Goal: Information Seeking & Learning: Find specific page/section

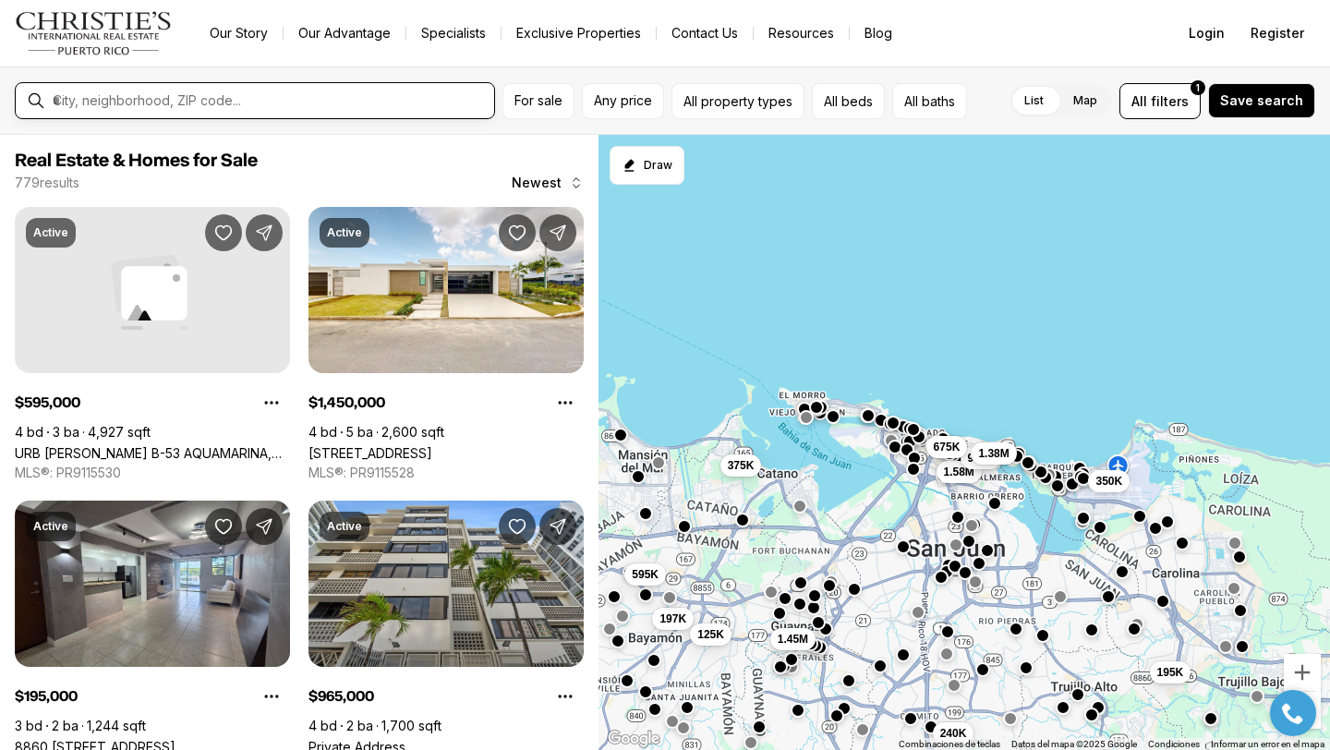
click at [302, 95] on input "text" at bounding box center [270, 100] width 434 height 17
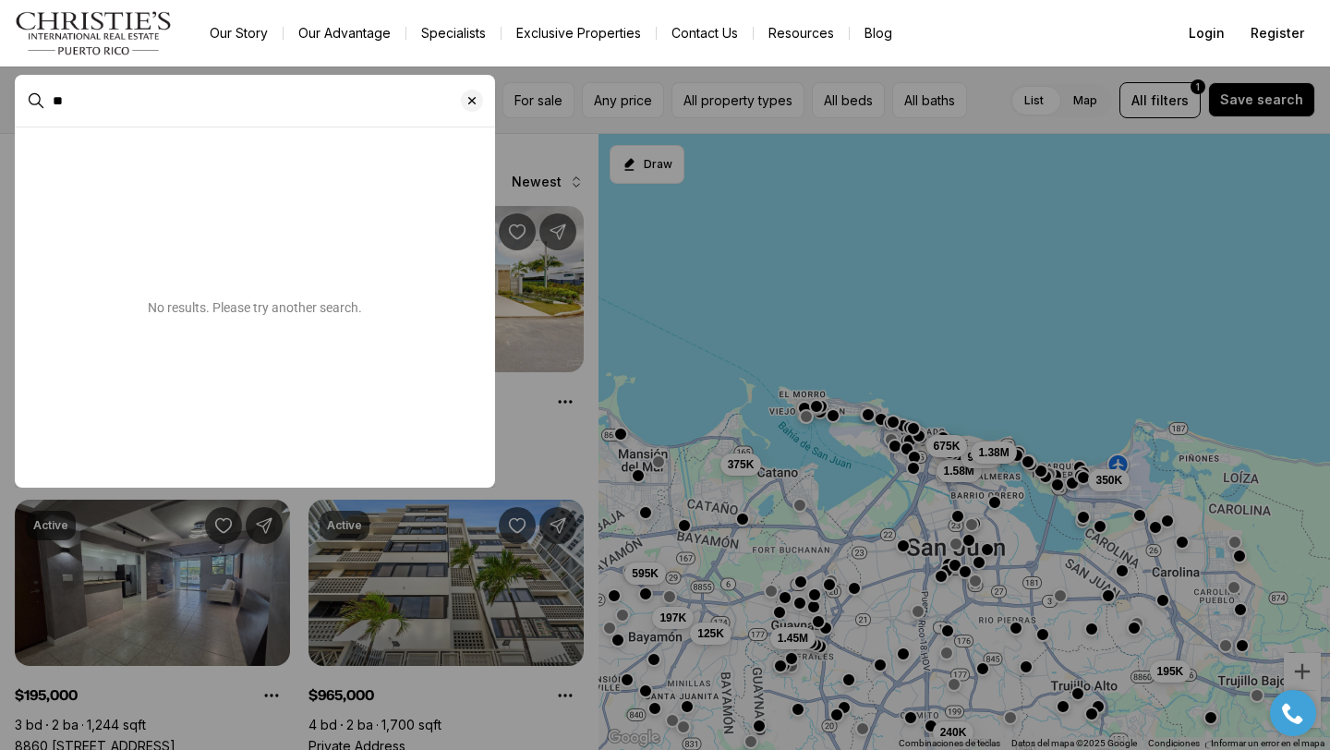
type input "*"
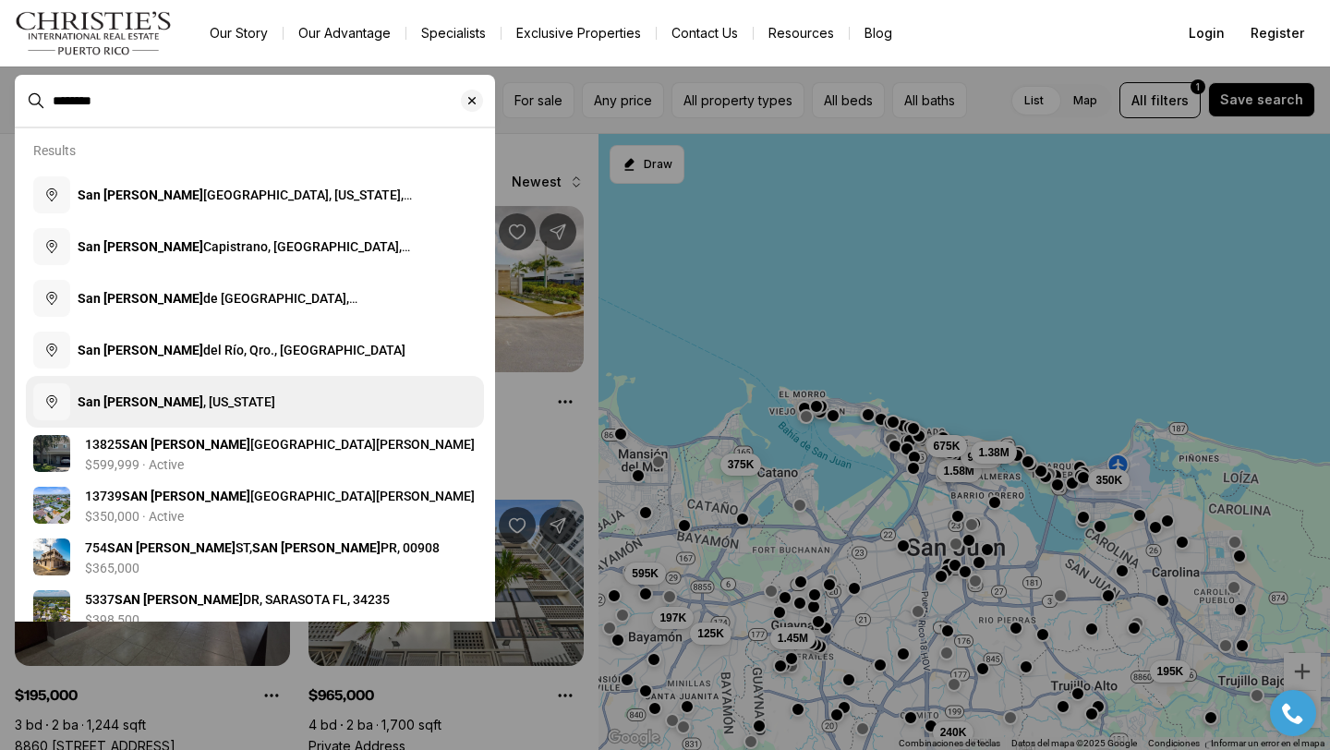
type input "********"
click at [177, 408] on span "San Juan , Puerto Rico" at bounding box center [177, 401] width 198 height 15
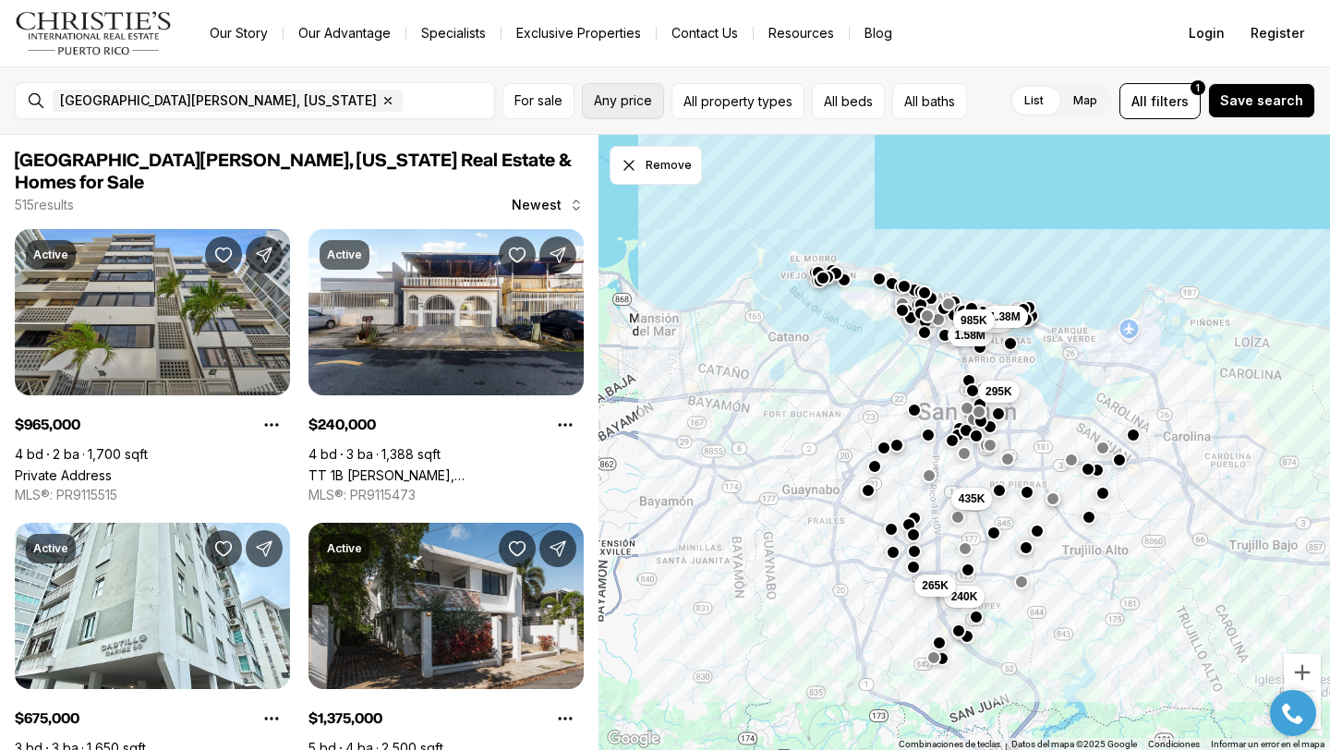
click at [609, 93] on span "Any price" at bounding box center [623, 100] width 58 height 15
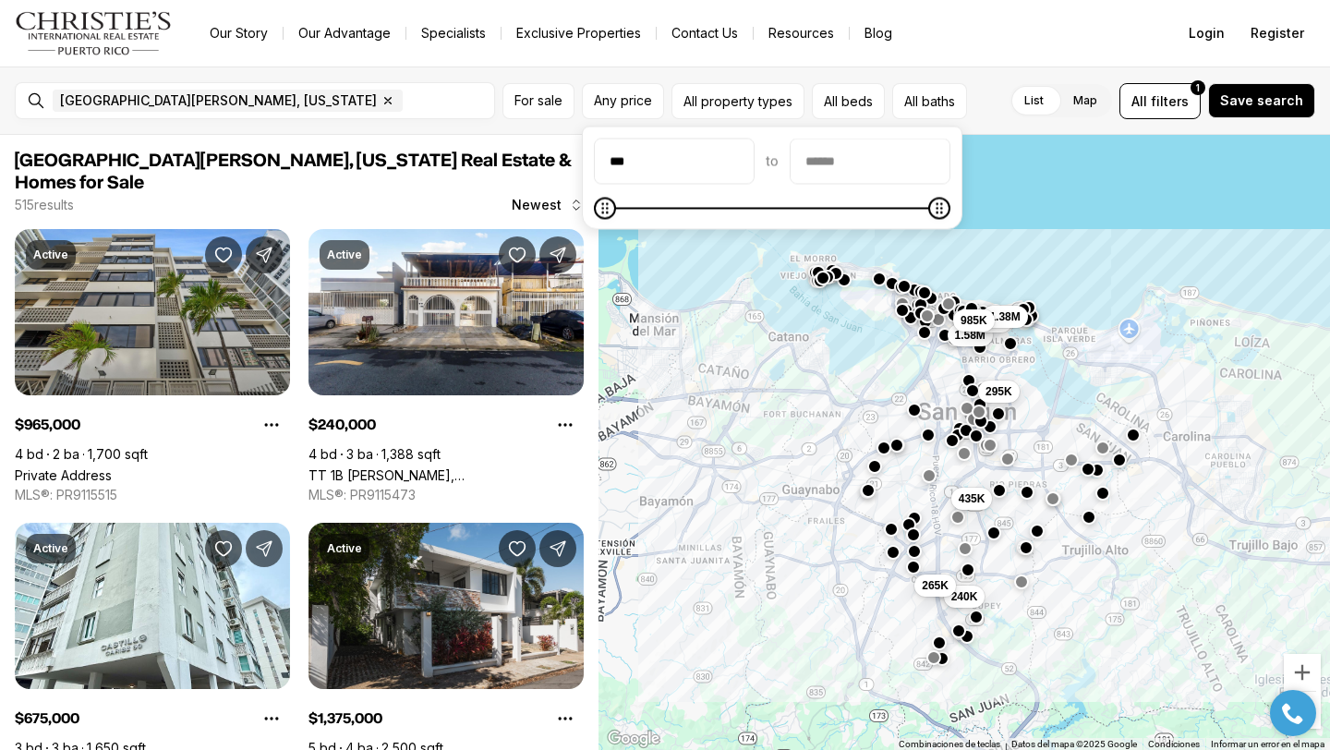
type input "**"
type input "********"
click at [853, 164] on input "priceMax" at bounding box center [870, 161] width 159 height 44
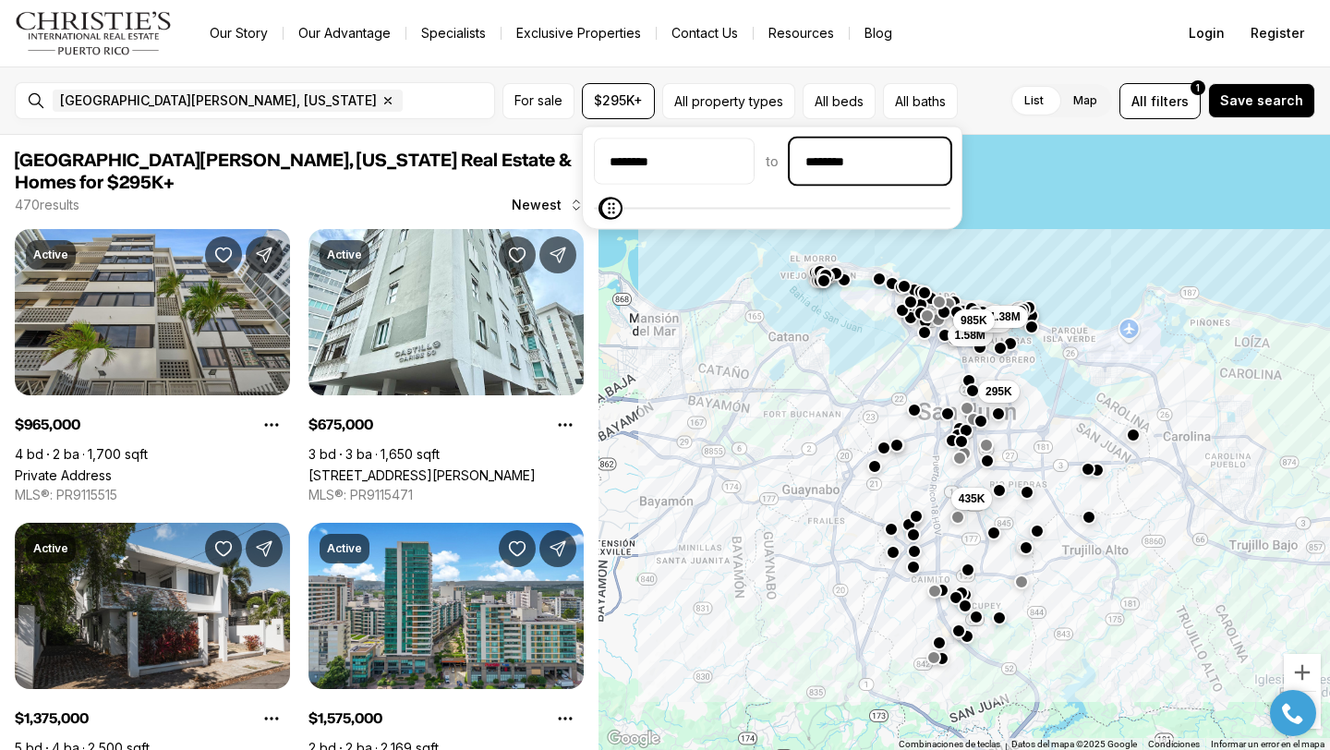
type input "********"
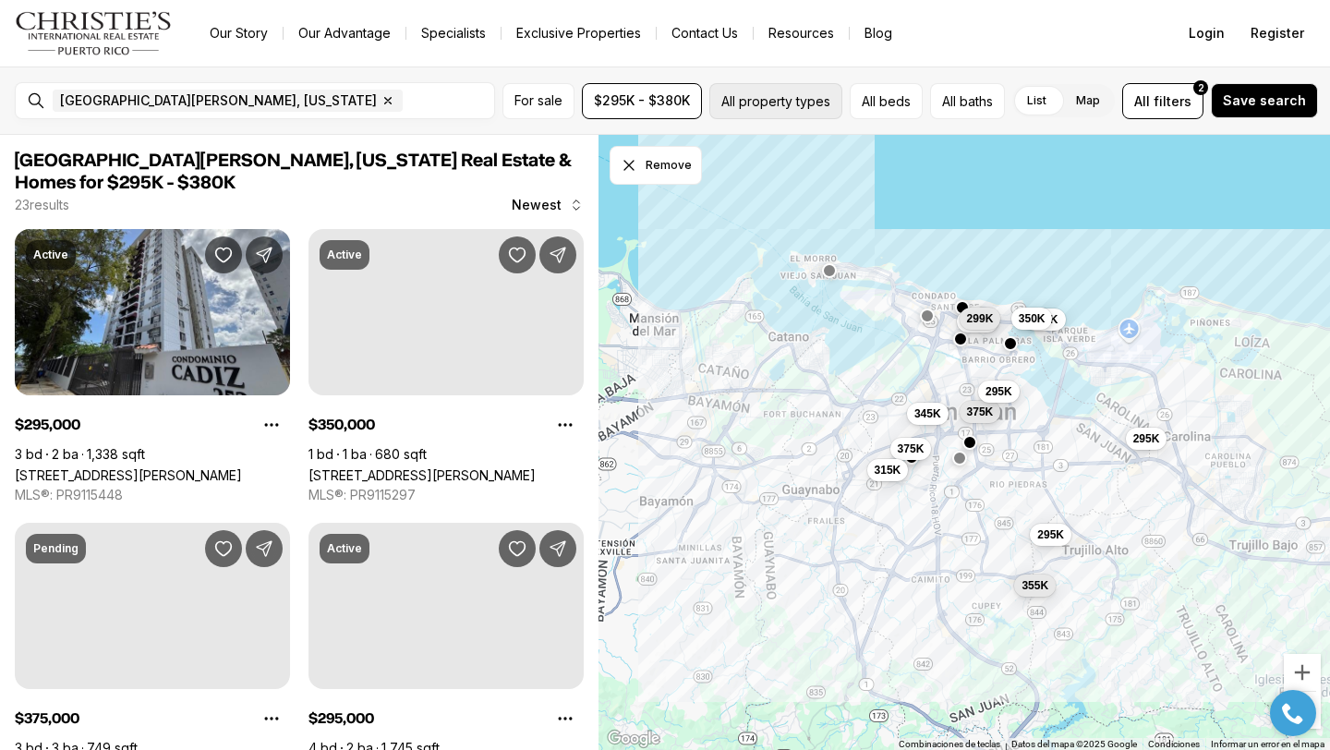
click at [771, 100] on button "All property types" at bounding box center [775, 101] width 133 height 36
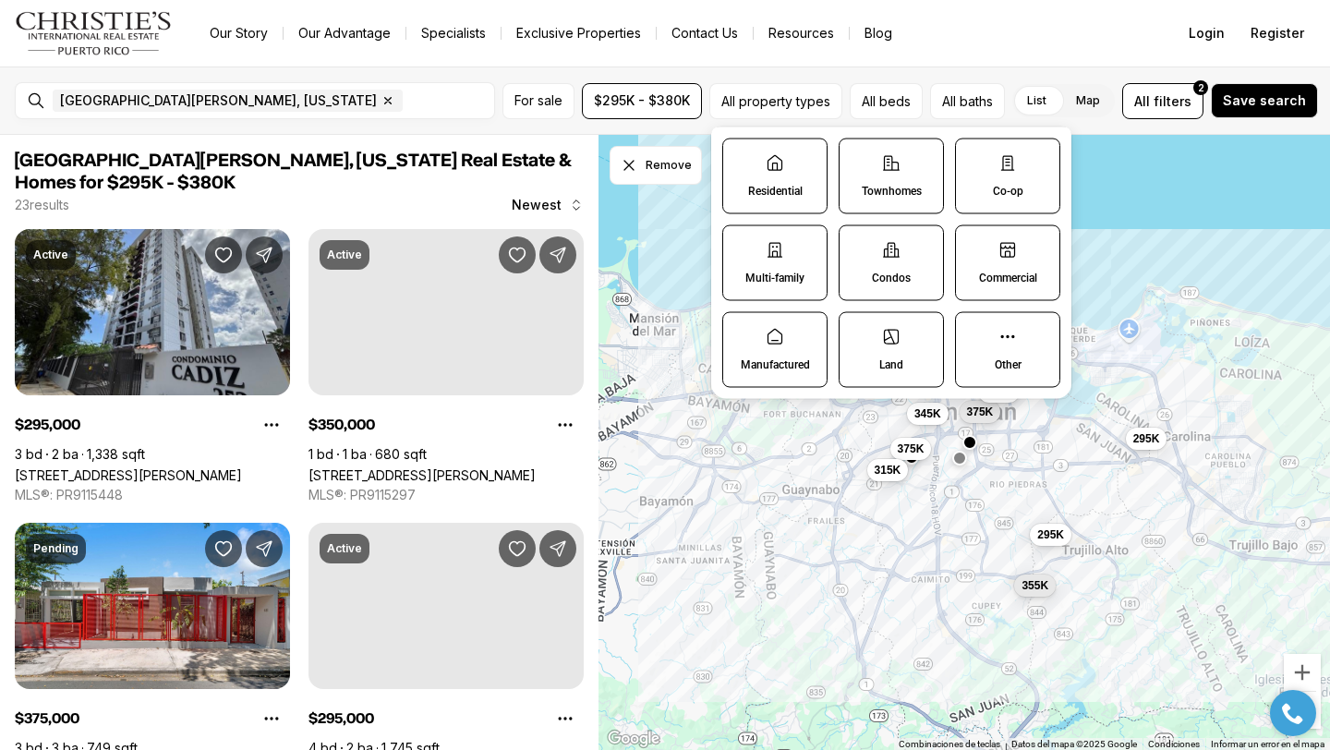
click at [781, 265] on label "Multi-family" at bounding box center [774, 263] width 105 height 76
click at [742, 245] on button "Multi-family" at bounding box center [732, 235] width 18 height 18
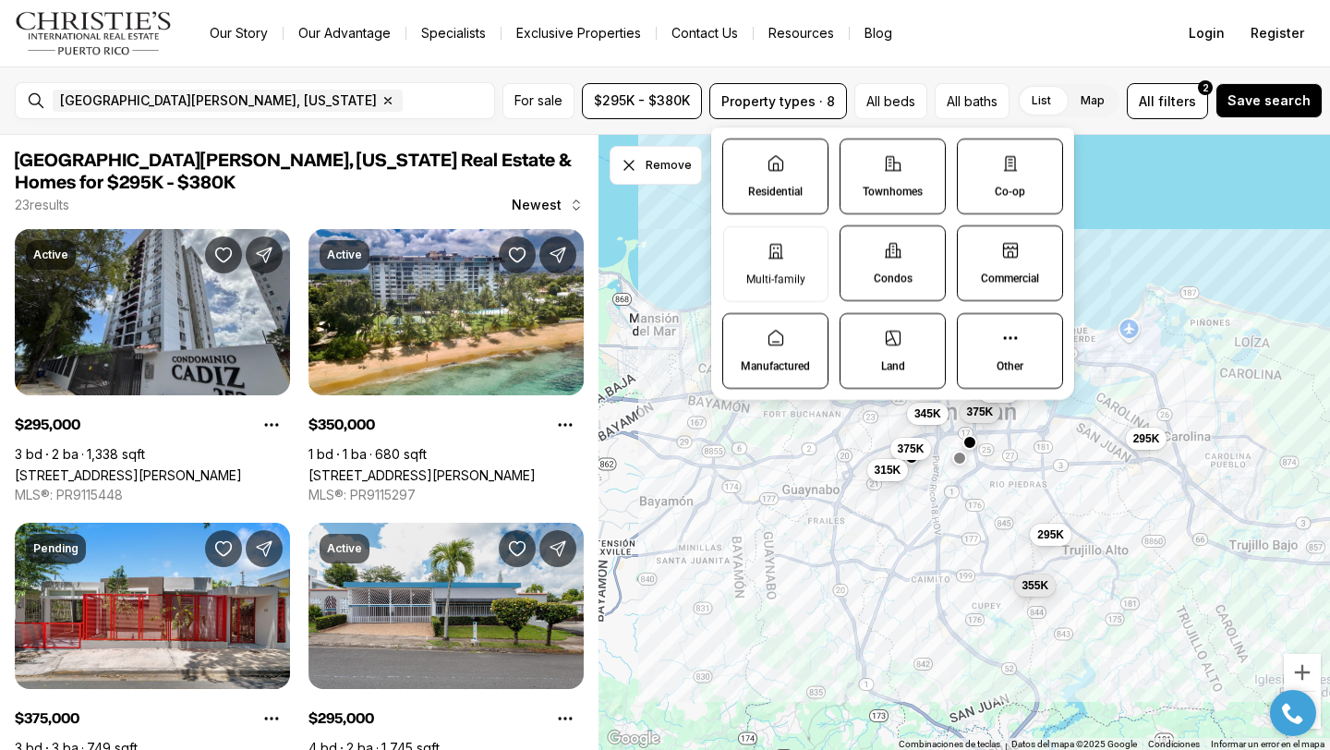
click at [874, 256] on label "Condos" at bounding box center [893, 263] width 106 height 76
click at [859, 245] on button "Condos" at bounding box center [849, 235] width 18 height 18
click at [886, 168] on icon at bounding box center [893, 164] width 16 height 14
click at [859, 158] on button "Townhomes" at bounding box center [849, 148] width 18 height 18
click at [1022, 166] on label "Co-op" at bounding box center [1010, 177] width 106 height 76
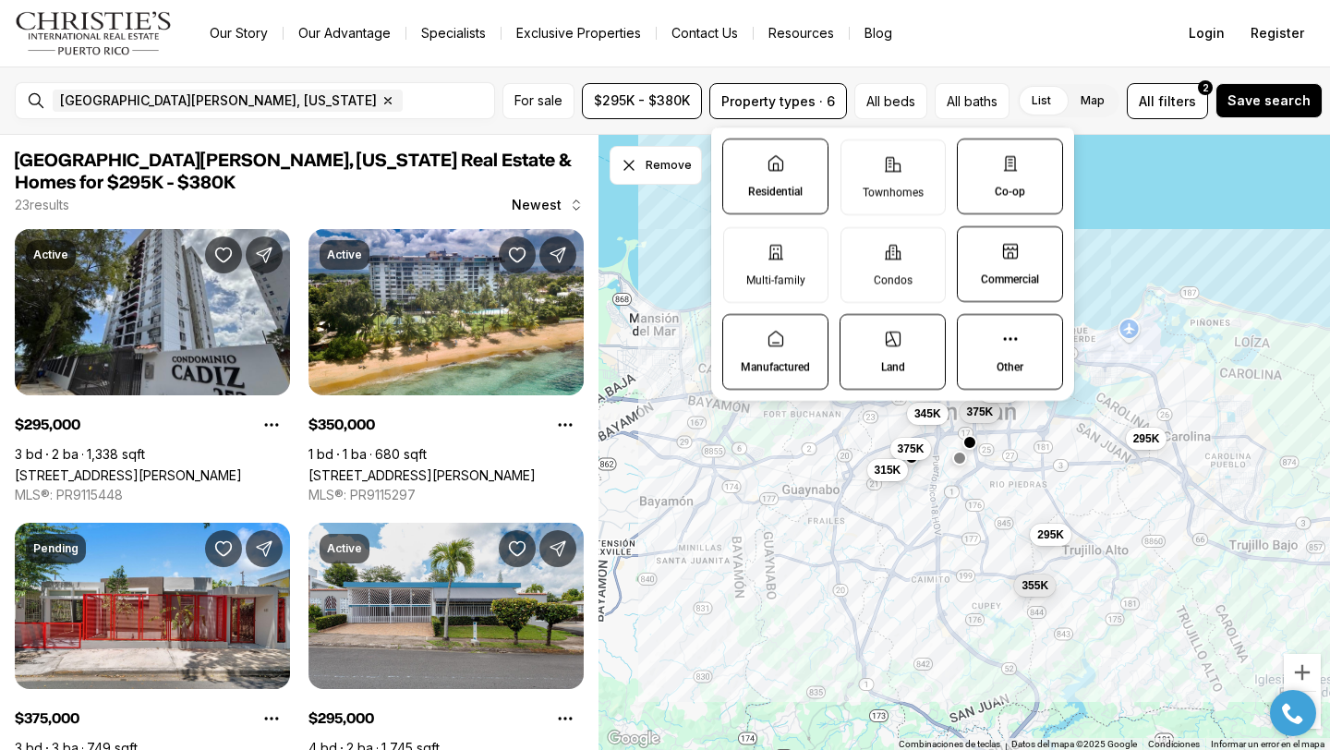
click at [976, 158] on button "Co-op" at bounding box center [967, 148] width 18 height 18
click at [990, 281] on p "Commercial" at bounding box center [1010, 279] width 58 height 15
click at [976, 246] on button "Commercial" at bounding box center [967, 236] width 18 height 18
click at [982, 349] on label "Other" at bounding box center [1010, 352] width 106 height 76
click at [976, 333] on button "Other" at bounding box center [967, 324] width 18 height 18
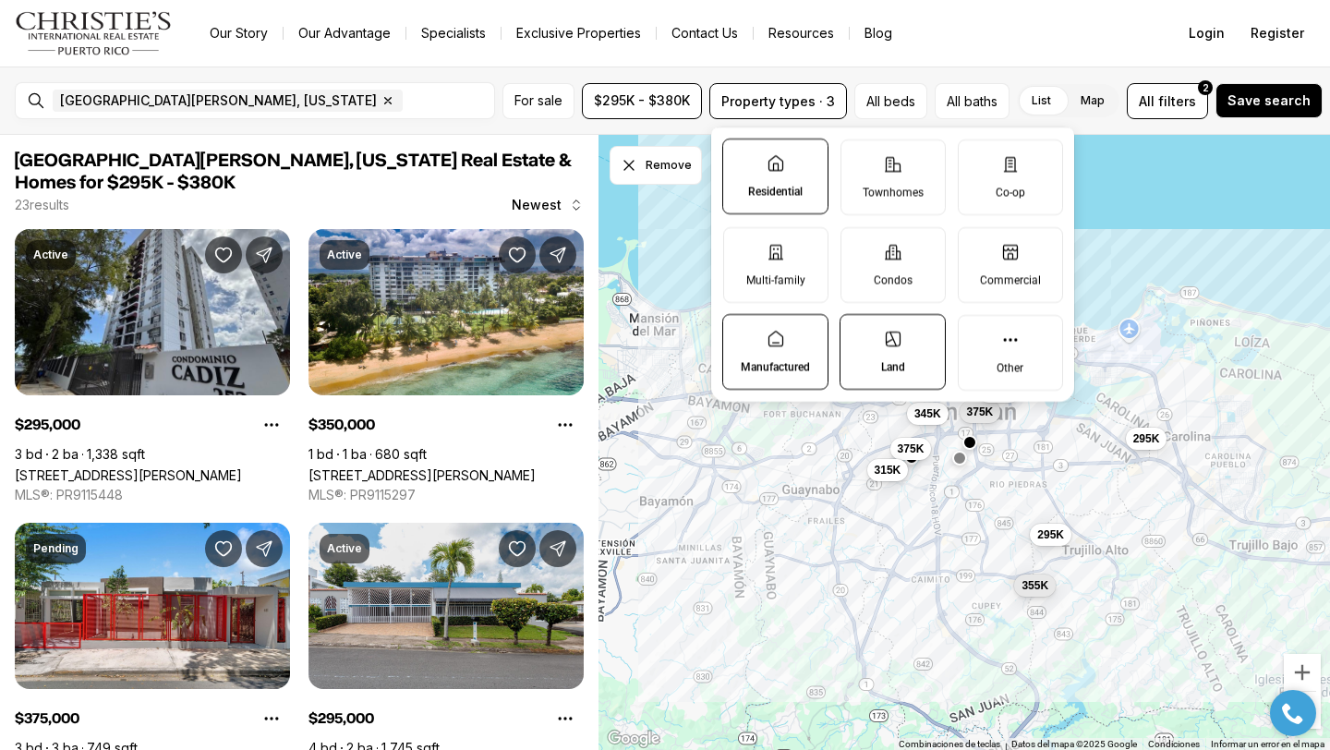
click at [890, 349] on label "Land" at bounding box center [893, 352] width 106 height 76
click at [859, 333] on button "Land" at bounding box center [849, 324] width 18 height 18
click at [788, 355] on label "Manufactured" at bounding box center [775, 352] width 106 height 76
click at [742, 333] on button "Manufactured" at bounding box center [732, 324] width 18 height 18
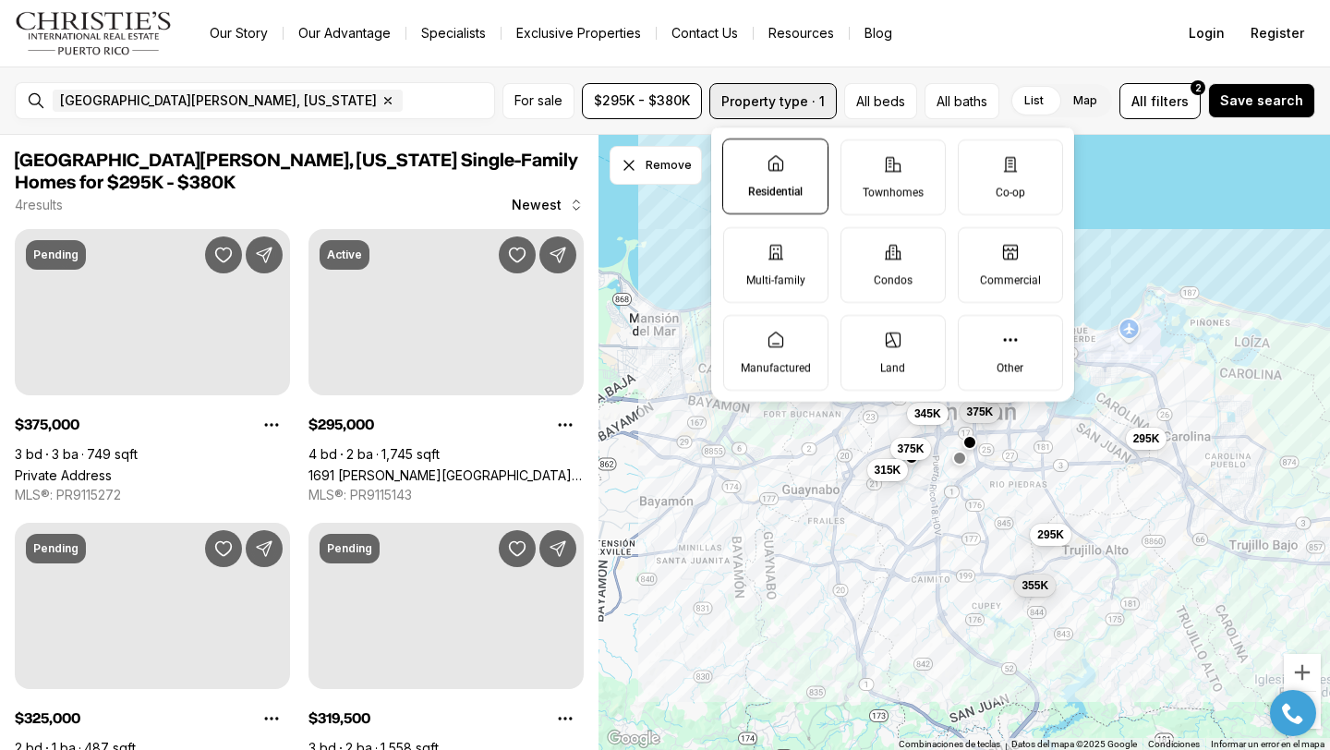
click at [796, 95] on button "Property type · 1" at bounding box center [772, 101] width 127 height 36
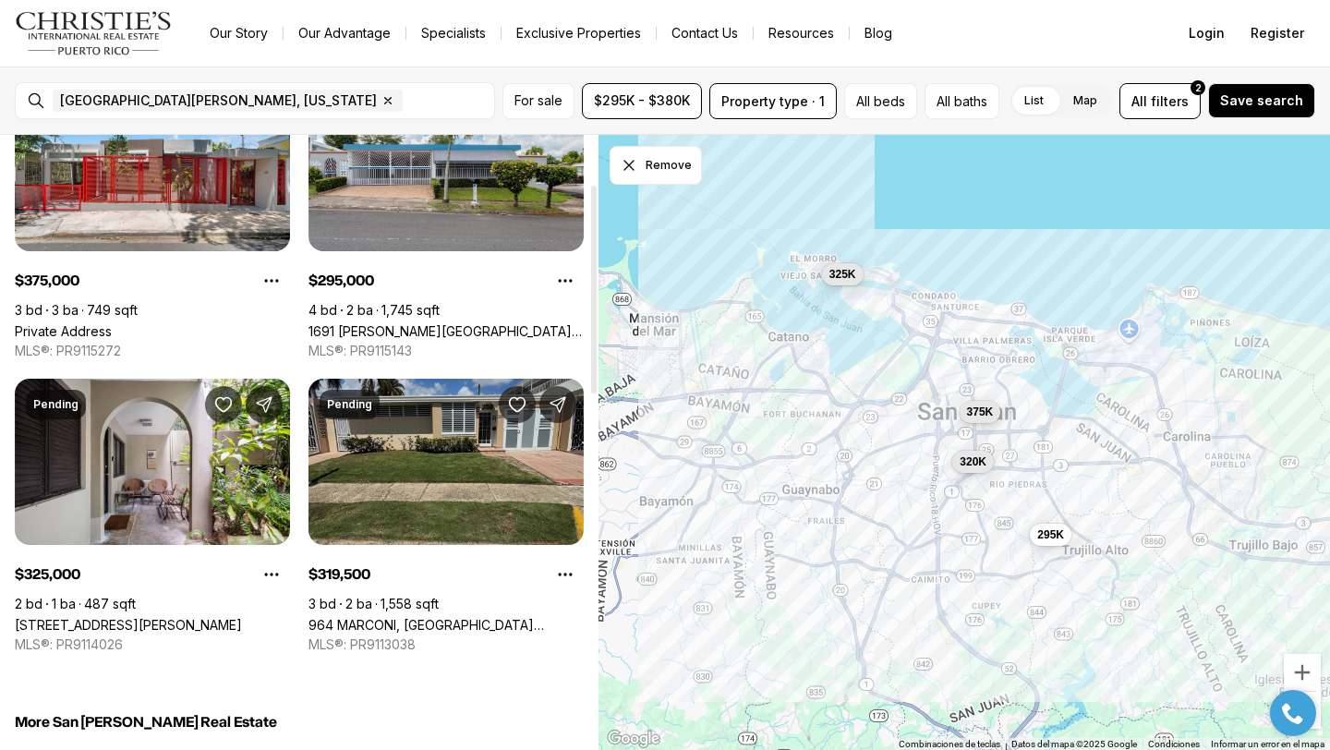
scroll to position [145, 0]
click at [417, 616] on link "964 MARCONI, SAN JUAN PR, 00927" at bounding box center [445, 624] width 275 height 16
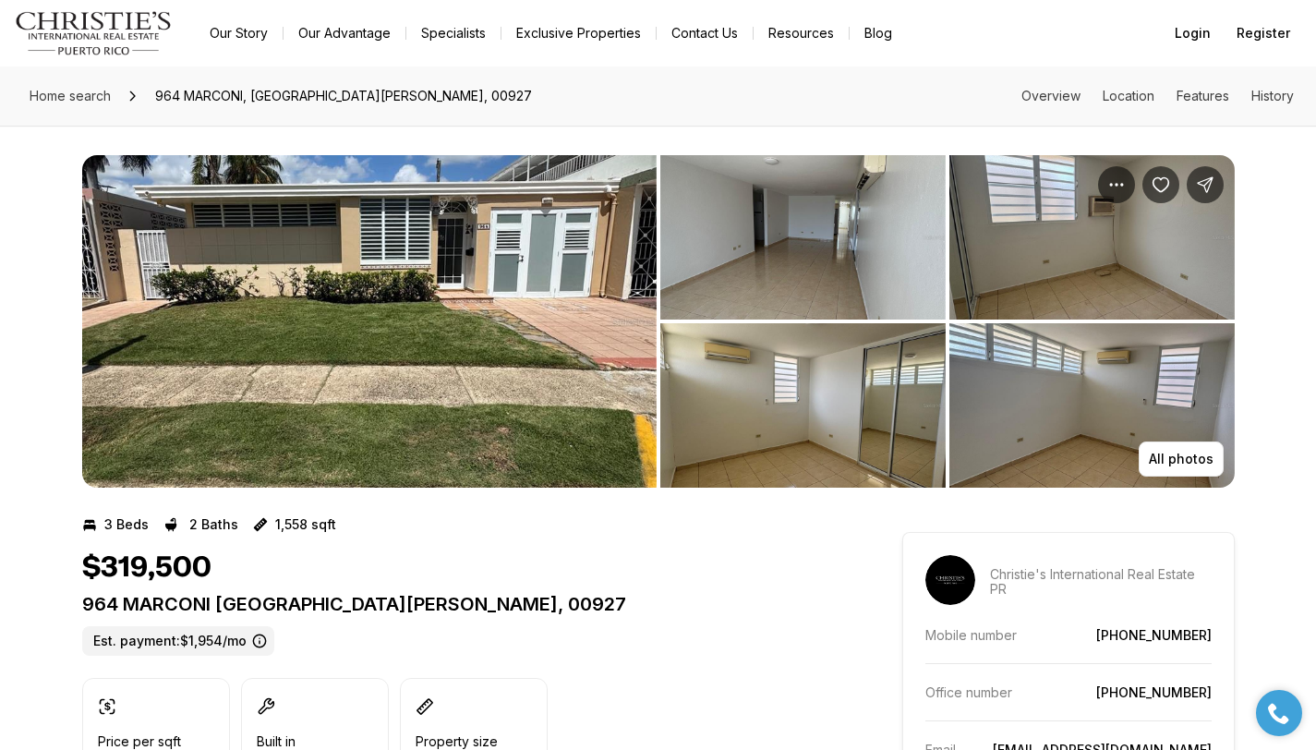
click at [360, 340] on img "View image gallery" at bounding box center [369, 321] width 574 height 333
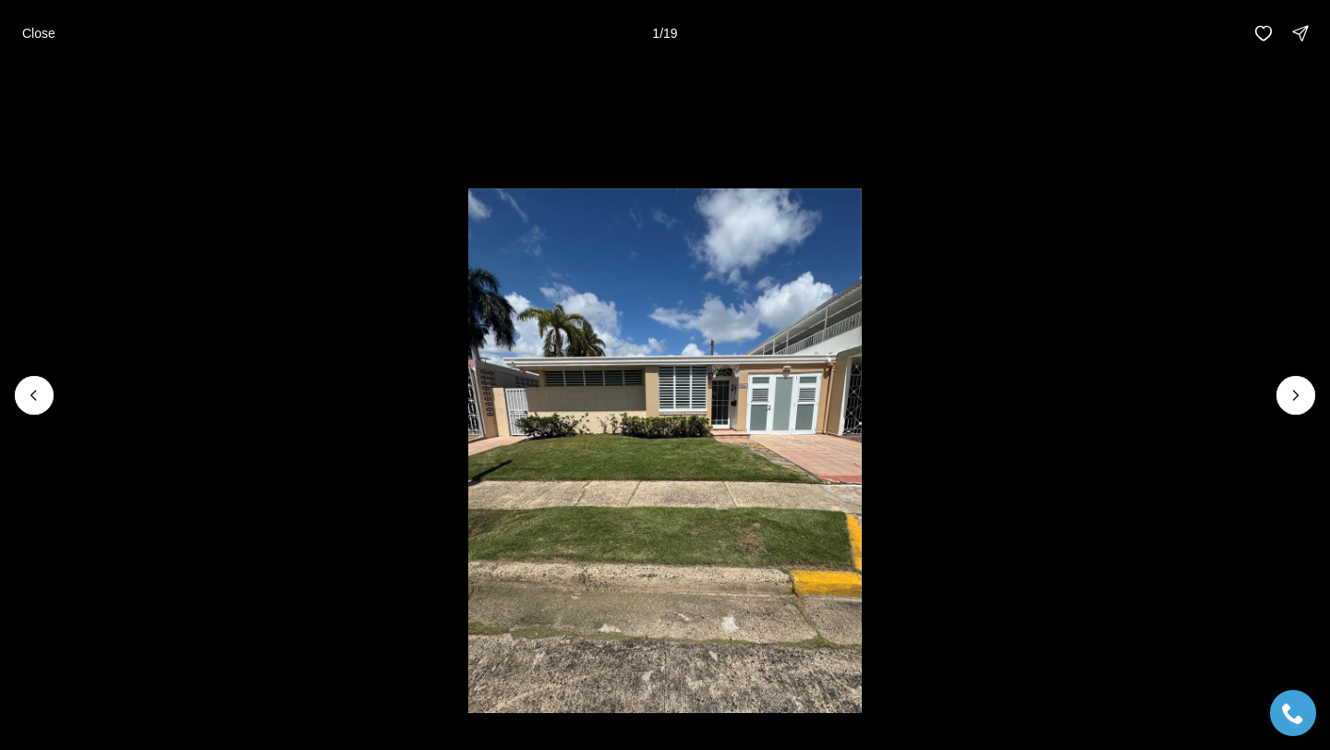
click at [1048, 551] on li "1 of 19" at bounding box center [665, 396] width 1330 height 658
click at [41, 32] on p "Close" at bounding box center [38, 33] width 33 height 15
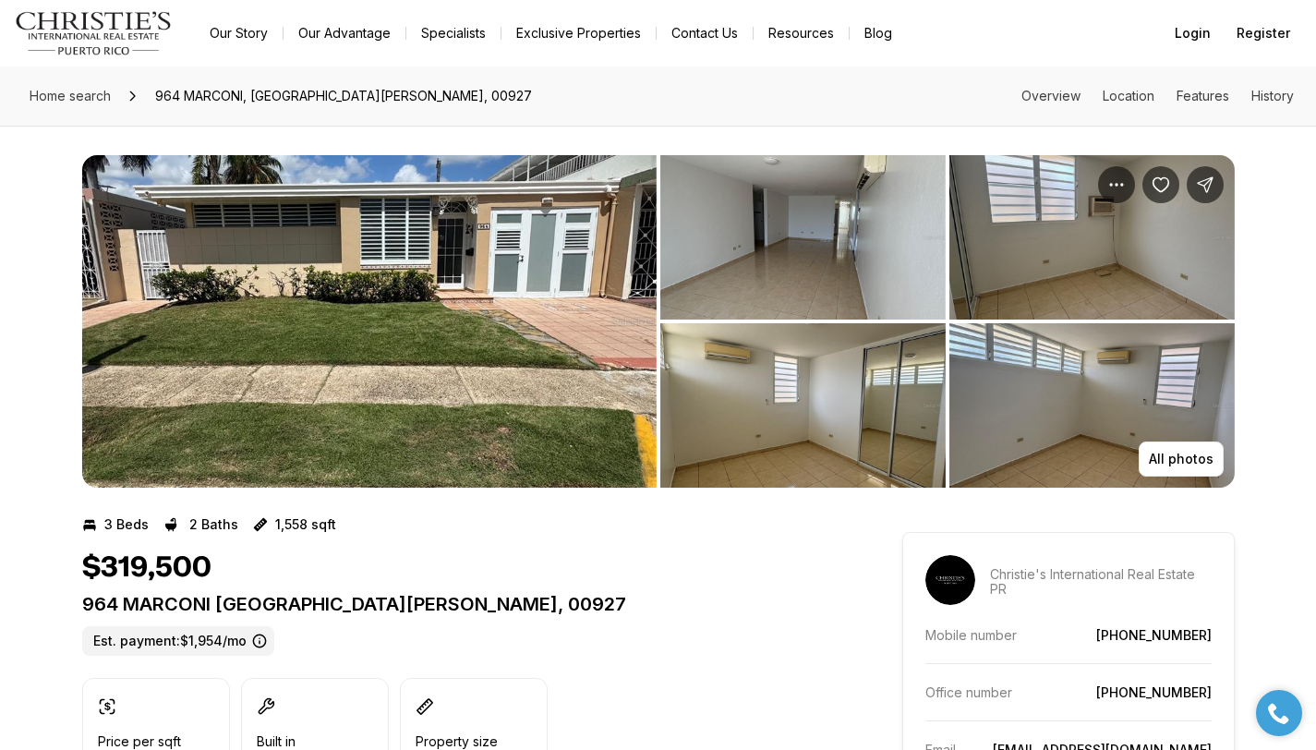
click at [364, 374] on img "View image gallery" at bounding box center [369, 321] width 574 height 333
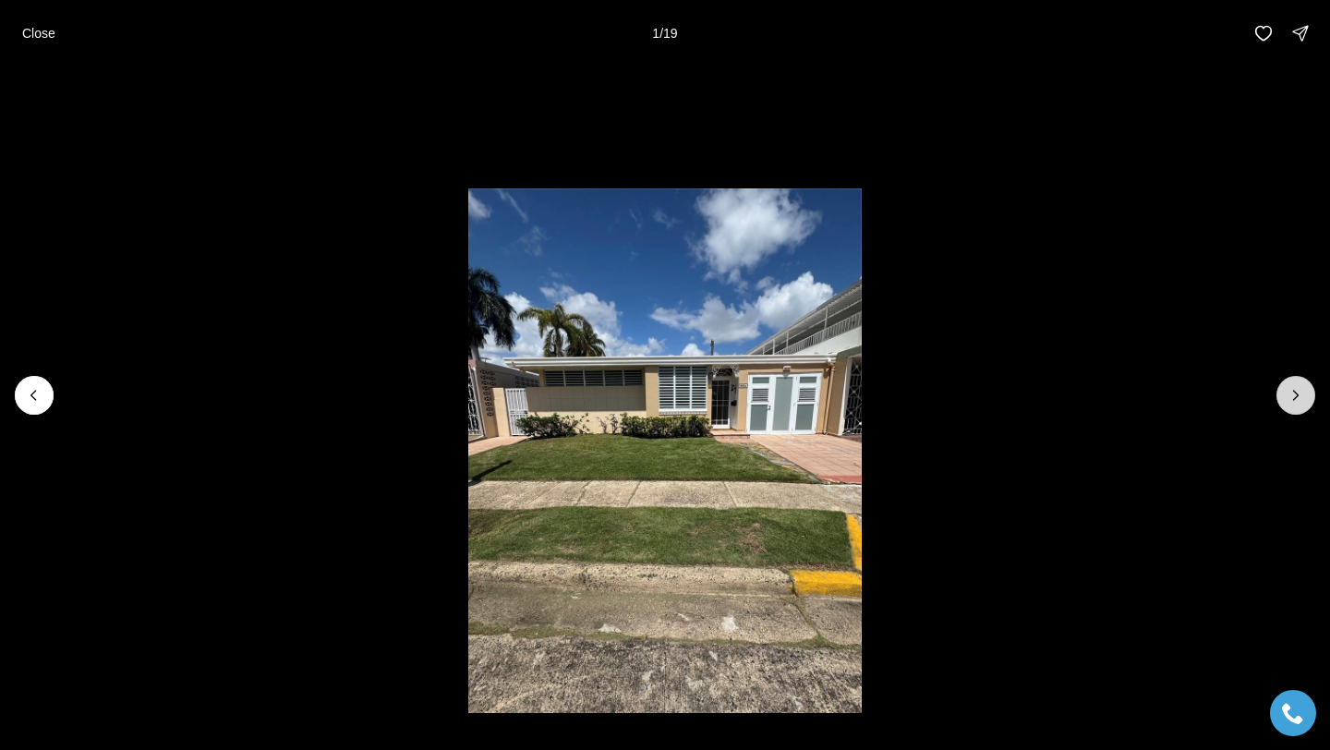
click at [1294, 397] on icon "Next slide" at bounding box center [1296, 395] width 18 height 18
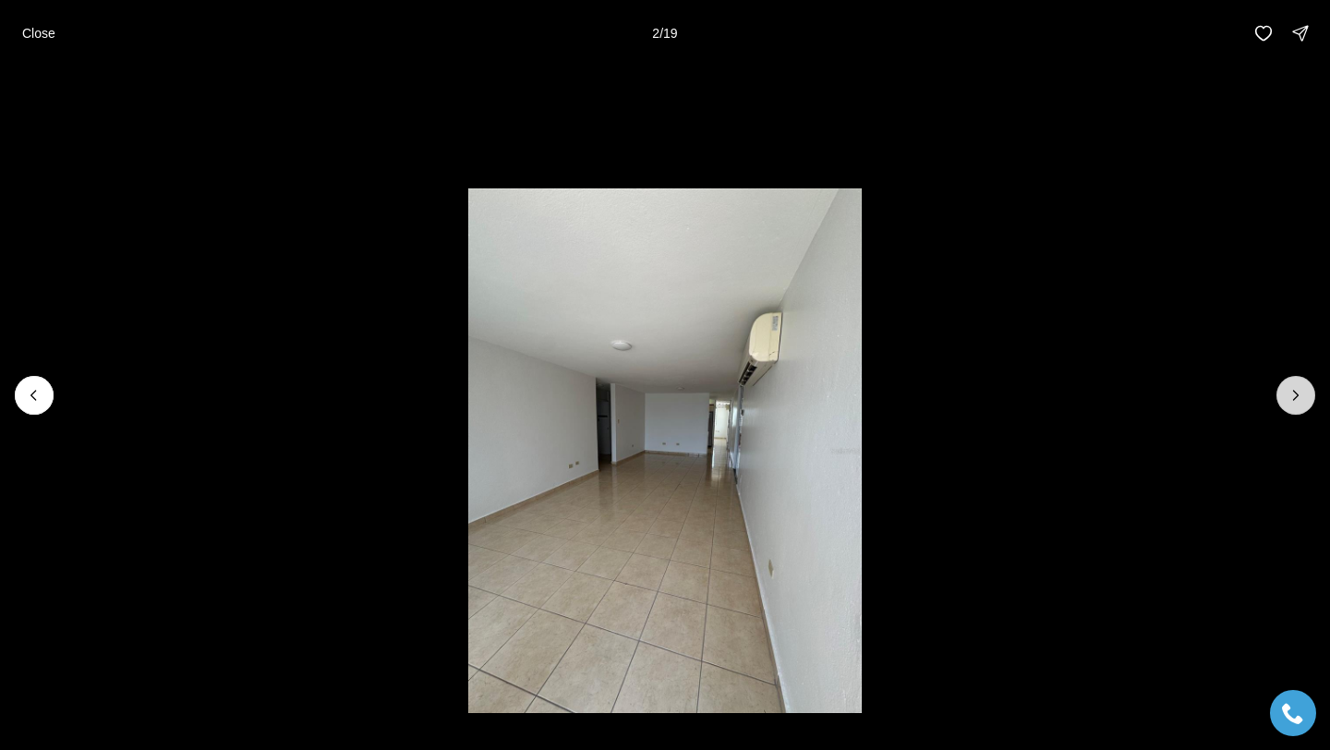
click at [1294, 397] on icon "Next slide" at bounding box center [1296, 395] width 18 height 18
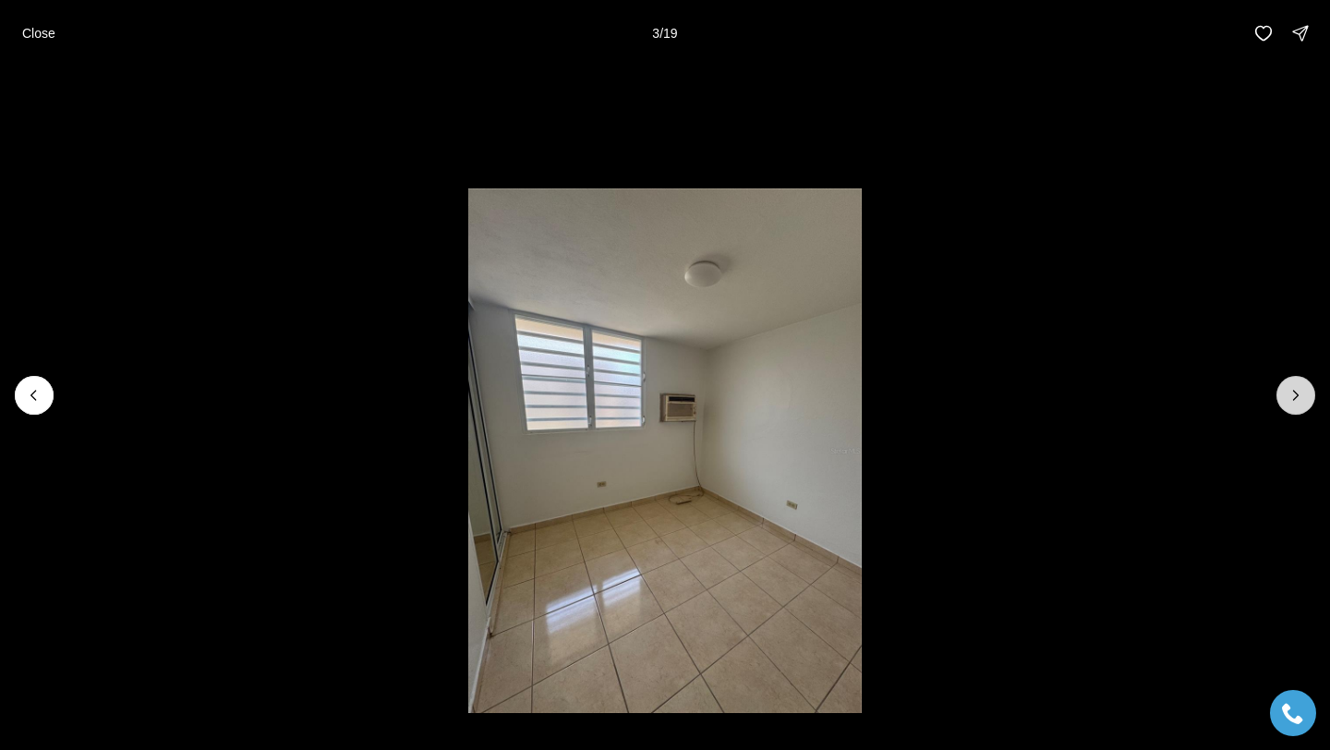
click at [1294, 397] on icon "Next slide" at bounding box center [1296, 395] width 18 height 18
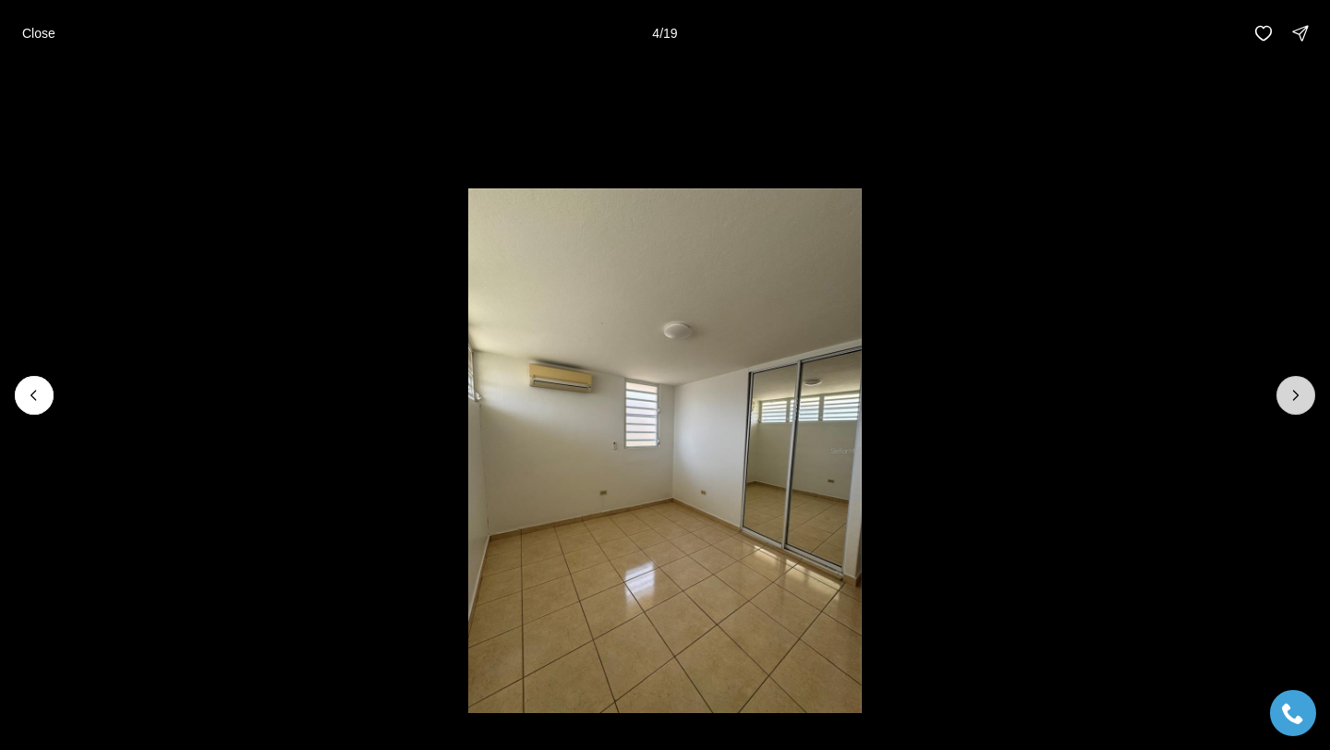
click at [1294, 397] on icon "Next slide" at bounding box center [1296, 395] width 18 height 18
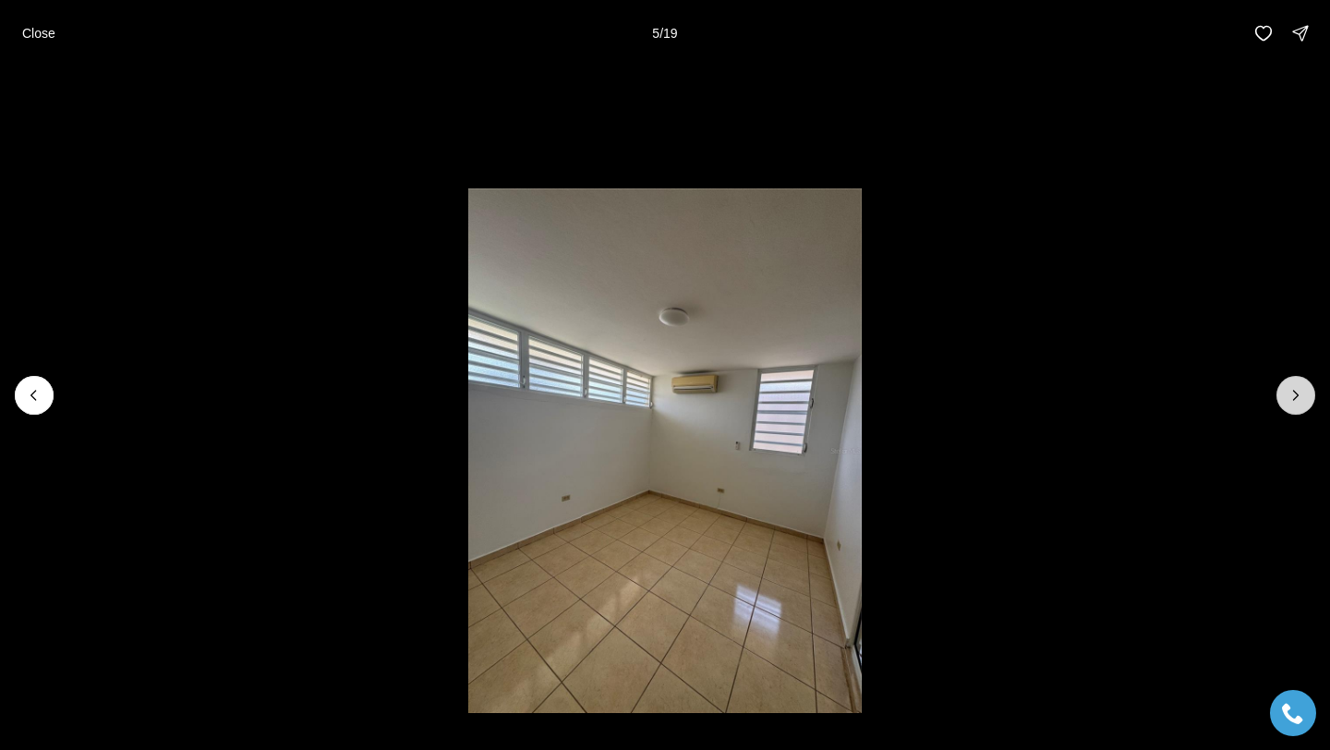
click at [1294, 397] on icon "Next slide" at bounding box center [1296, 395] width 18 height 18
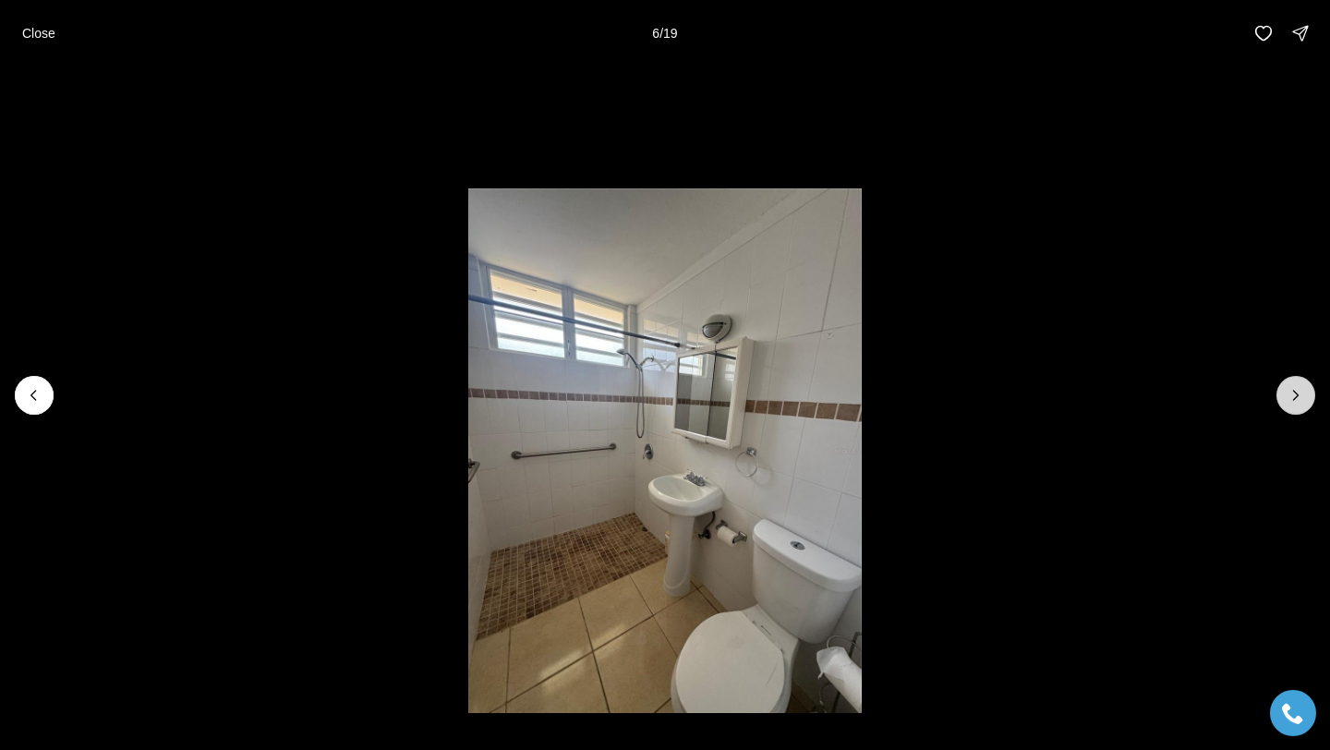
click at [1294, 397] on icon "Next slide" at bounding box center [1296, 395] width 18 height 18
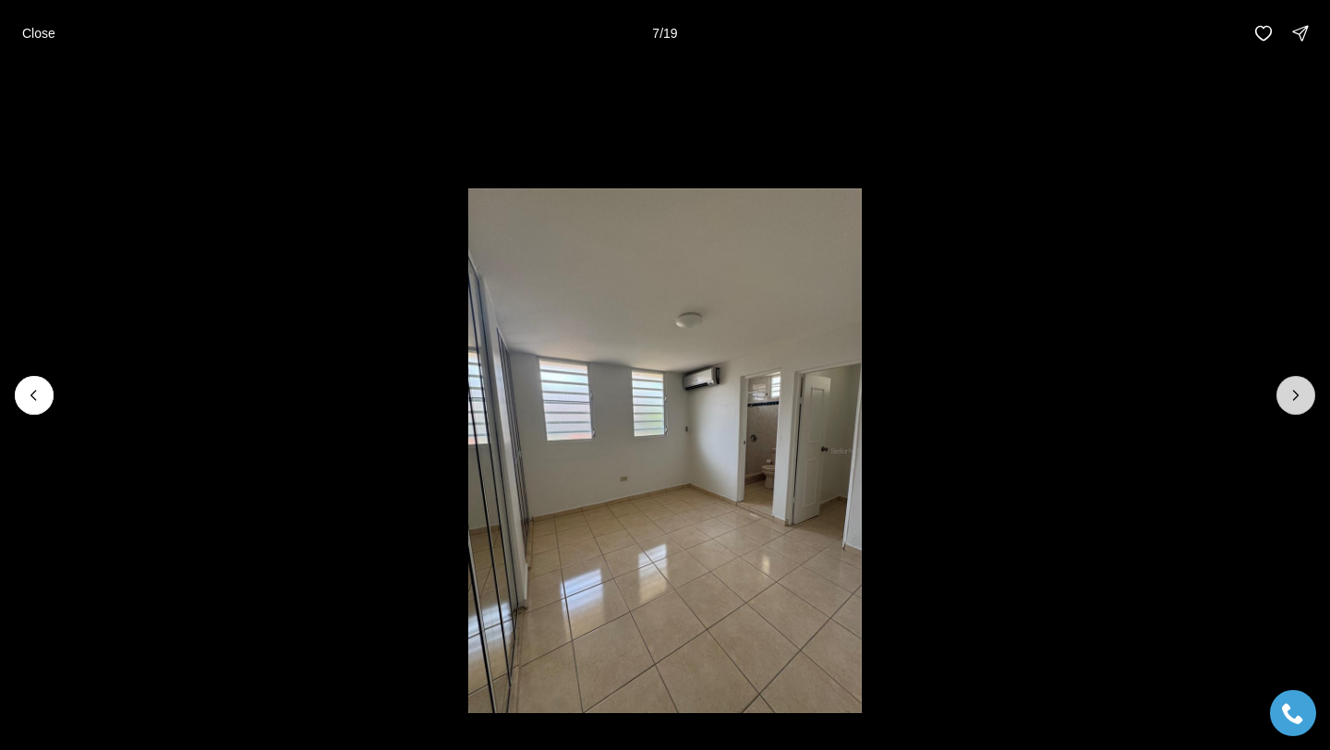
click at [1294, 397] on icon "Next slide" at bounding box center [1296, 395] width 18 height 18
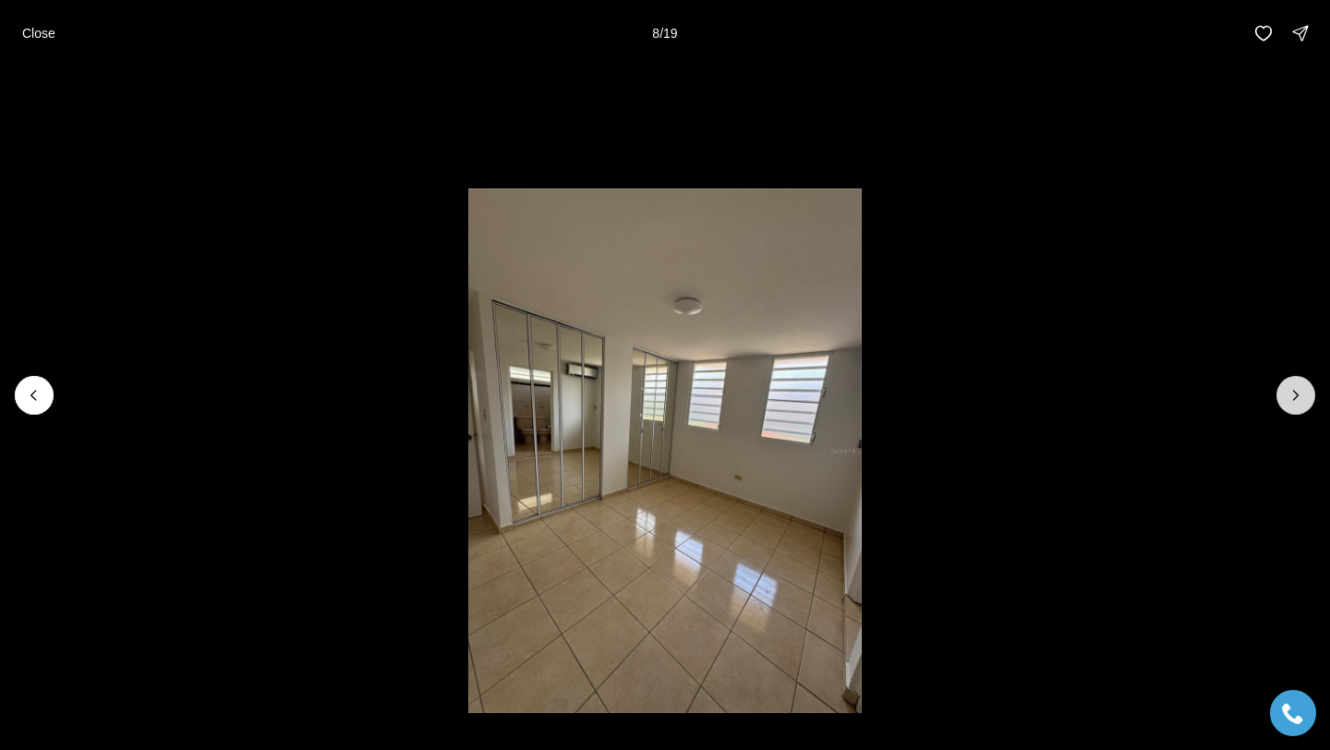
click at [1294, 397] on icon "Next slide" at bounding box center [1296, 395] width 18 height 18
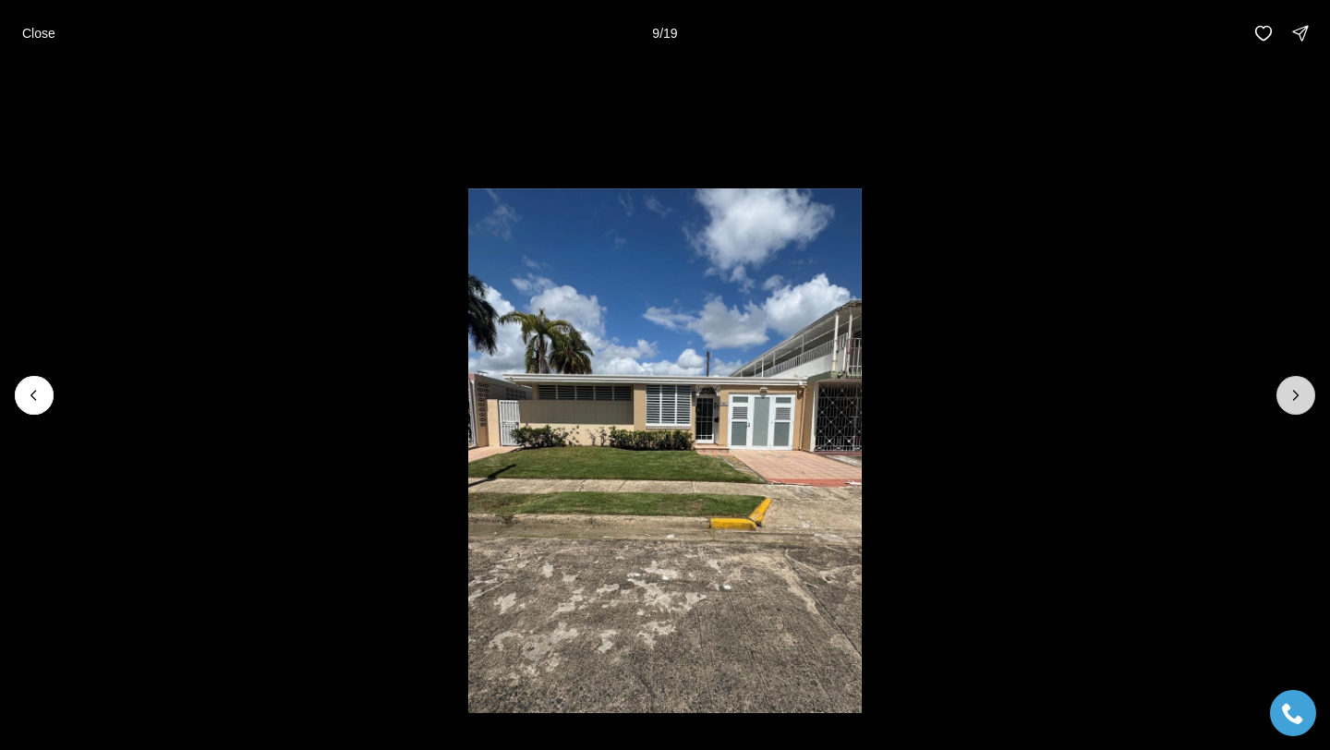
click at [1294, 397] on icon "Next slide" at bounding box center [1296, 395] width 18 height 18
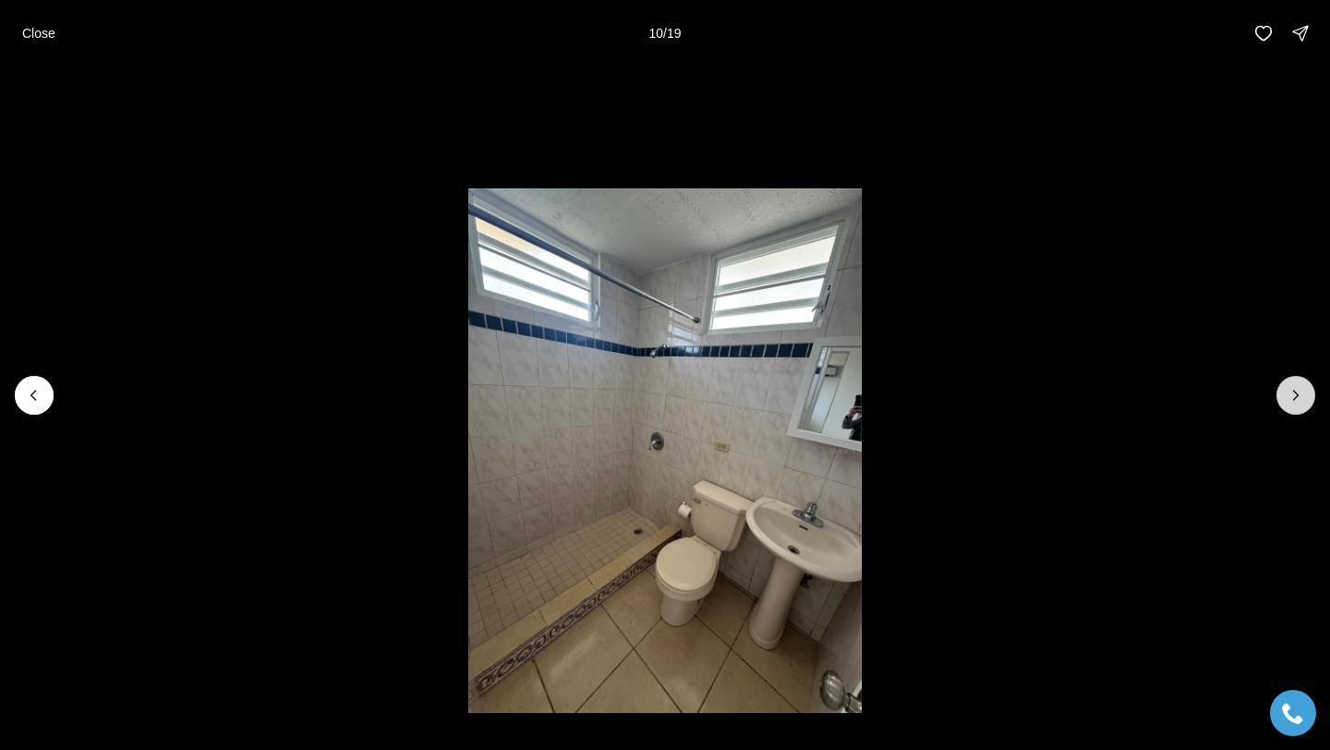
click at [1294, 397] on icon "Next slide" at bounding box center [1296, 395] width 18 height 18
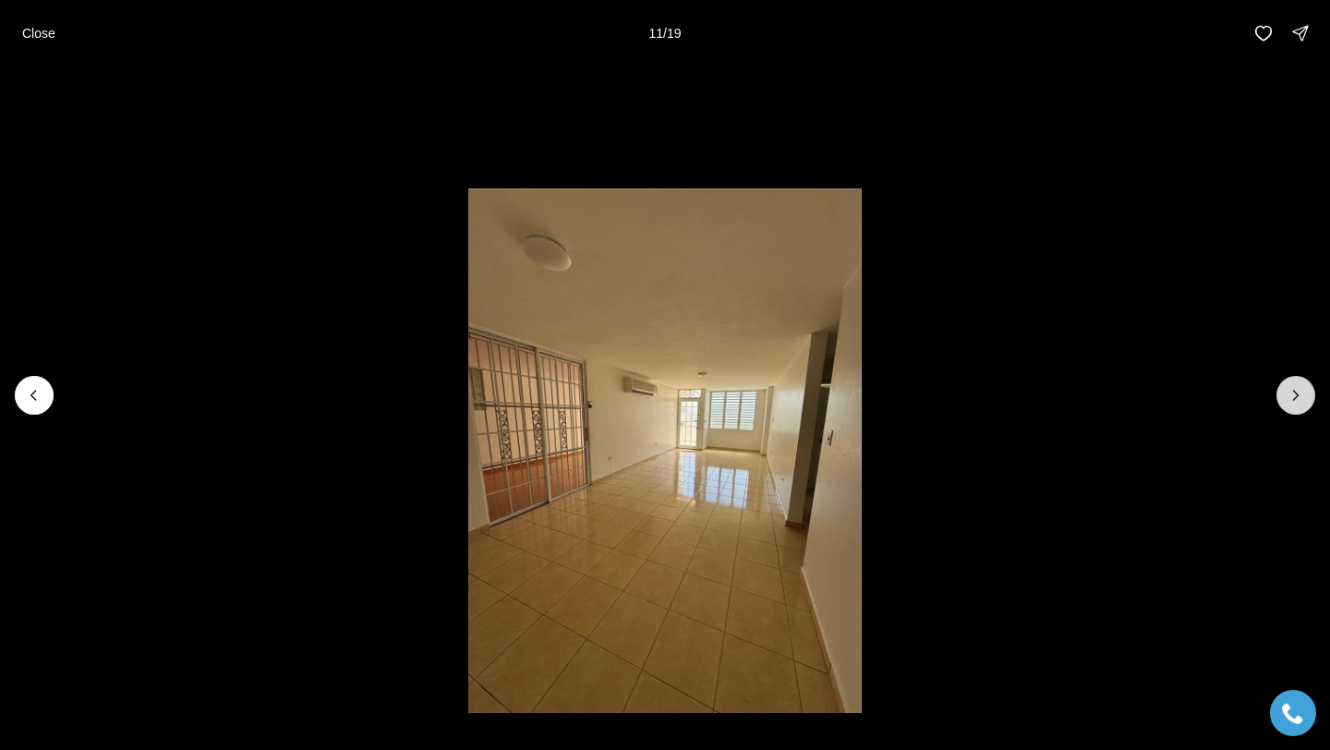
click at [1294, 397] on icon "Next slide" at bounding box center [1296, 395] width 18 height 18
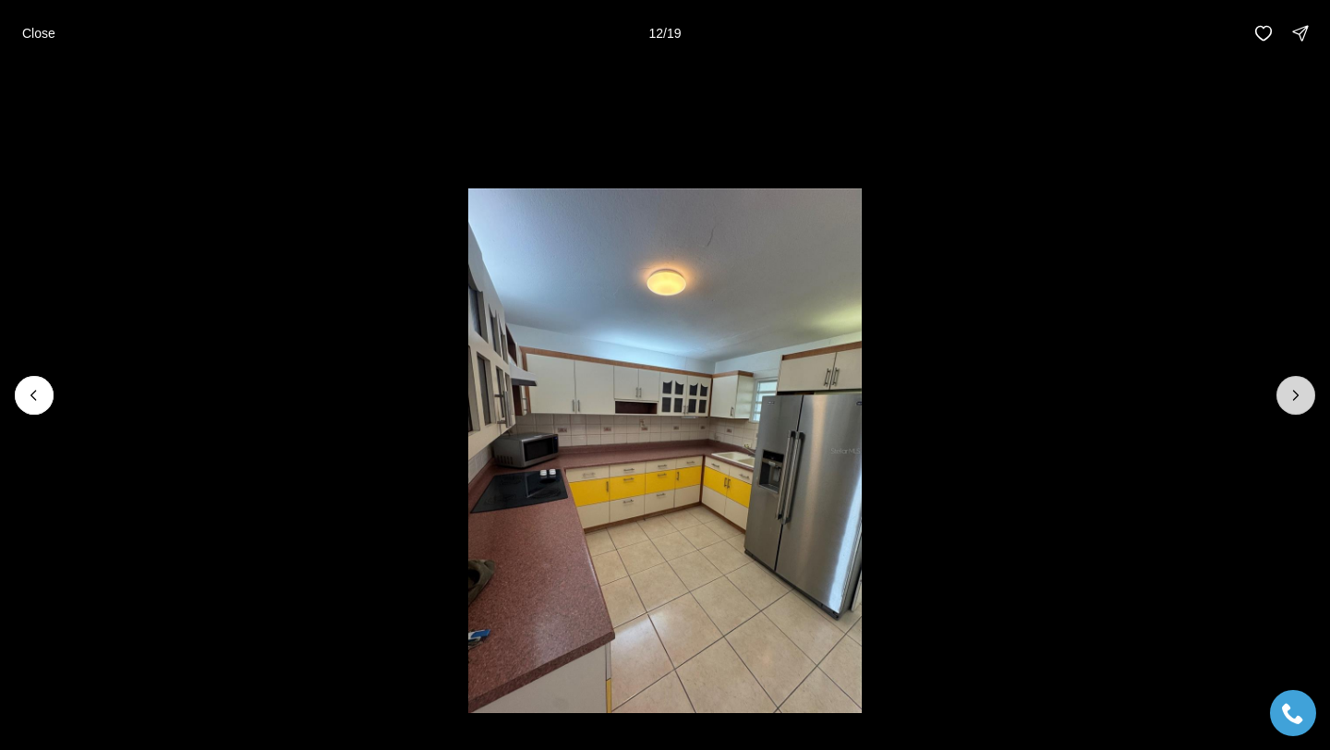
click at [1294, 397] on icon "Next slide" at bounding box center [1296, 395] width 18 height 18
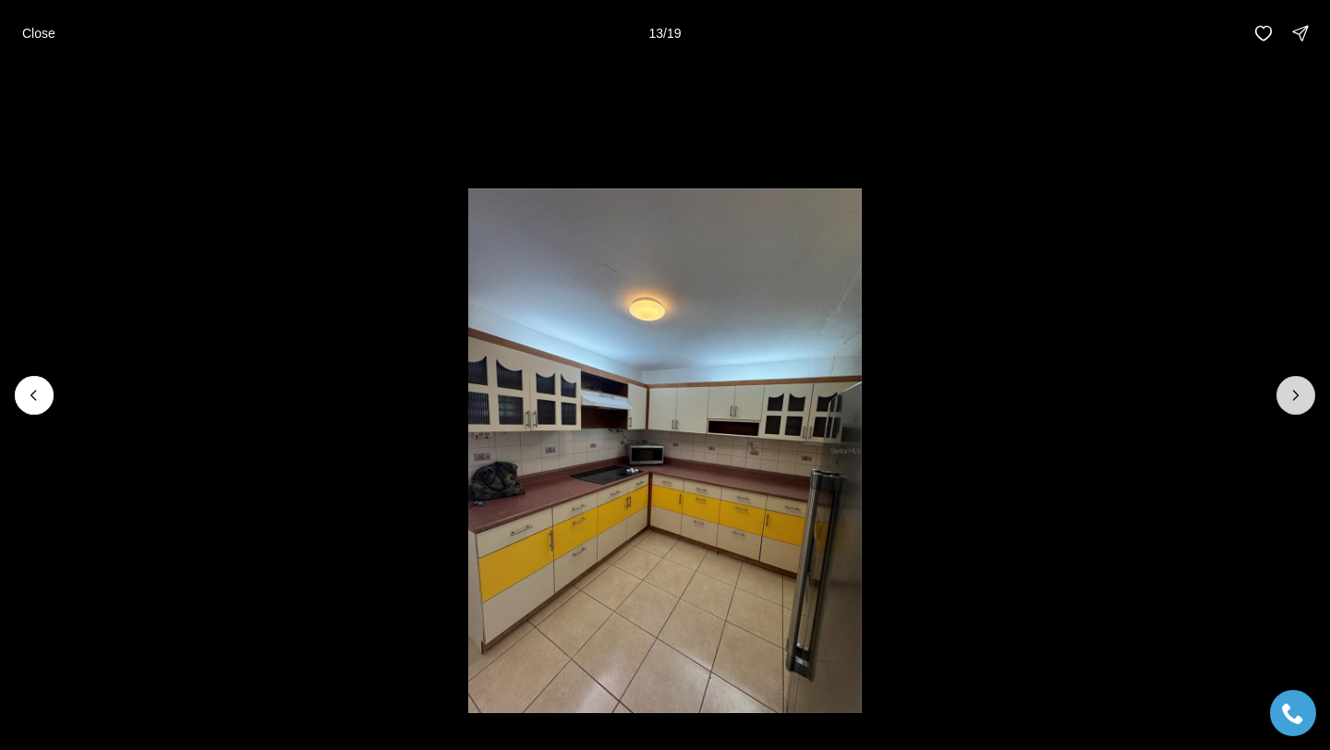
click at [1294, 397] on icon "Next slide" at bounding box center [1296, 395] width 18 height 18
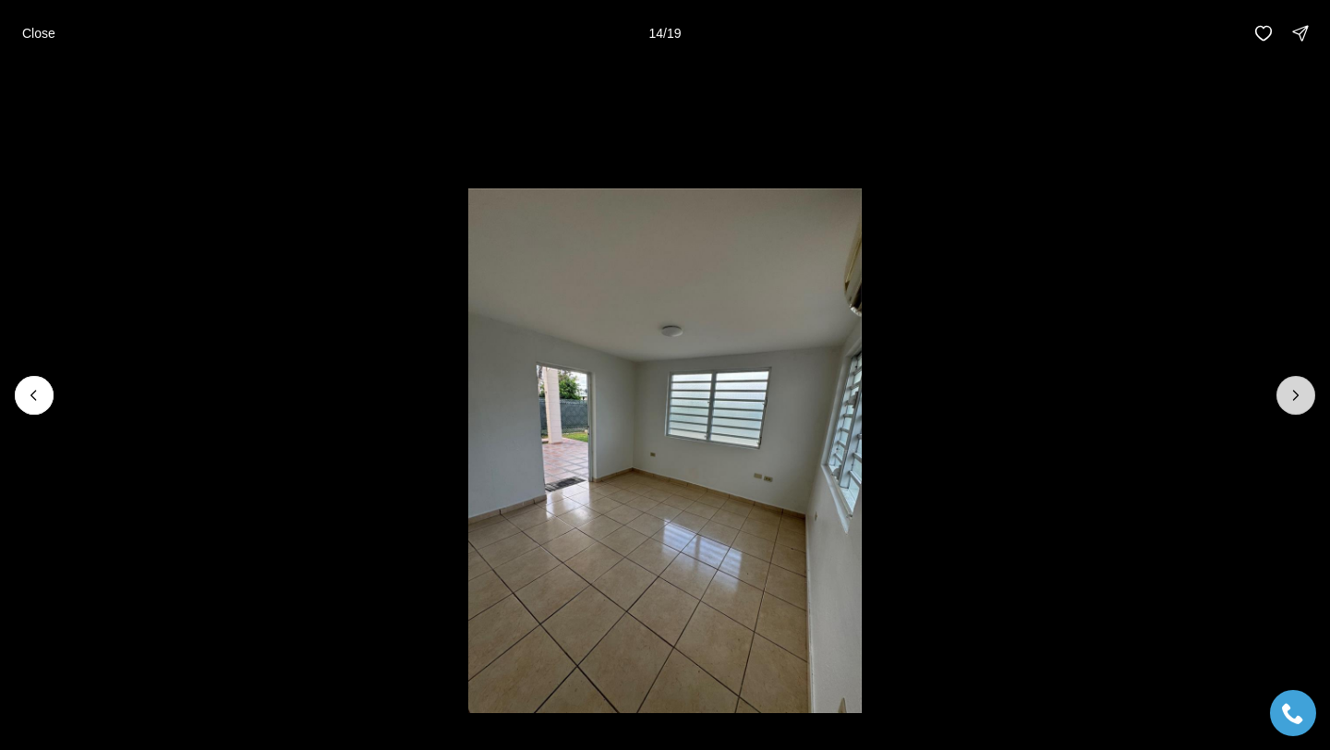
click at [1294, 397] on icon "Next slide" at bounding box center [1296, 395] width 18 height 18
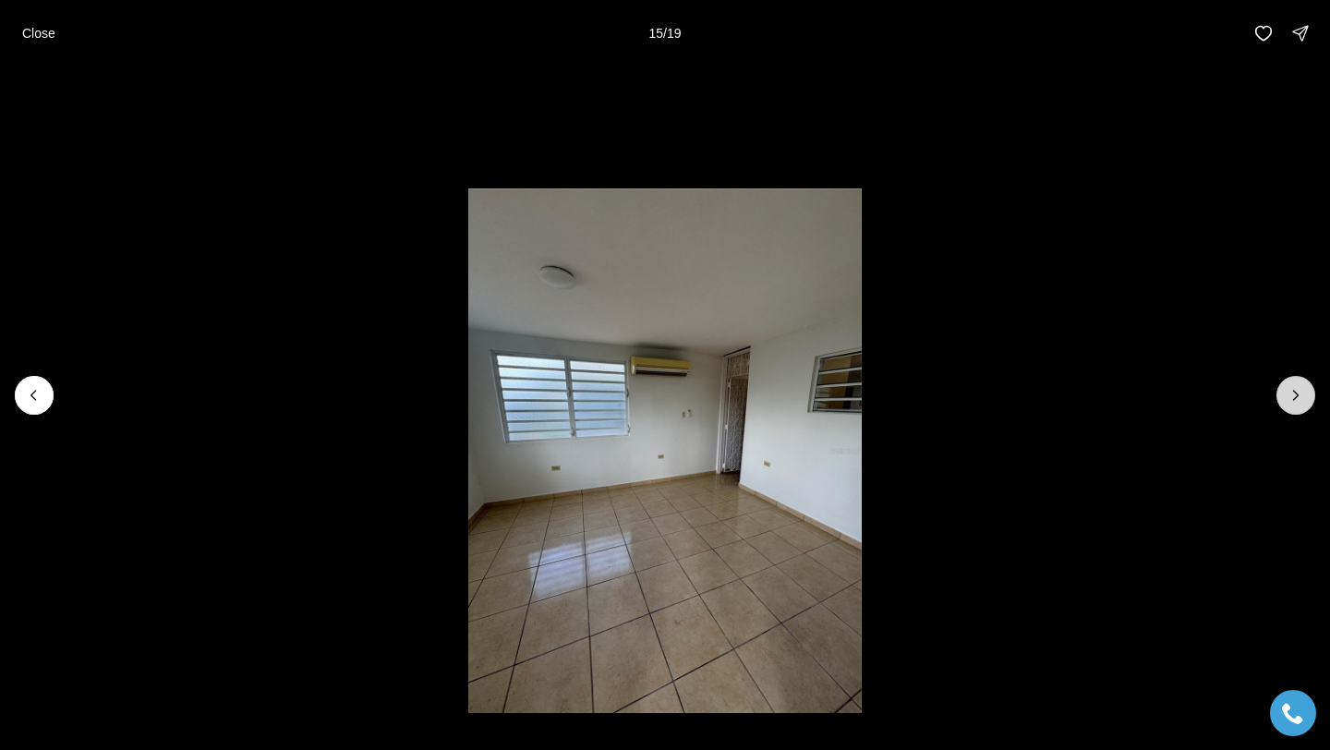
click at [1294, 397] on icon "Next slide" at bounding box center [1296, 395] width 18 height 18
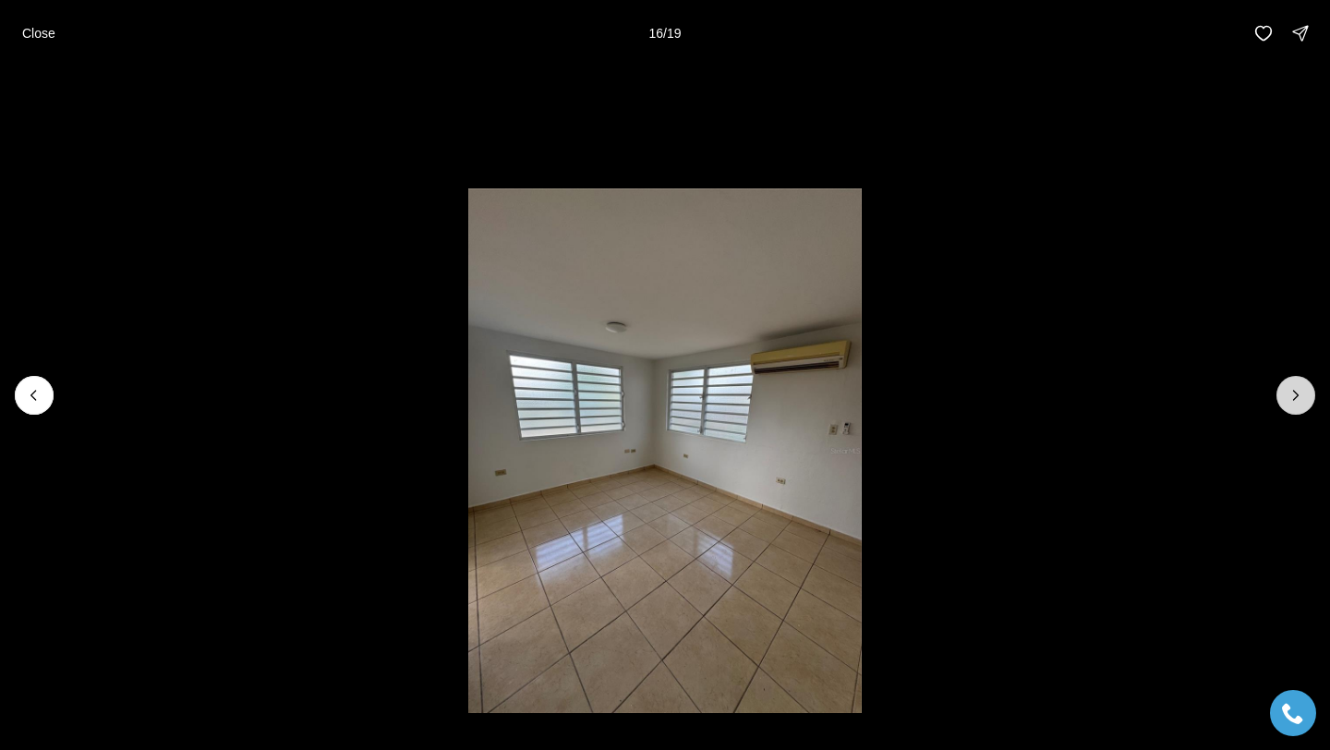
click at [1294, 397] on icon "Next slide" at bounding box center [1296, 395] width 18 height 18
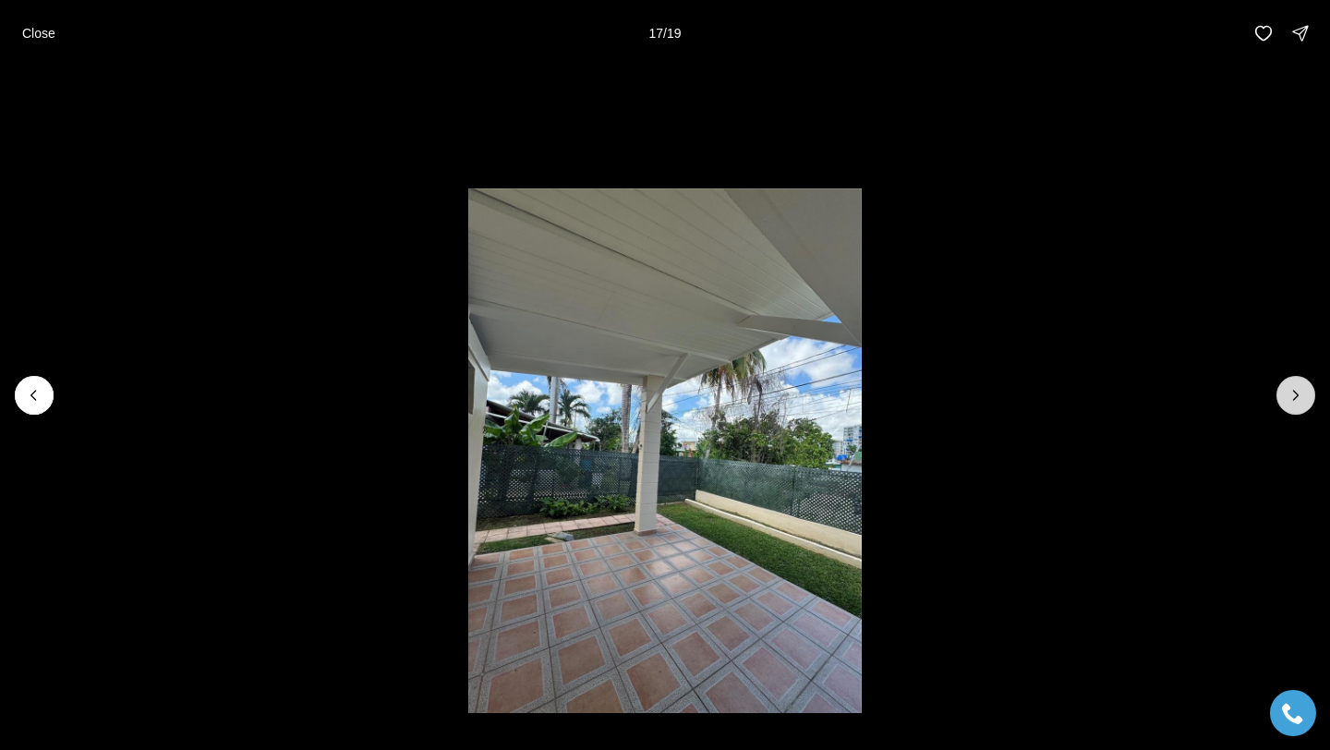
click at [1294, 397] on icon "Next slide" at bounding box center [1296, 395] width 18 height 18
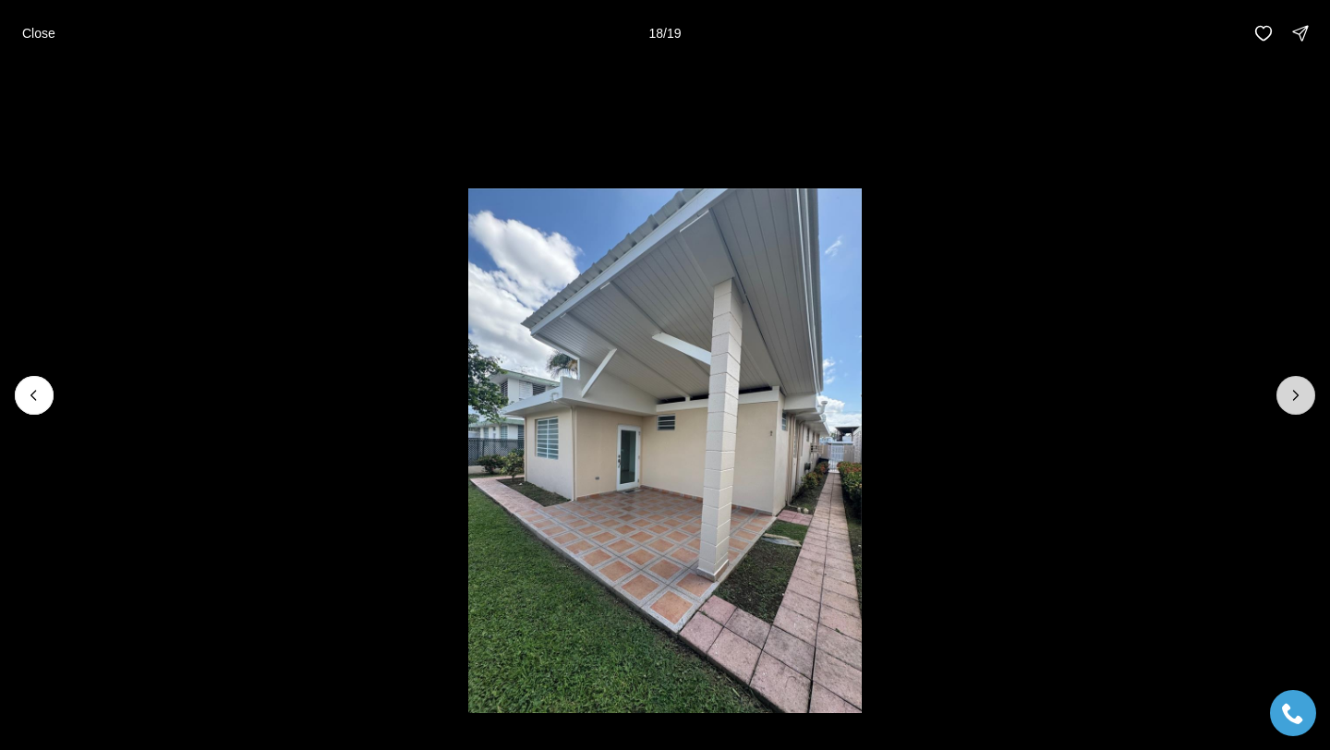
click at [1294, 397] on icon "Next slide" at bounding box center [1296, 395] width 18 height 18
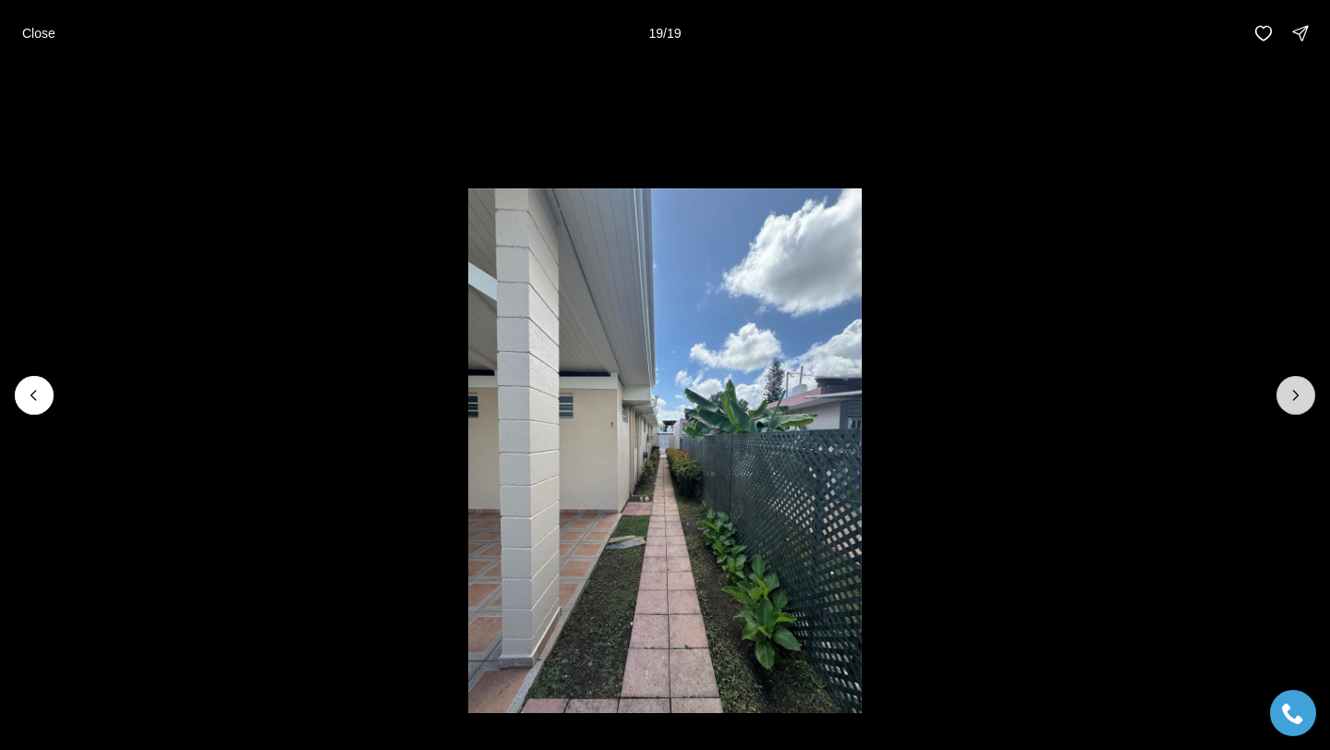
click at [1294, 397] on div at bounding box center [1295, 395] width 39 height 39
click at [1107, 397] on li "19 of 19" at bounding box center [665, 396] width 1330 height 658
click at [42, 34] on p "Close" at bounding box center [38, 33] width 33 height 15
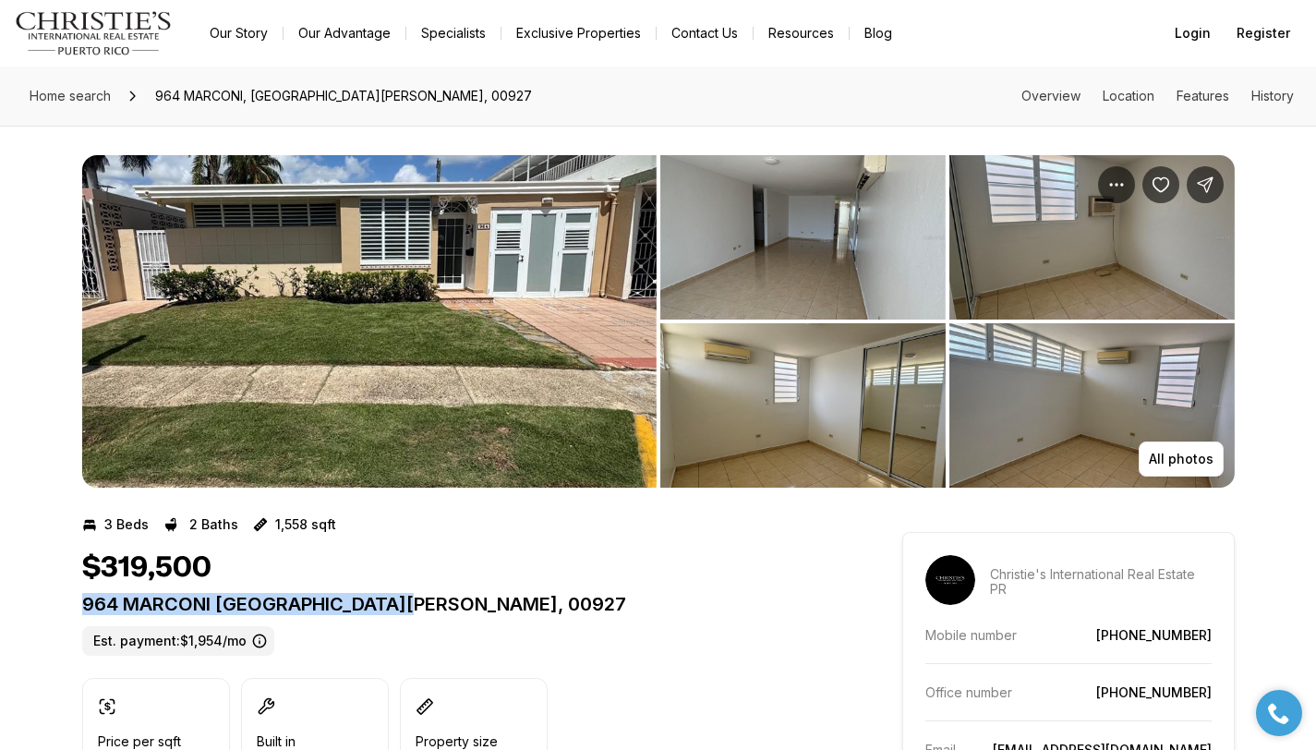
drag, startPoint x: 417, startPoint y: 598, endPoint x: 80, endPoint y: 605, distance: 337.2
copy p "964 MARCONI SAN JUAN PR, 00927"
click at [394, 356] on img "View image gallery" at bounding box center [369, 321] width 574 height 333
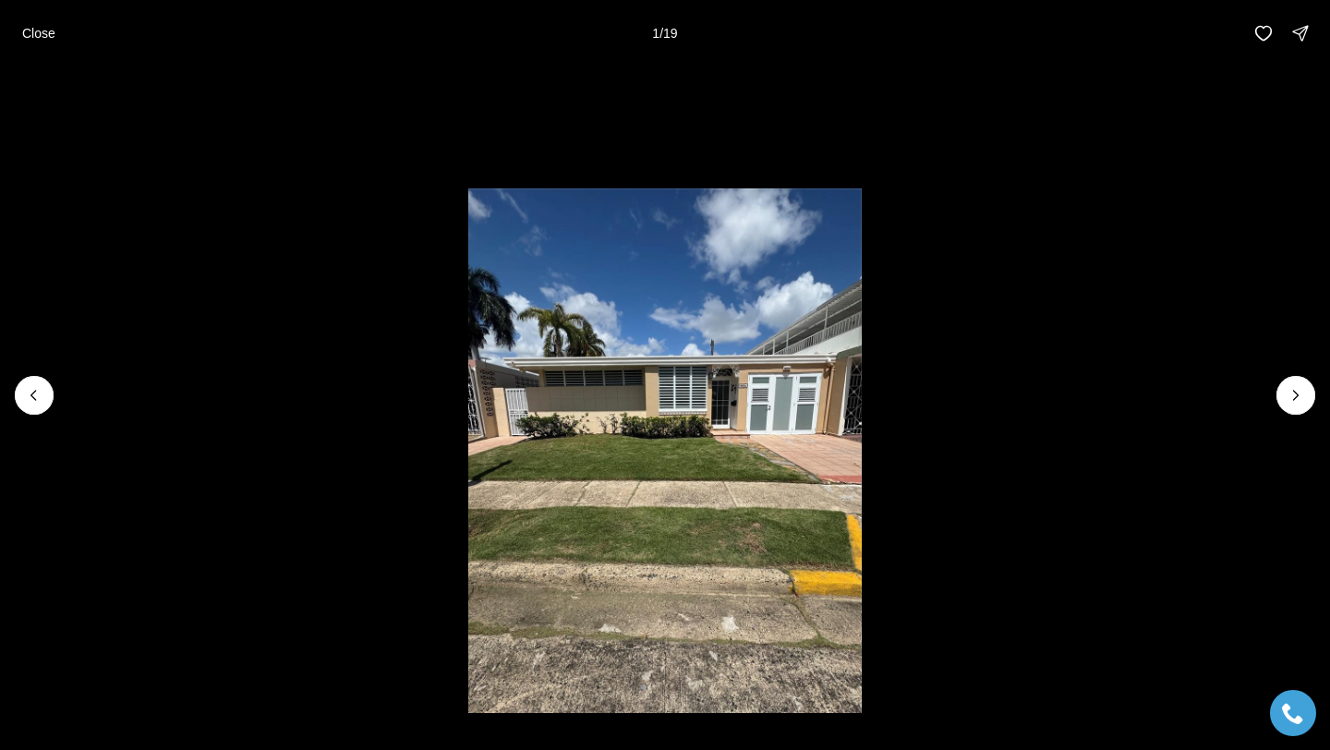
click at [712, 404] on img "1 of 19" at bounding box center [664, 450] width 393 height 525
click at [817, 373] on img "1 of 19" at bounding box center [664, 450] width 393 height 525
click at [1296, 393] on icon "Next slide" at bounding box center [1296, 395] width 5 height 9
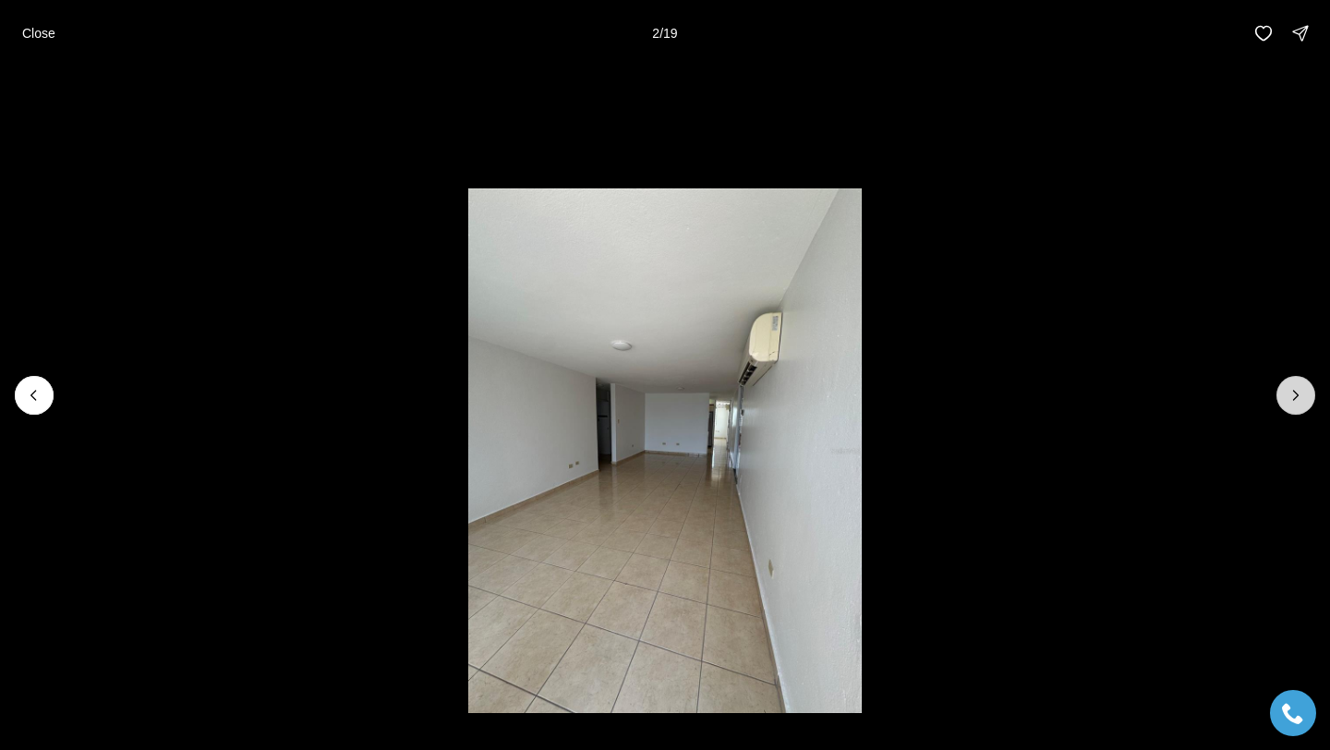
click at [1296, 393] on icon "Next slide" at bounding box center [1296, 395] width 5 height 9
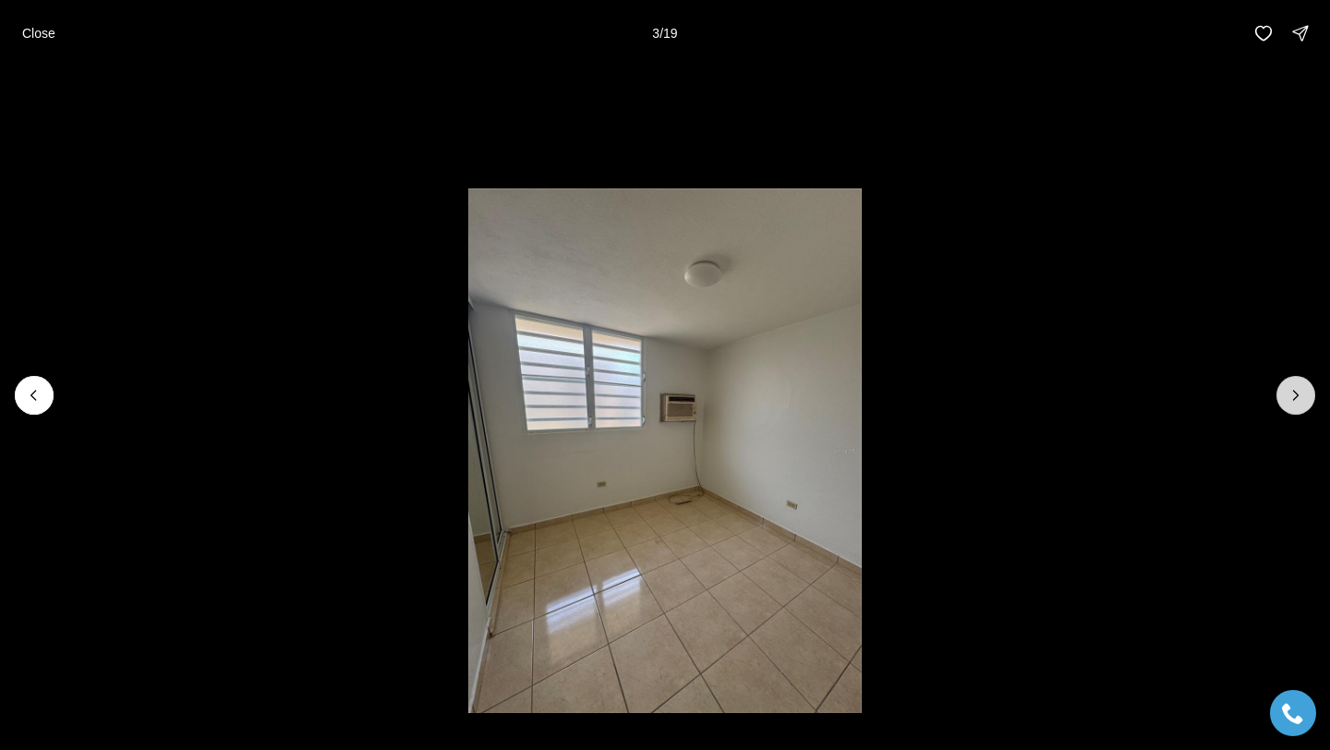
click at [1296, 393] on icon "Next slide" at bounding box center [1296, 395] width 5 height 9
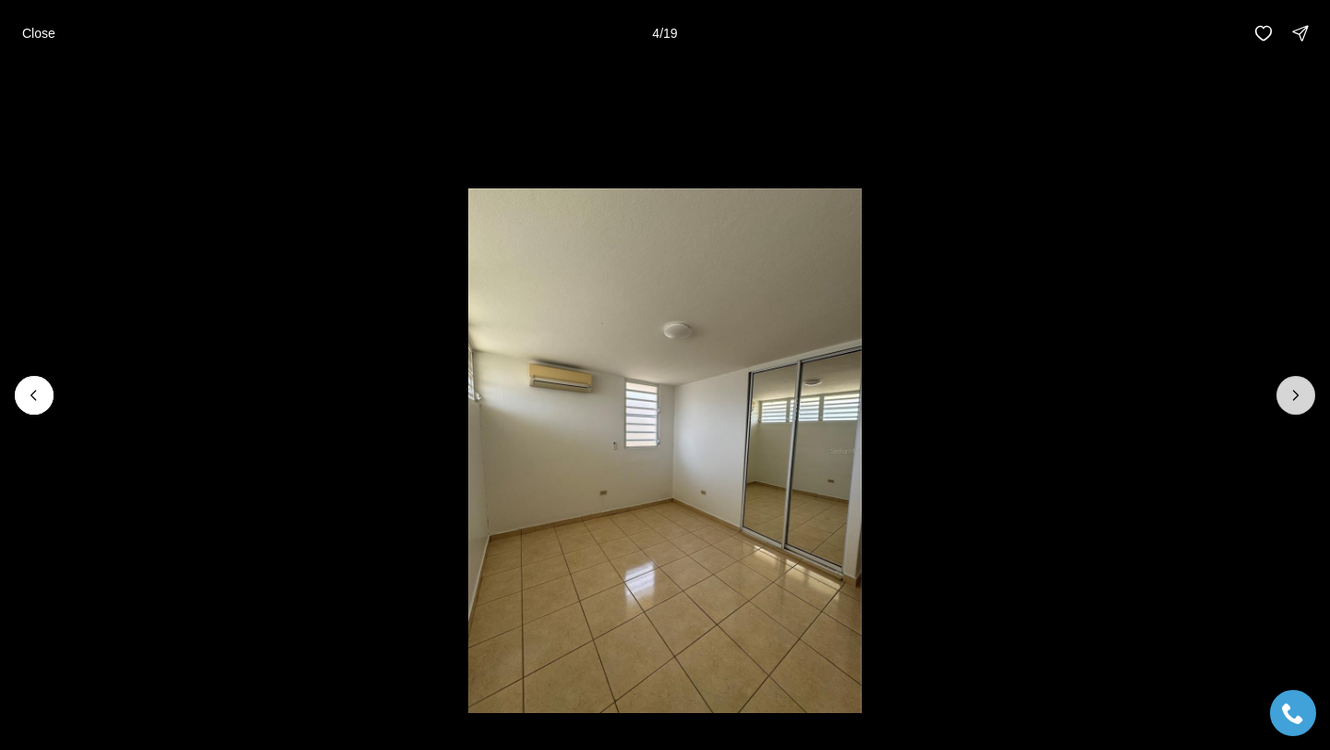
click at [1296, 393] on icon "Next slide" at bounding box center [1296, 395] width 5 height 9
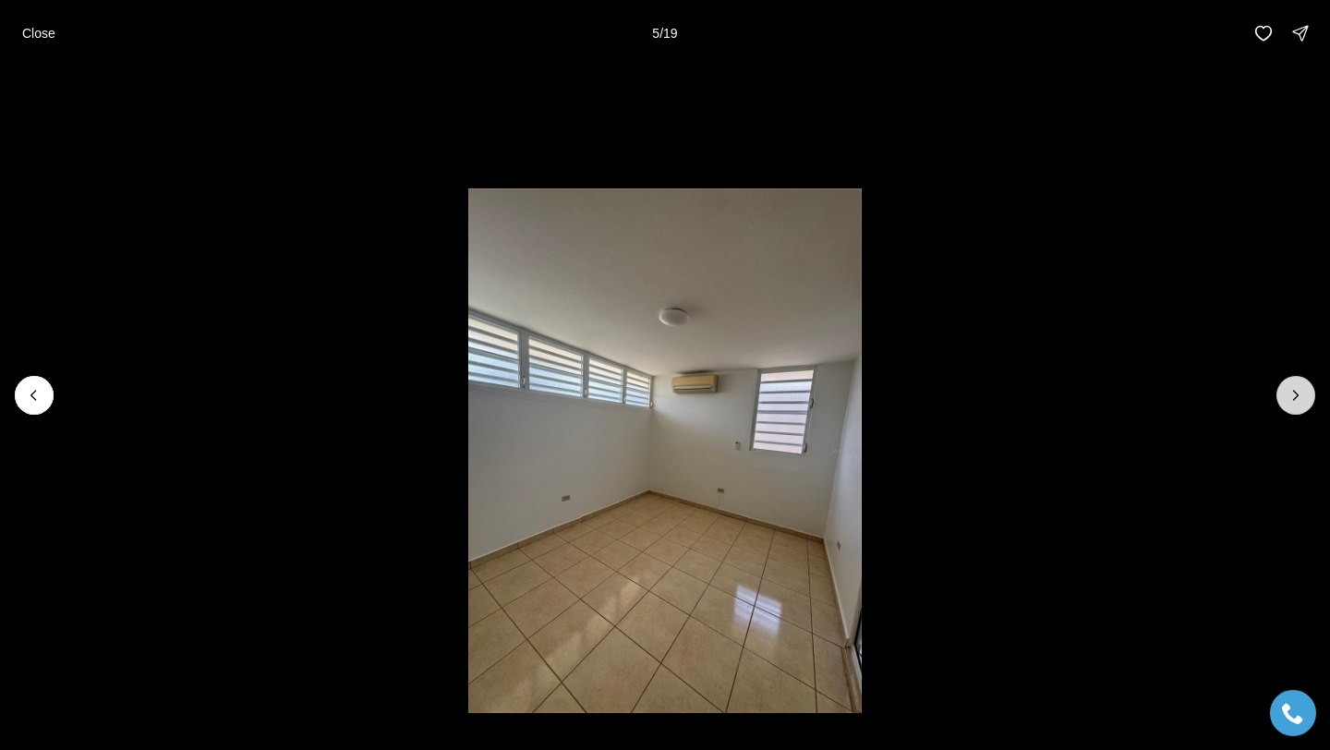
click at [1295, 394] on icon "Next slide" at bounding box center [1296, 395] width 18 height 18
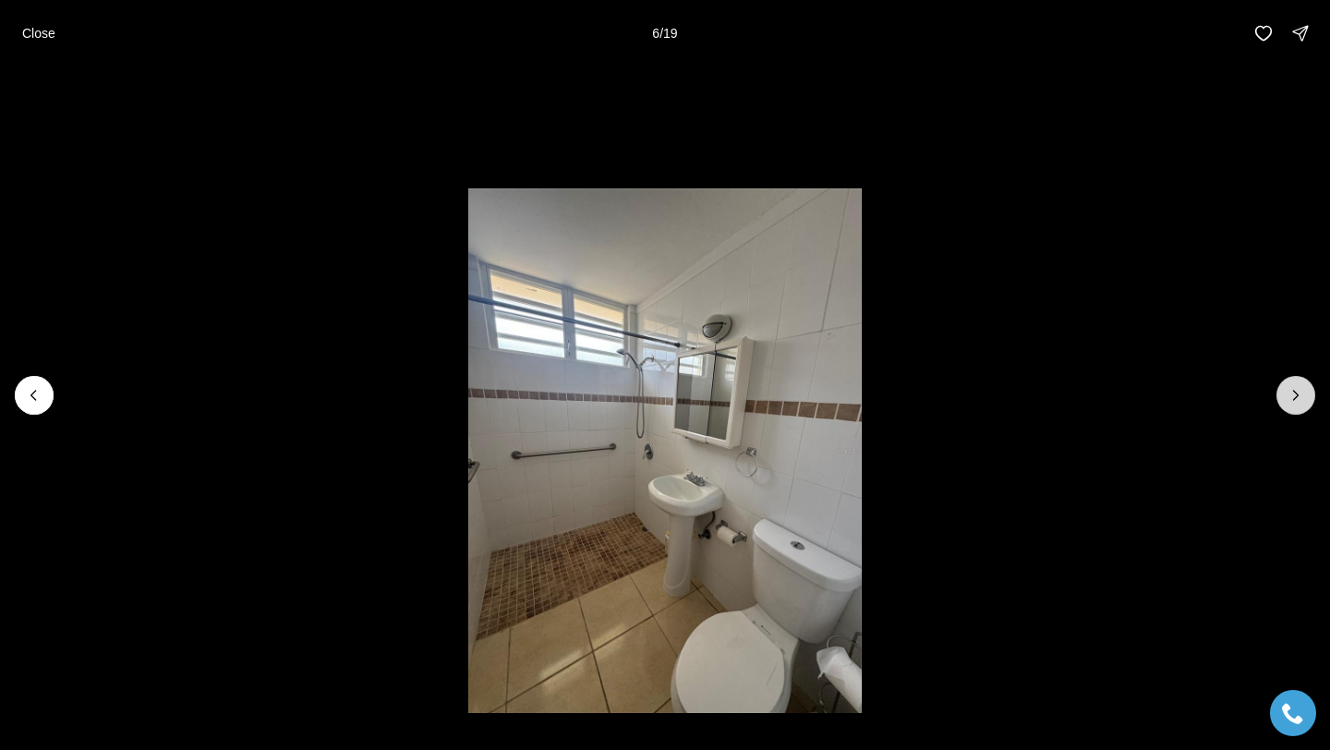
click at [1295, 394] on icon "Next slide" at bounding box center [1296, 395] width 18 height 18
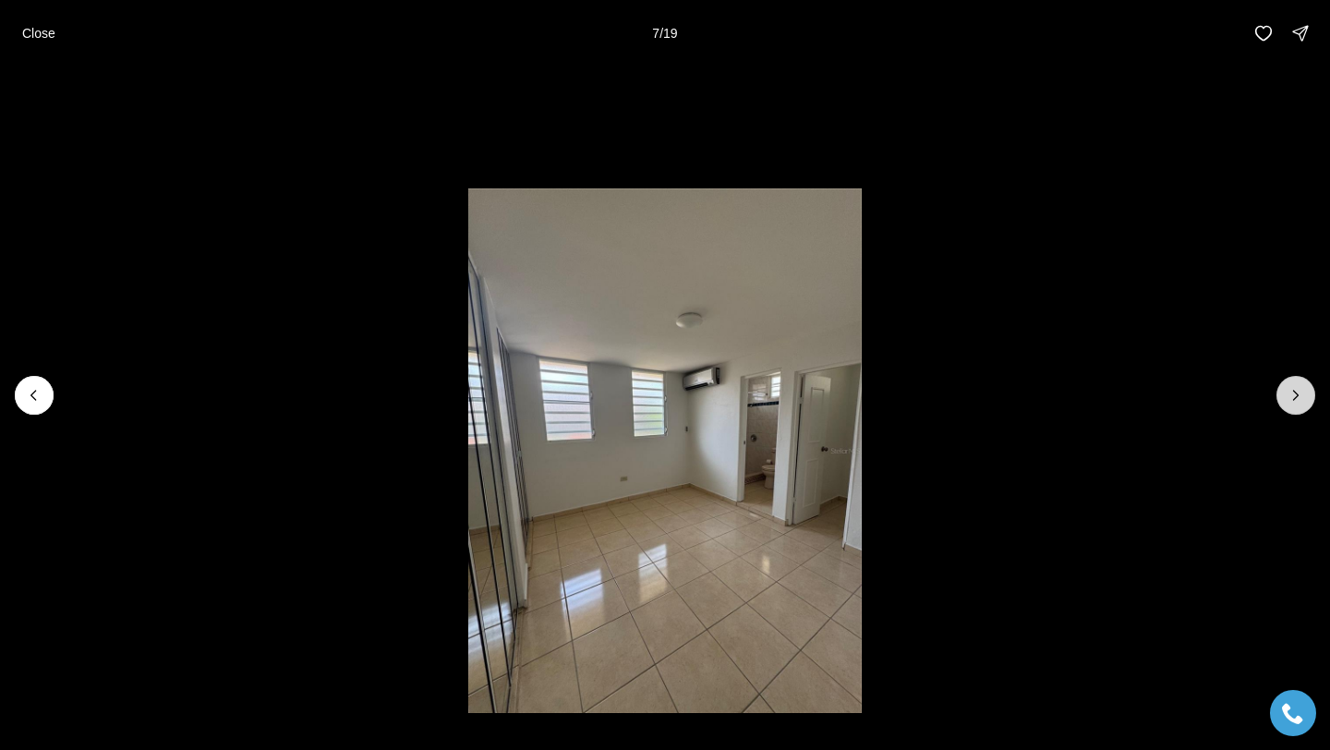
click at [1289, 387] on icon "Next slide" at bounding box center [1296, 395] width 18 height 18
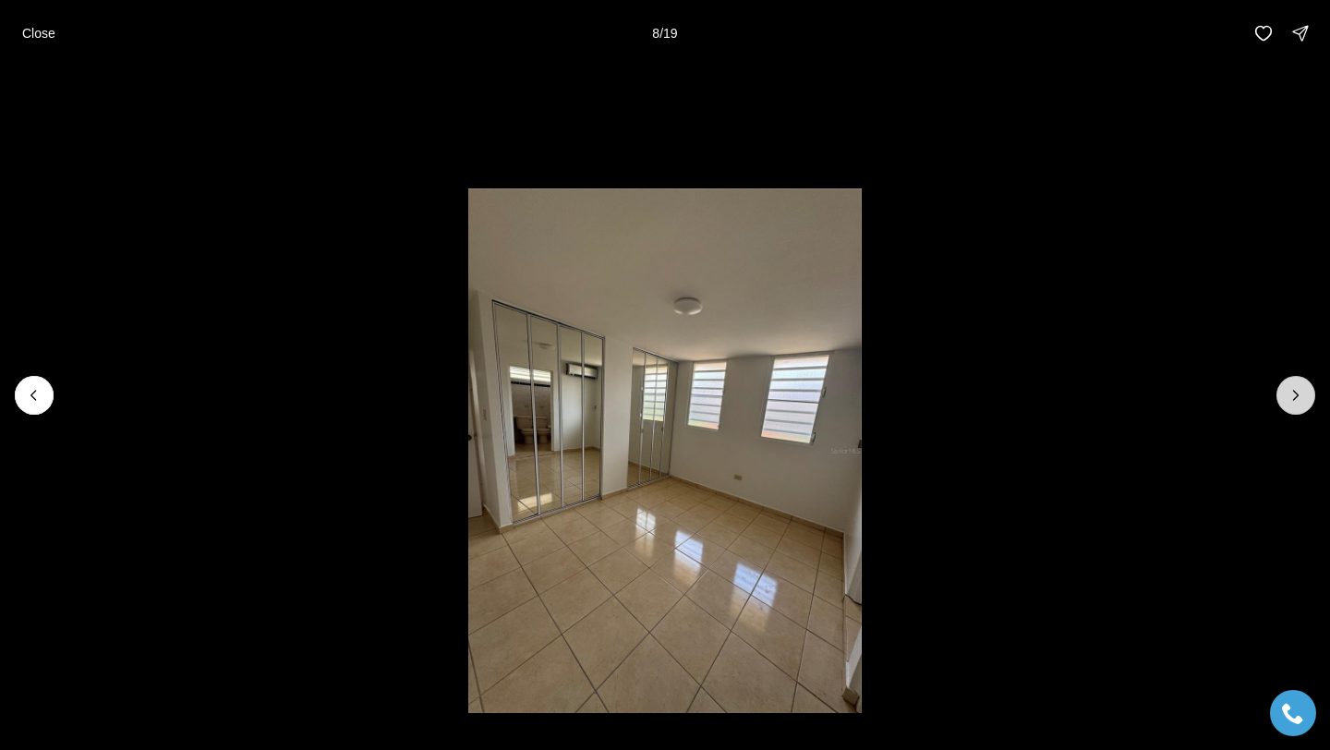
click at [1289, 387] on icon "Next slide" at bounding box center [1296, 395] width 18 height 18
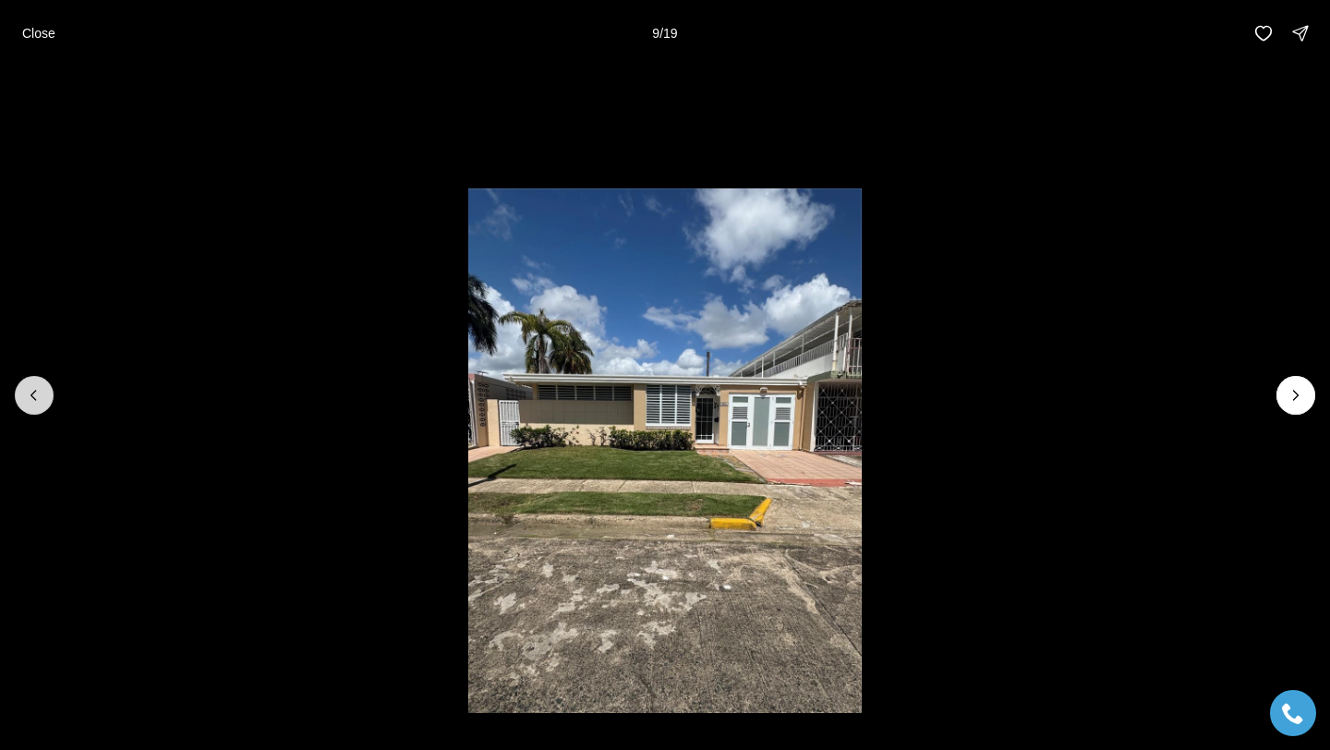
click at [40, 402] on icon "Previous slide" at bounding box center [34, 395] width 18 height 18
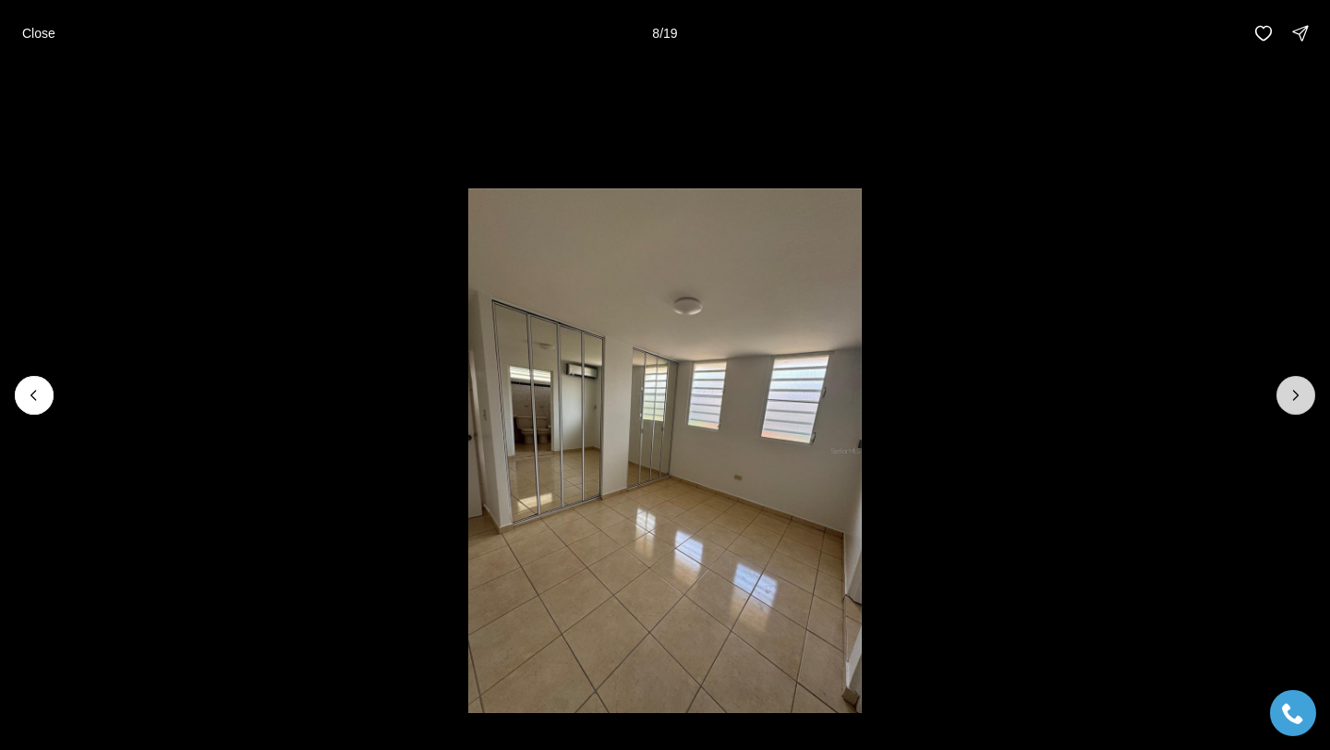
click at [1291, 412] on button "Next slide" at bounding box center [1295, 395] width 39 height 39
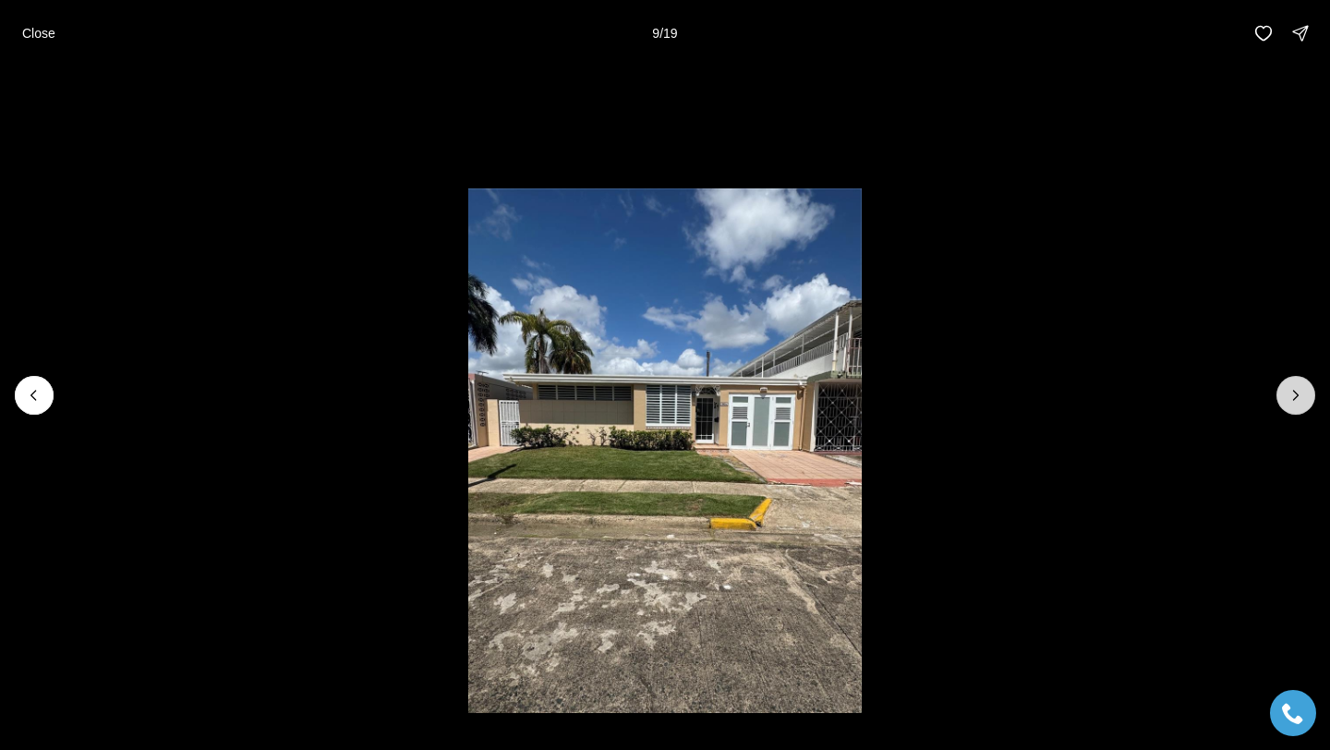
click at [1296, 412] on button "Next slide" at bounding box center [1295, 395] width 39 height 39
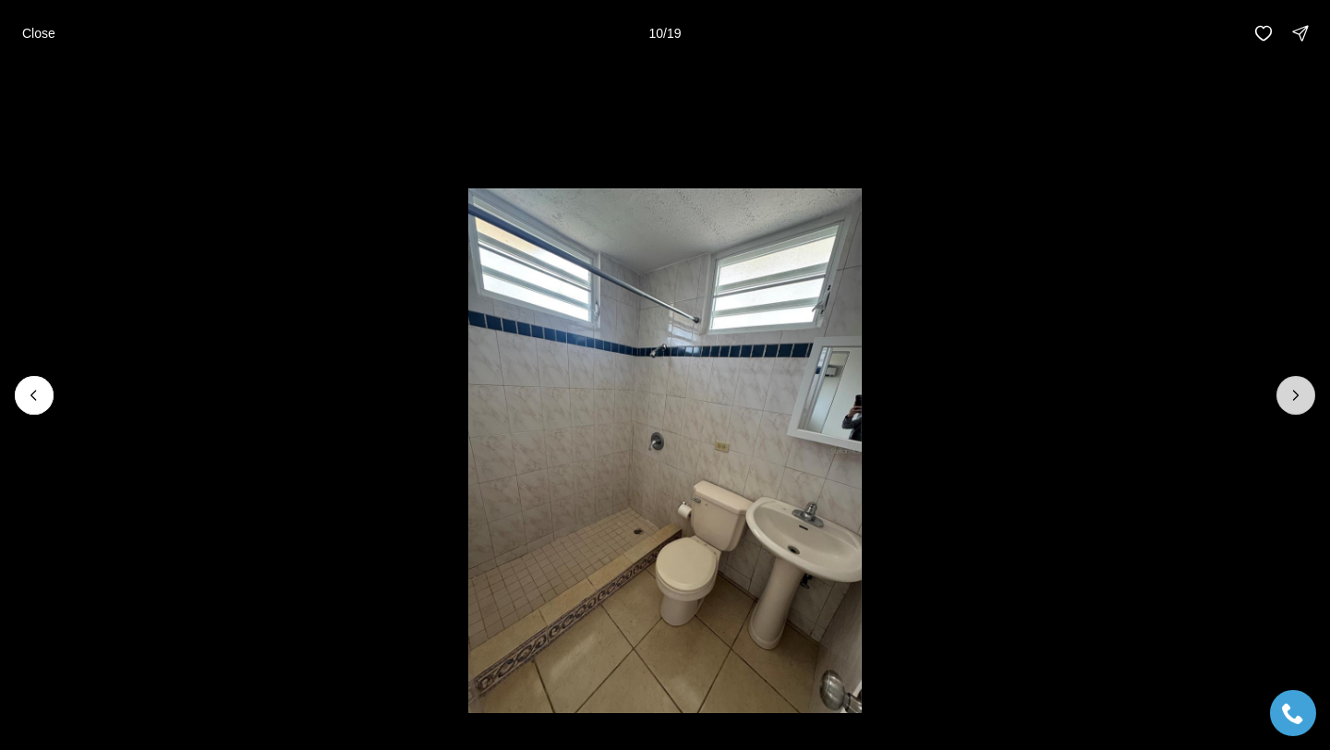
click at [1296, 412] on button "Next slide" at bounding box center [1295, 395] width 39 height 39
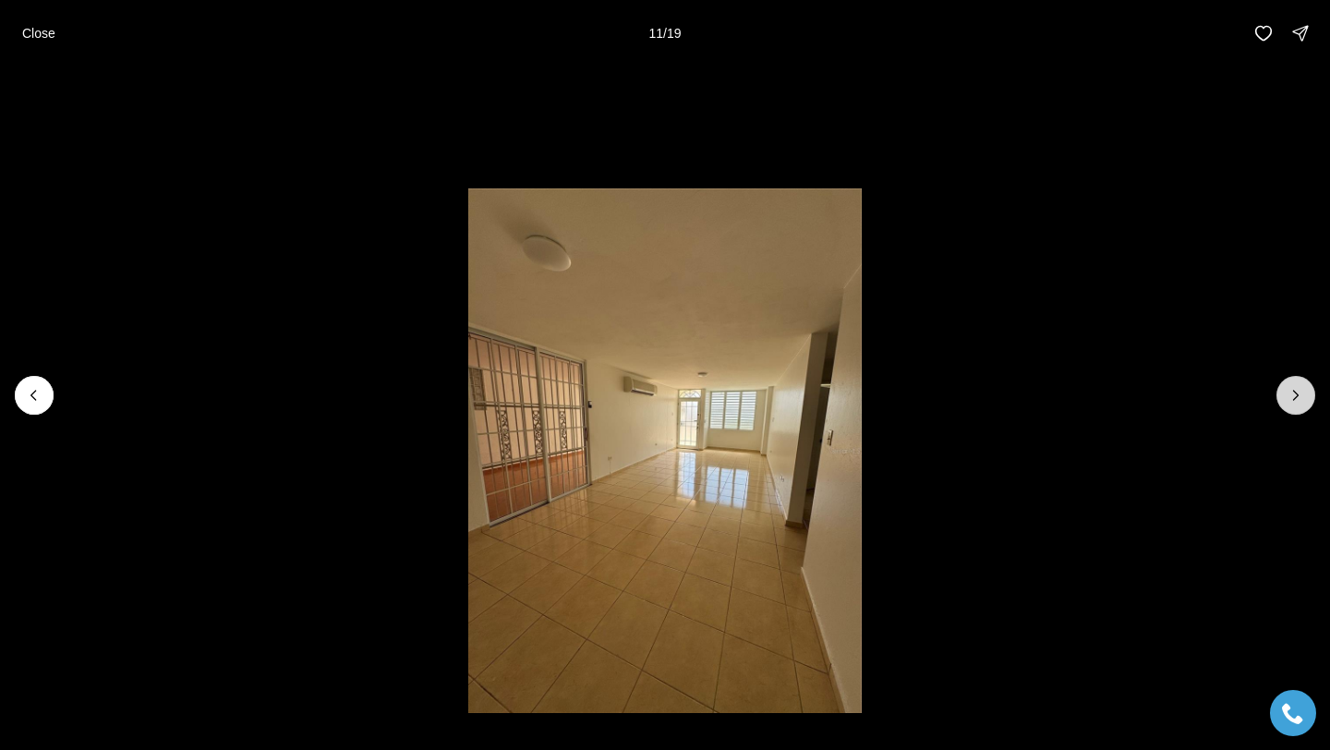
click at [1292, 401] on icon "Next slide" at bounding box center [1296, 395] width 18 height 18
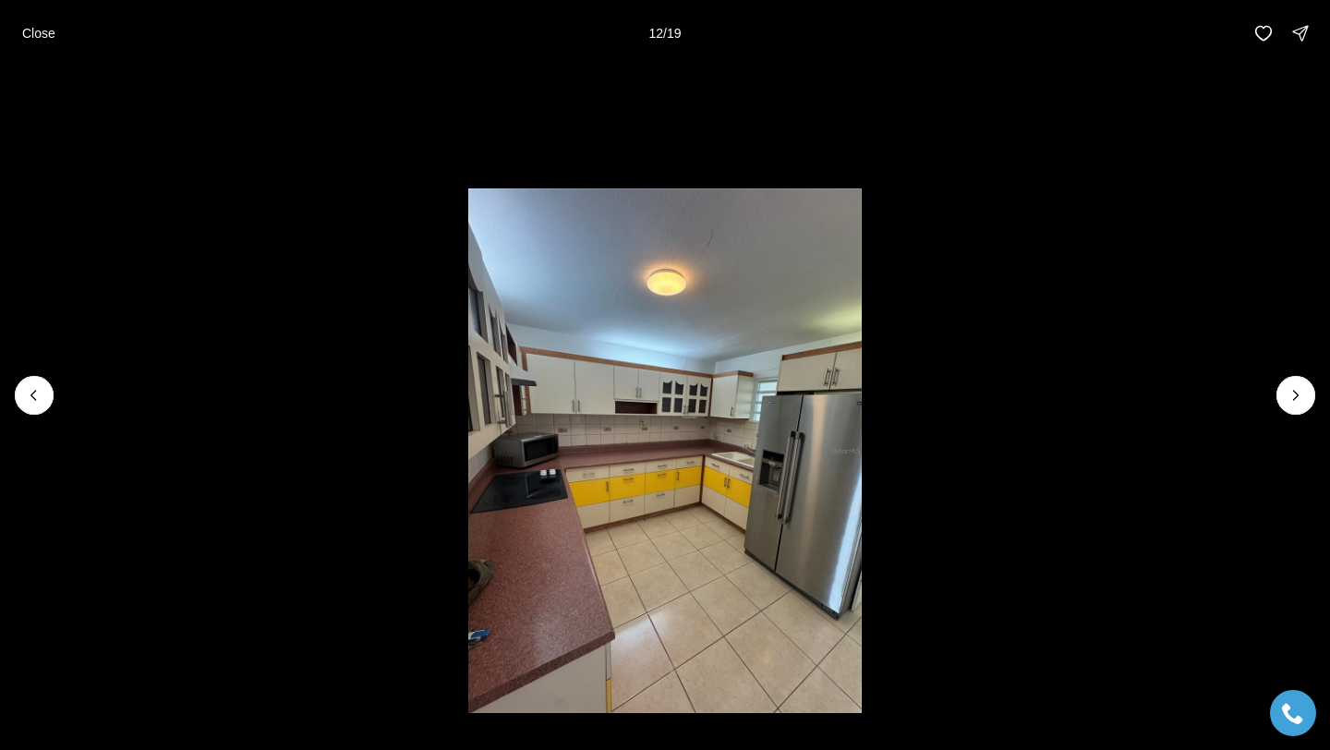
click at [647, 498] on img "12 of 19" at bounding box center [664, 450] width 393 height 525
click at [1289, 392] on icon "Next slide" at bounding box center [1296, 395] width 18 height 18
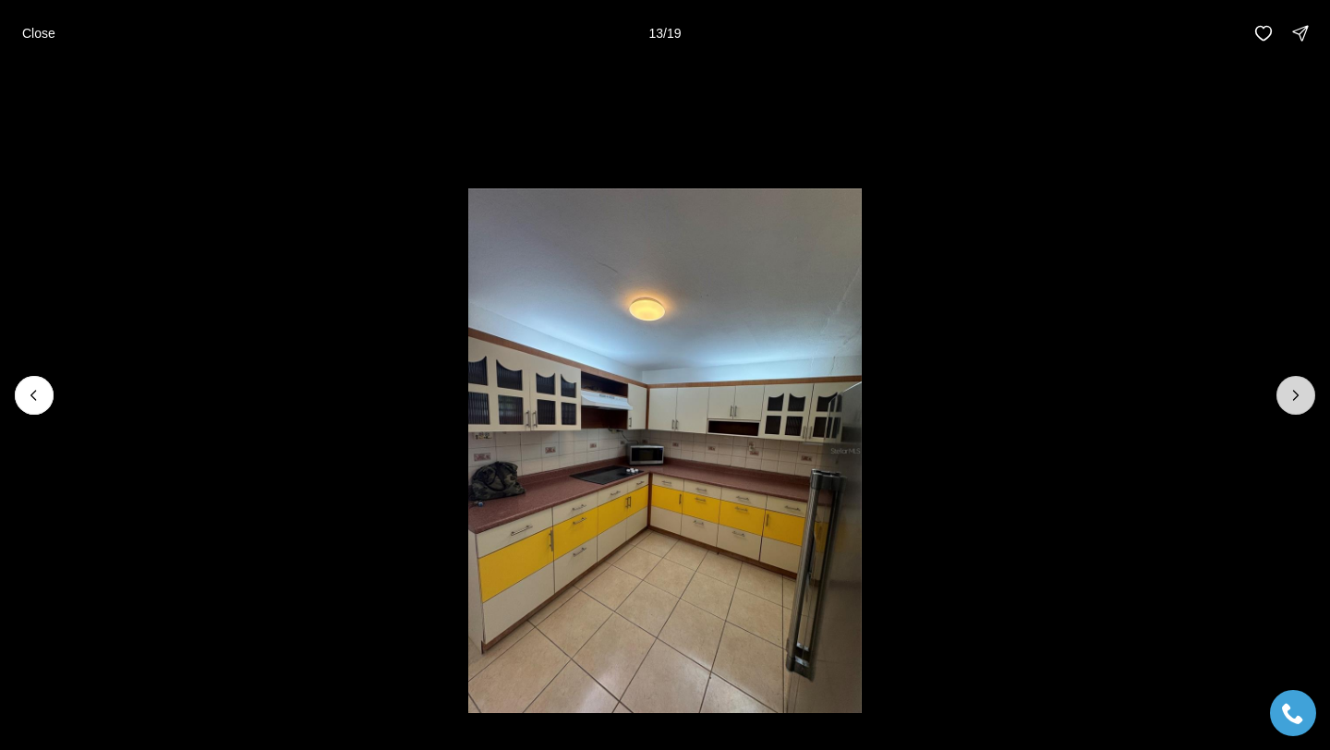
click at [1289, 392] on icon "Next slide" at bounding box center [1296, 395] width 18 height 18
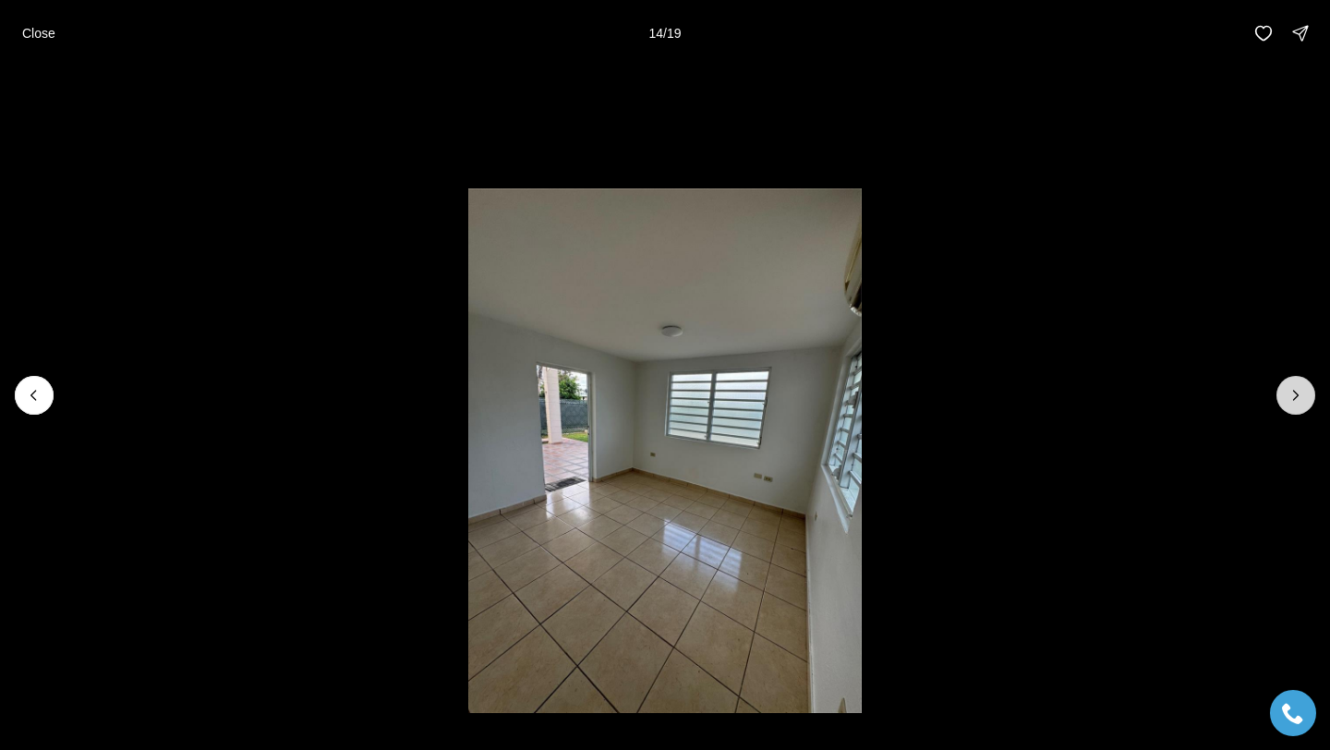
click at [1289, 392] on icon "Next slide" at bounding box center [1296, 395] width 18 height 18
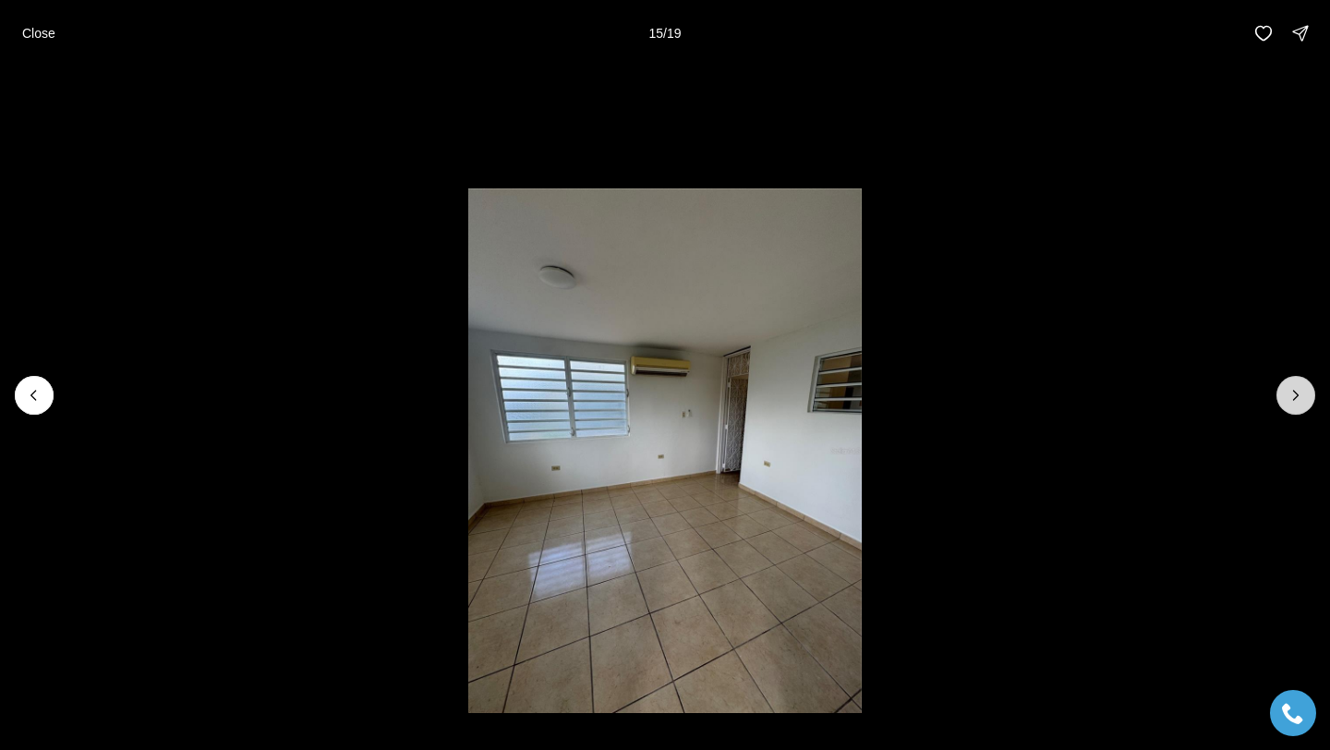
click at [1289, 392] on icon "Next slide" at bounding box center [1296, 395] width 18 height 18
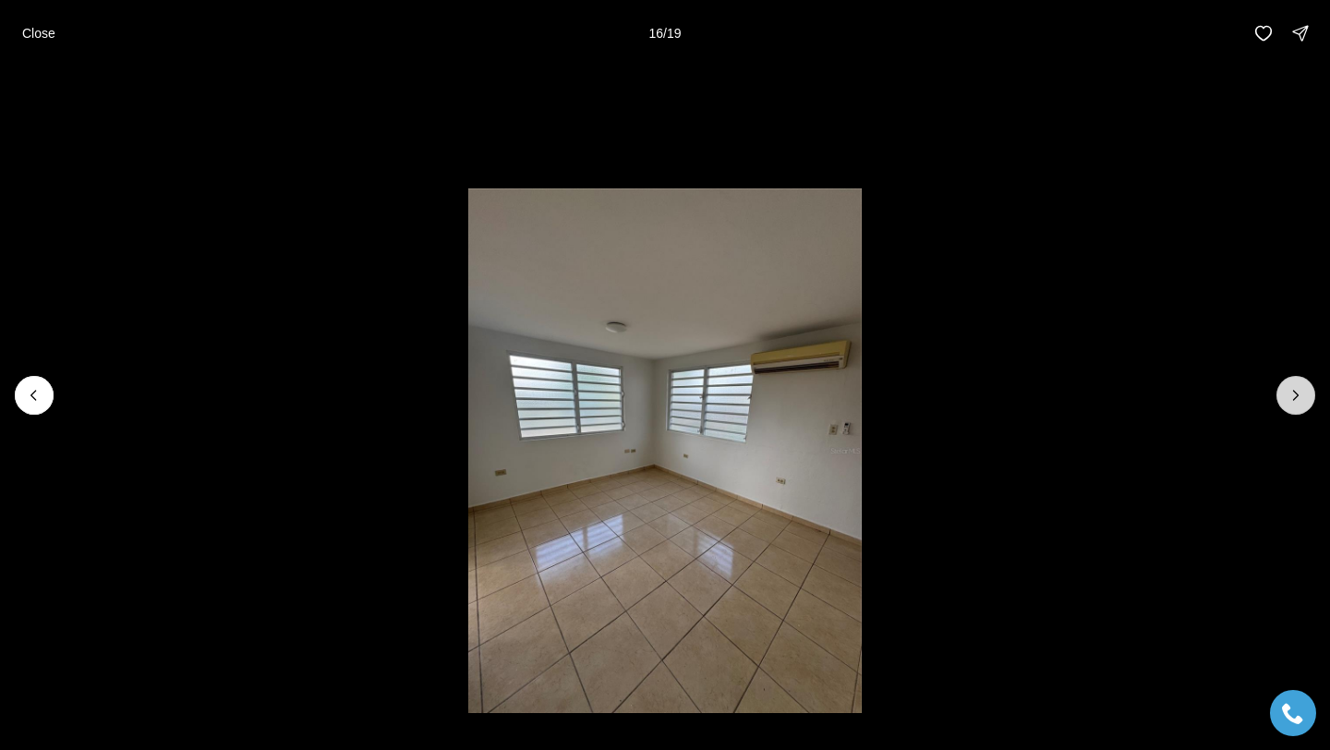
click at [1289, 392] on icon "Next slide" at bounding box center [1296, 395] width 18 height 18
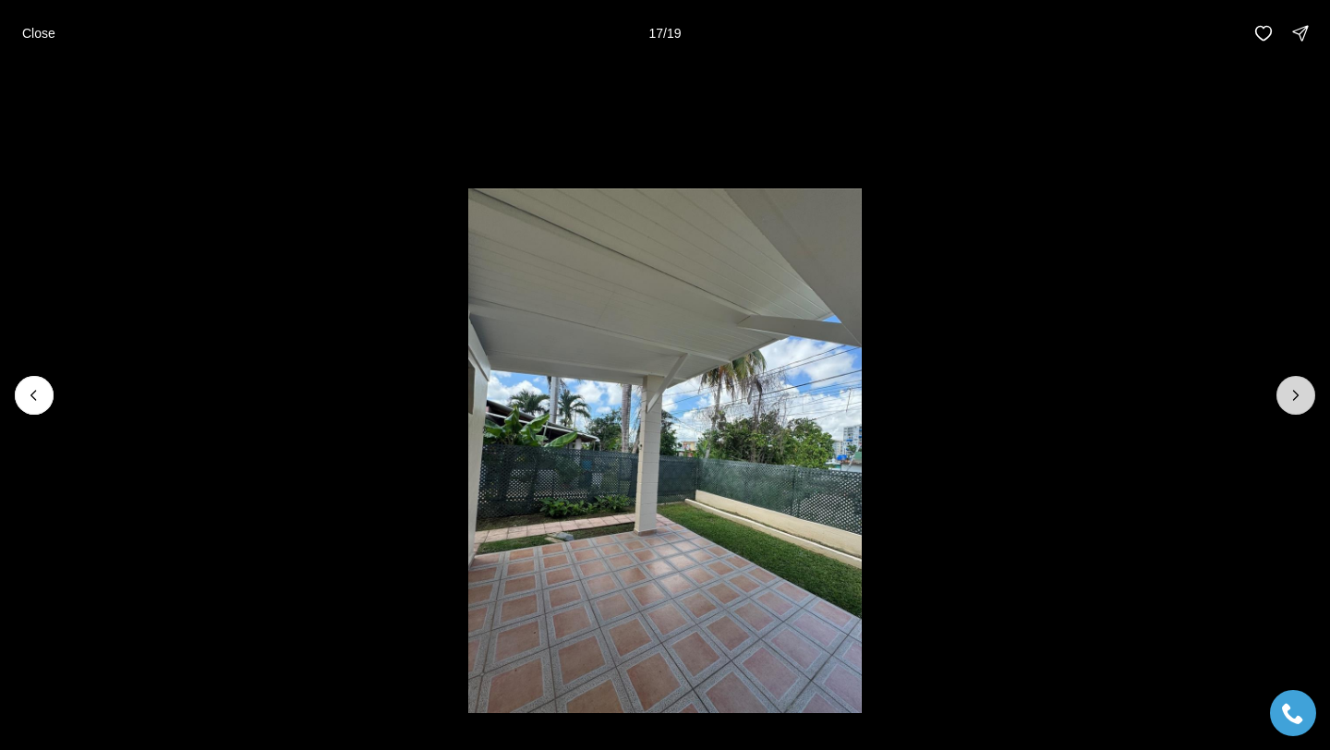
click at [1289, 392] on icon "Next slide" at bounding box center [1296, 395] width 18 height 18
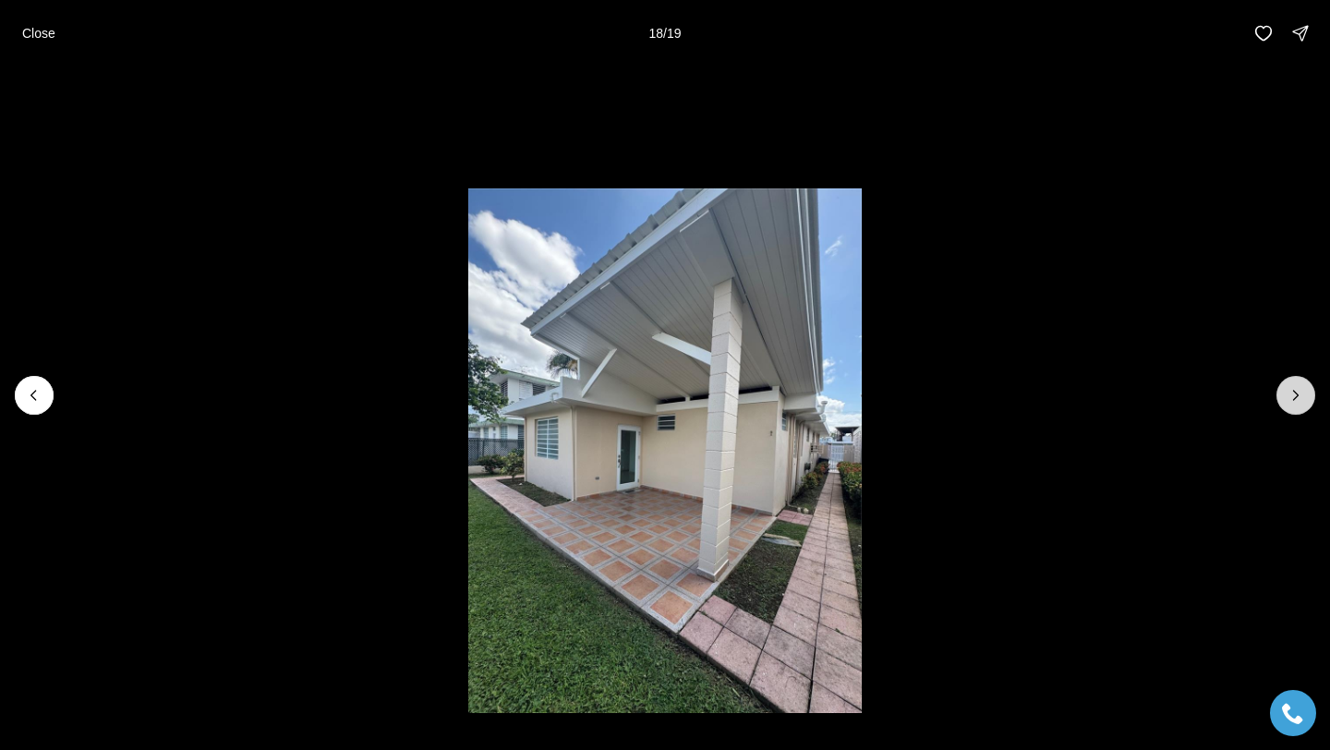
click at [1289, 392] on icon "Next slide" at bounding box center [1296, 395] width 18 height 18
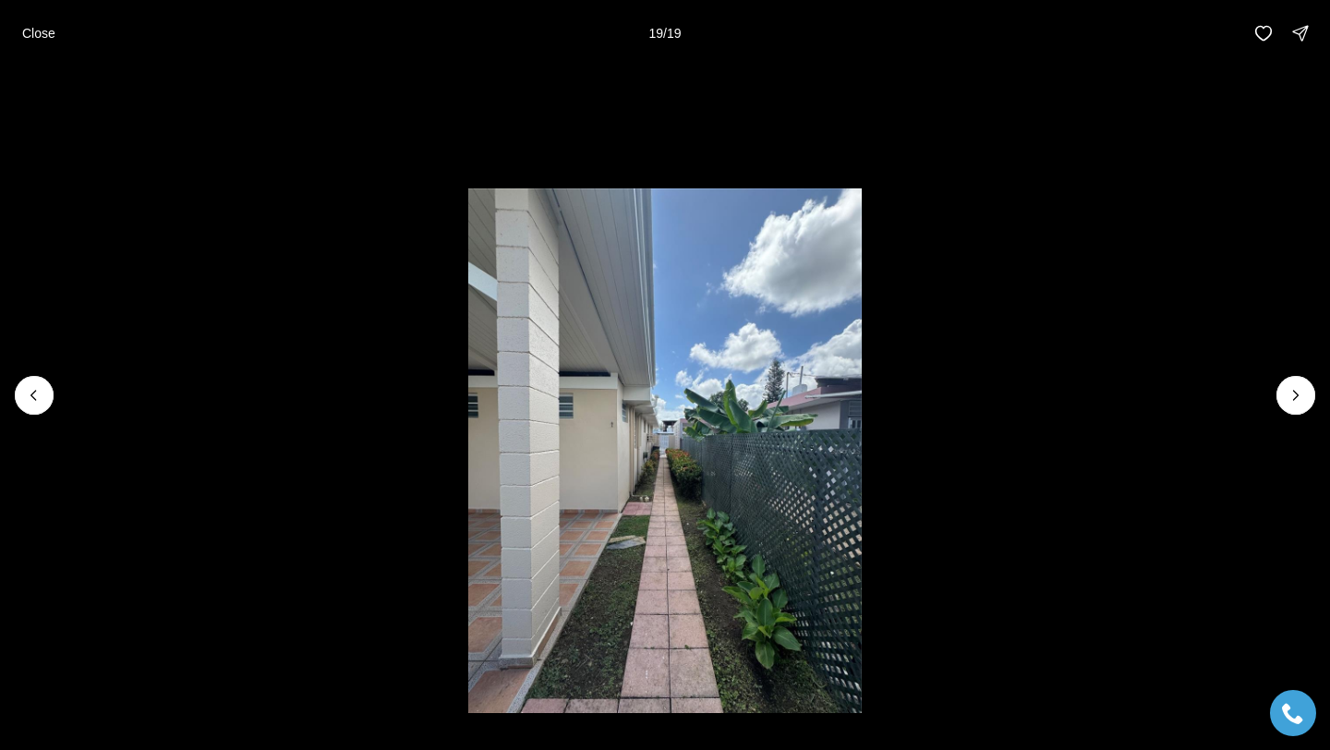
click at [1292, 381] on div at bounding box center [1295, 395] width 39 height 39
click at [38, 47] on button "Close" at bounding box center [38, 33] width 55 height 37
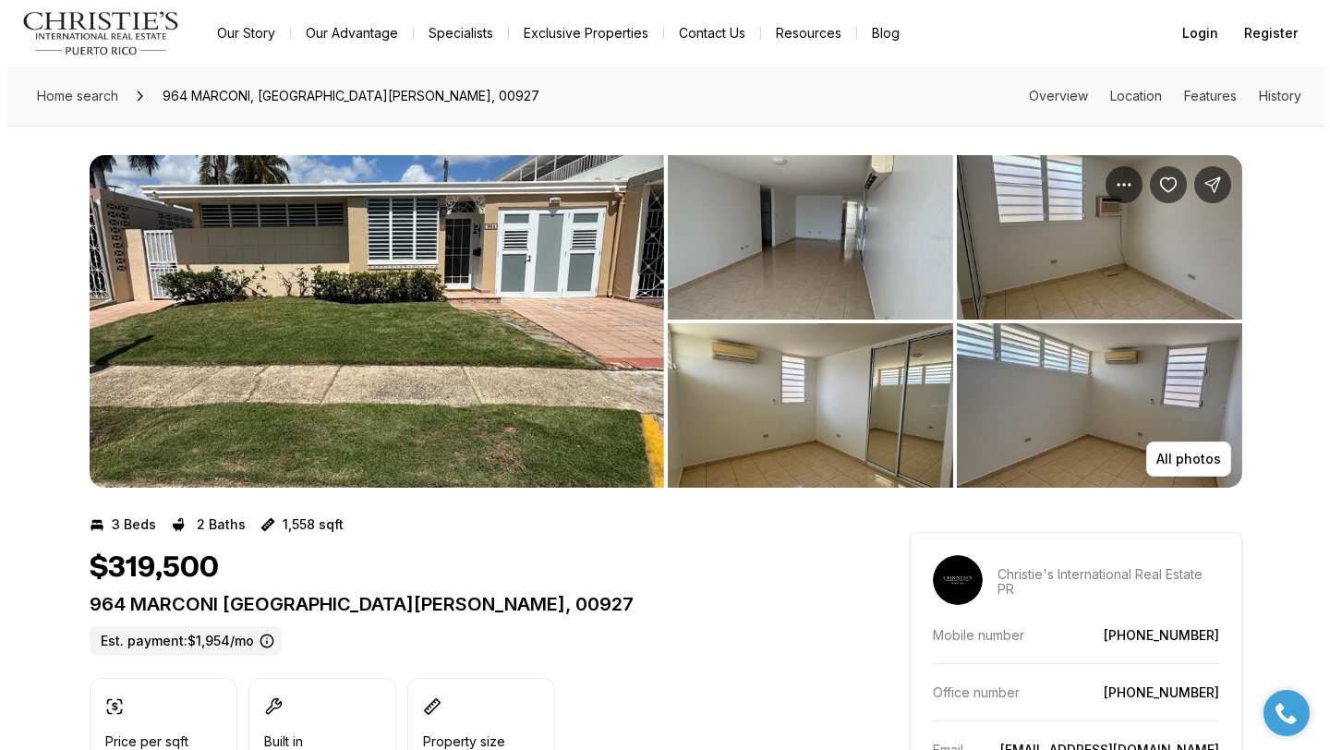
scroll to position [453, 0]
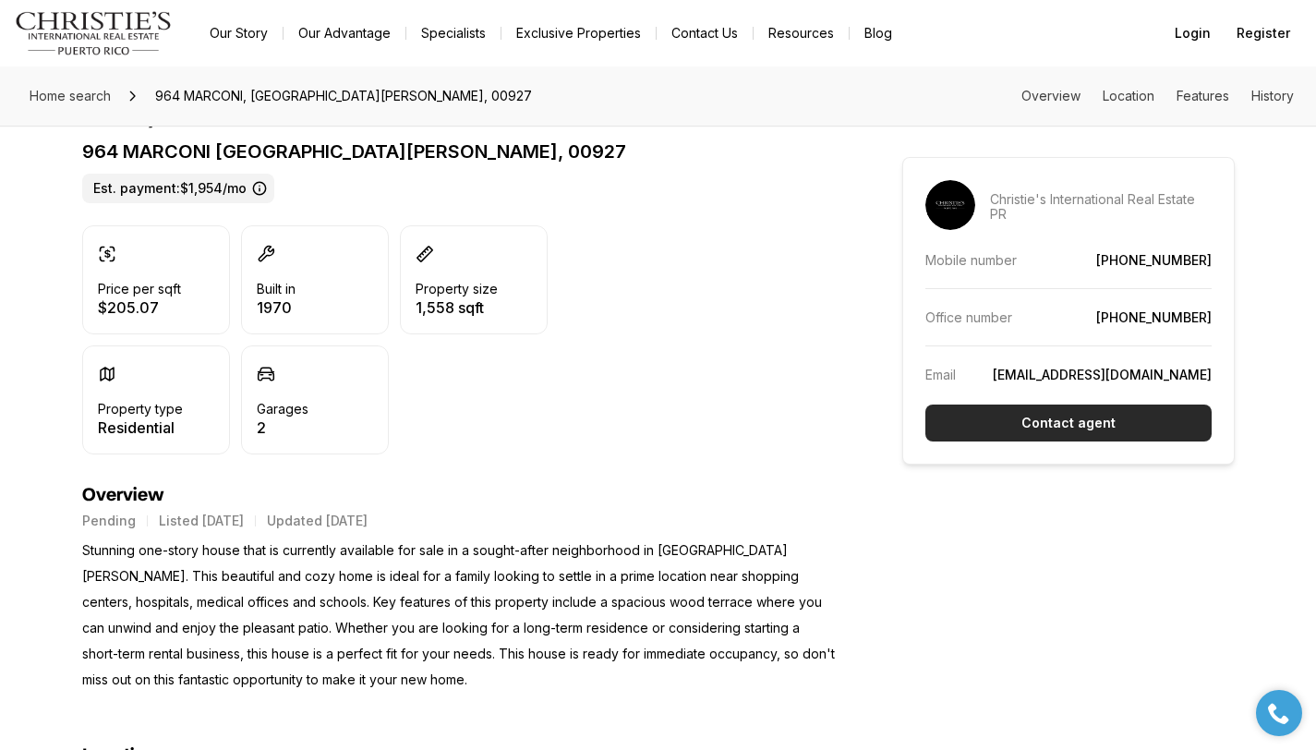
click at [1001, 423] on button "Contact agent" at bounding box center [1068, 423] width 286 height 37
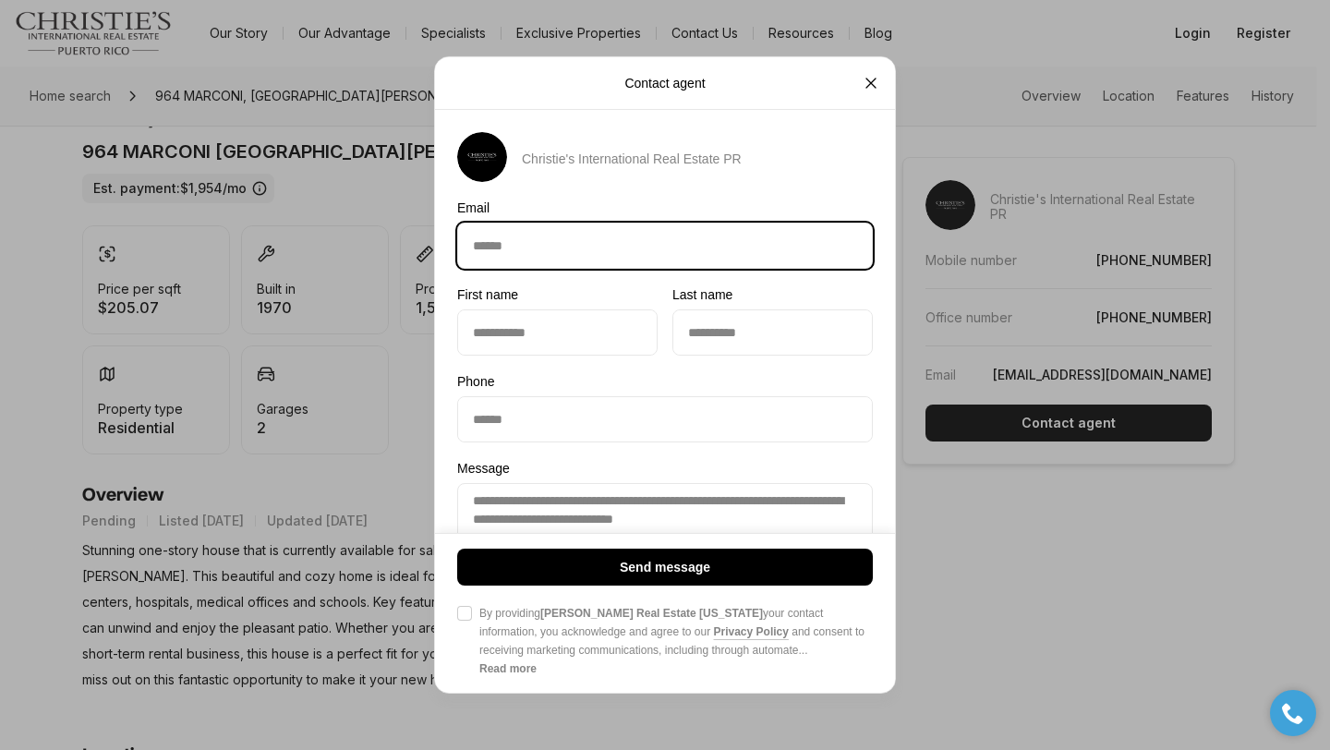
click at [557, 249] on input "Email Email" at bounding box center [665, 246] width 414 height 44
type input "**********"
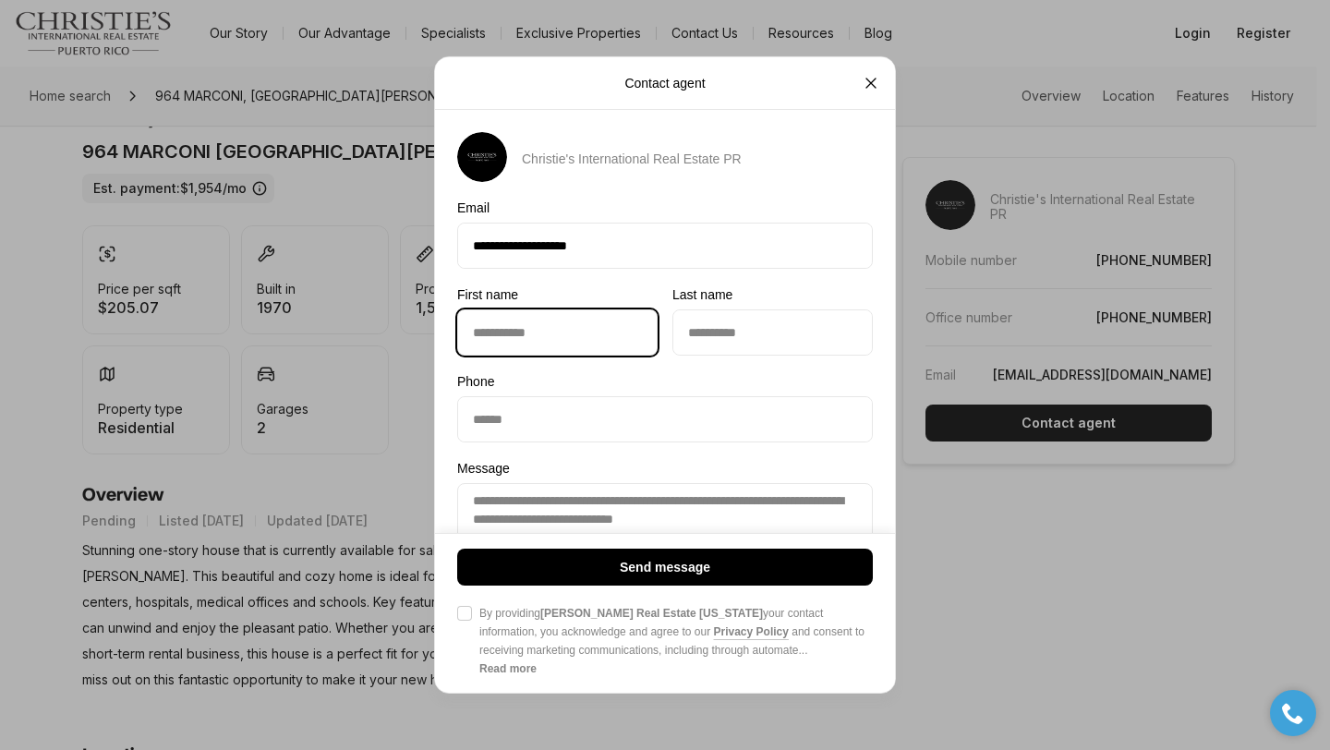
click at [574, 326] on input "First name First name" at bounding box center [557, 332] width 199 height 44
type input "*****"
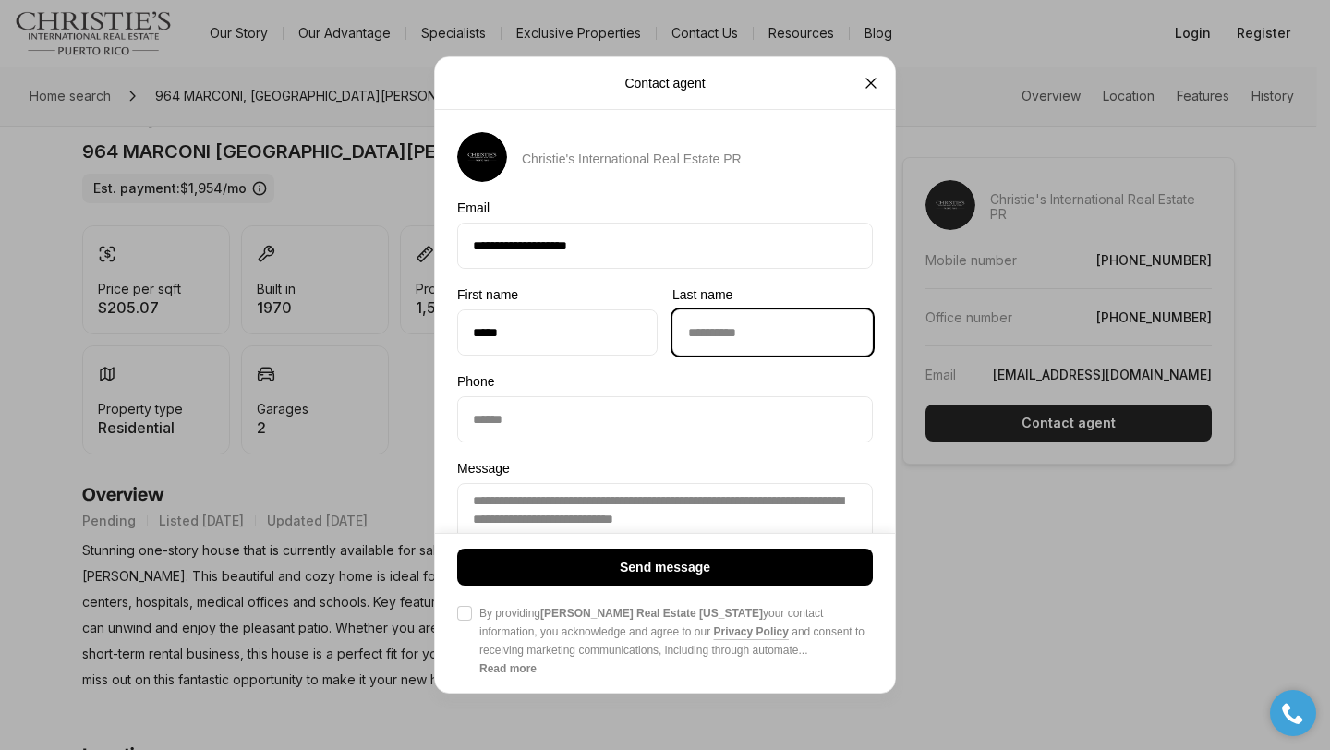
click at [707, 320] on input "Last name Last name" at bounding box center [772, 332] width 199 height 44
type input "******"
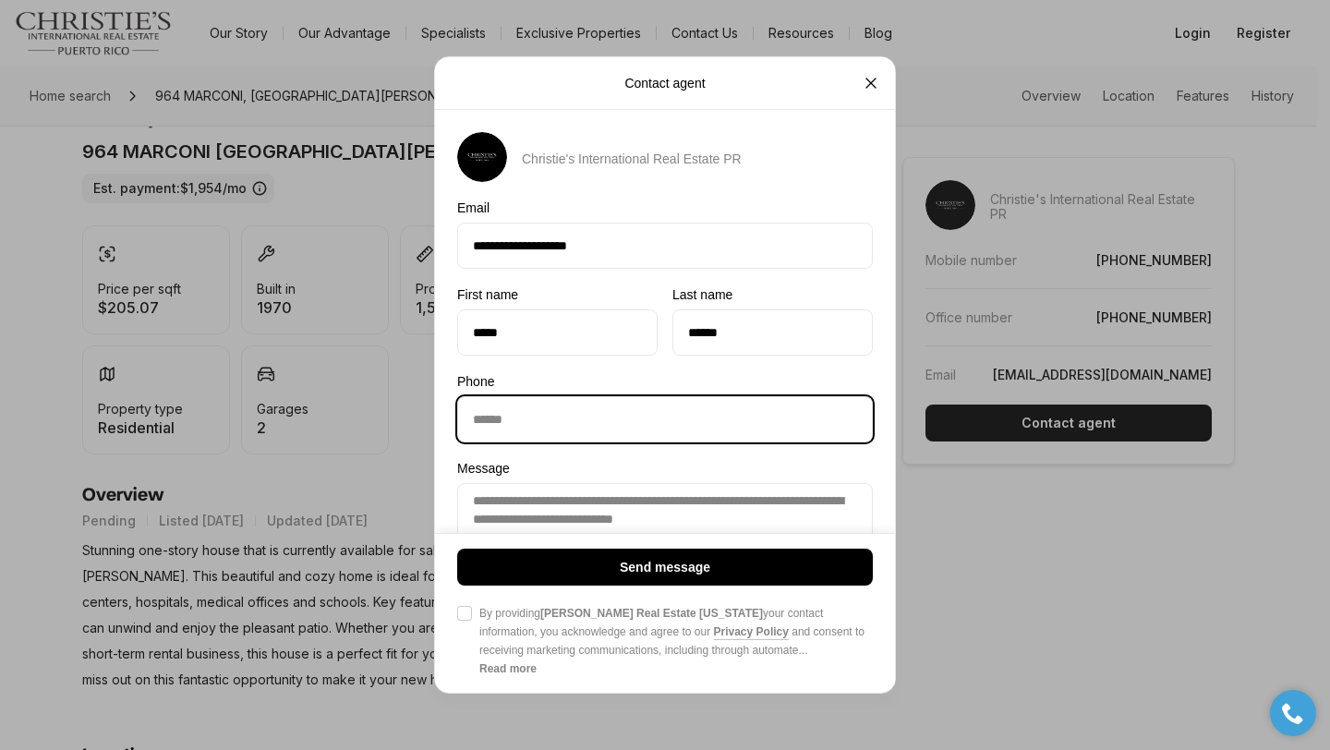
click at [563, 424] on input "Phone Phone" at bounding box center [665, 419] width 414 height 44
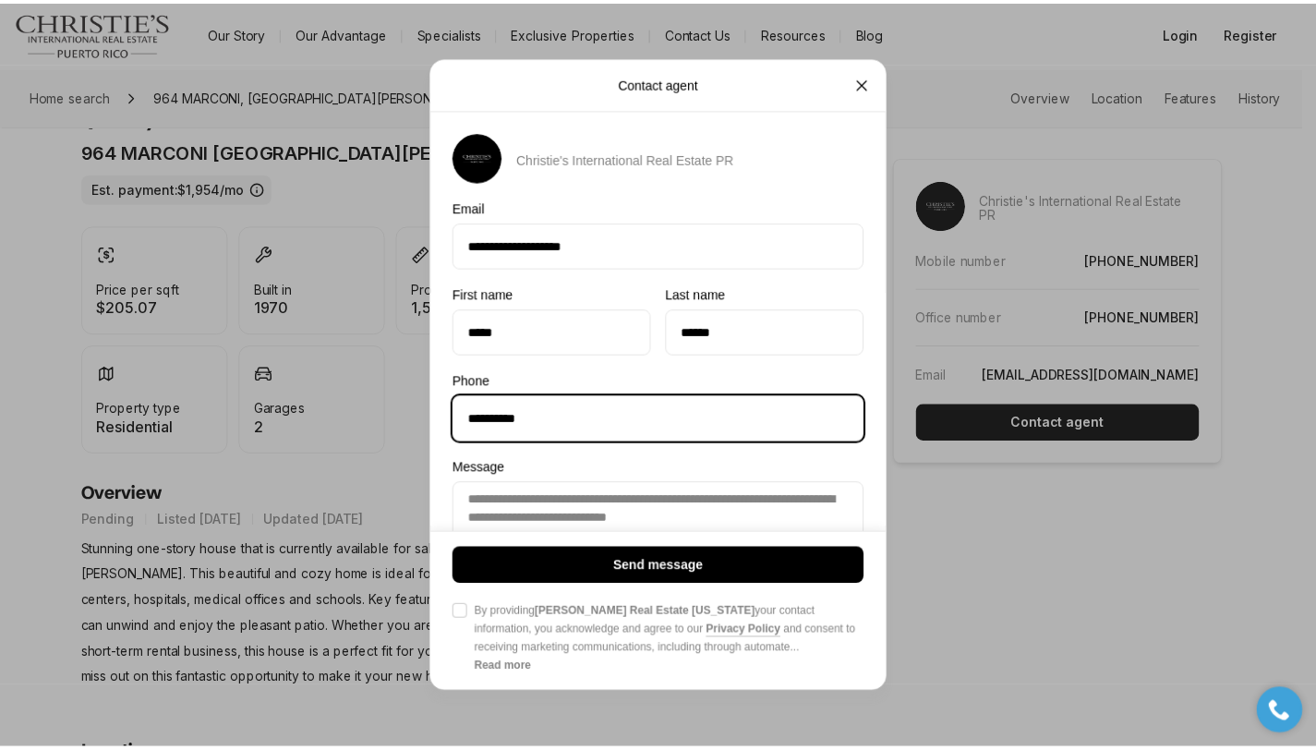
scroll to position [92, 0]
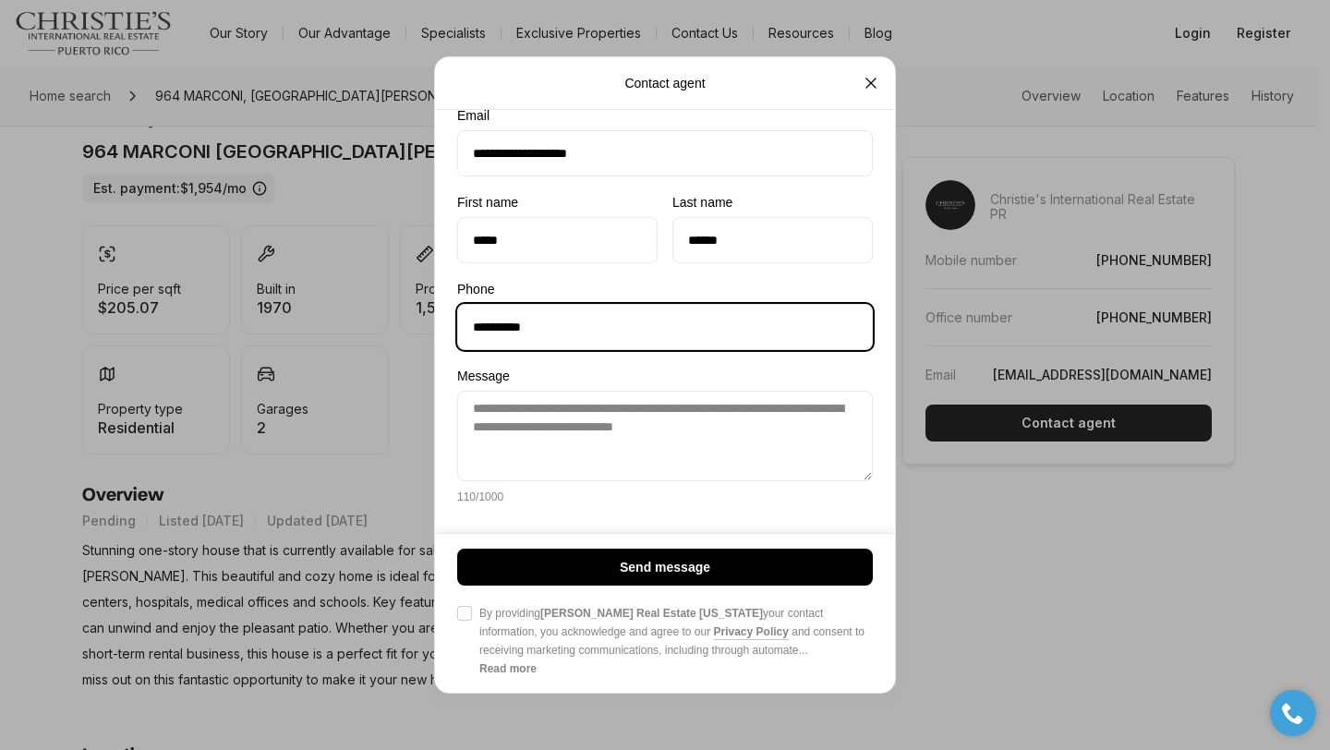
type input "**********"
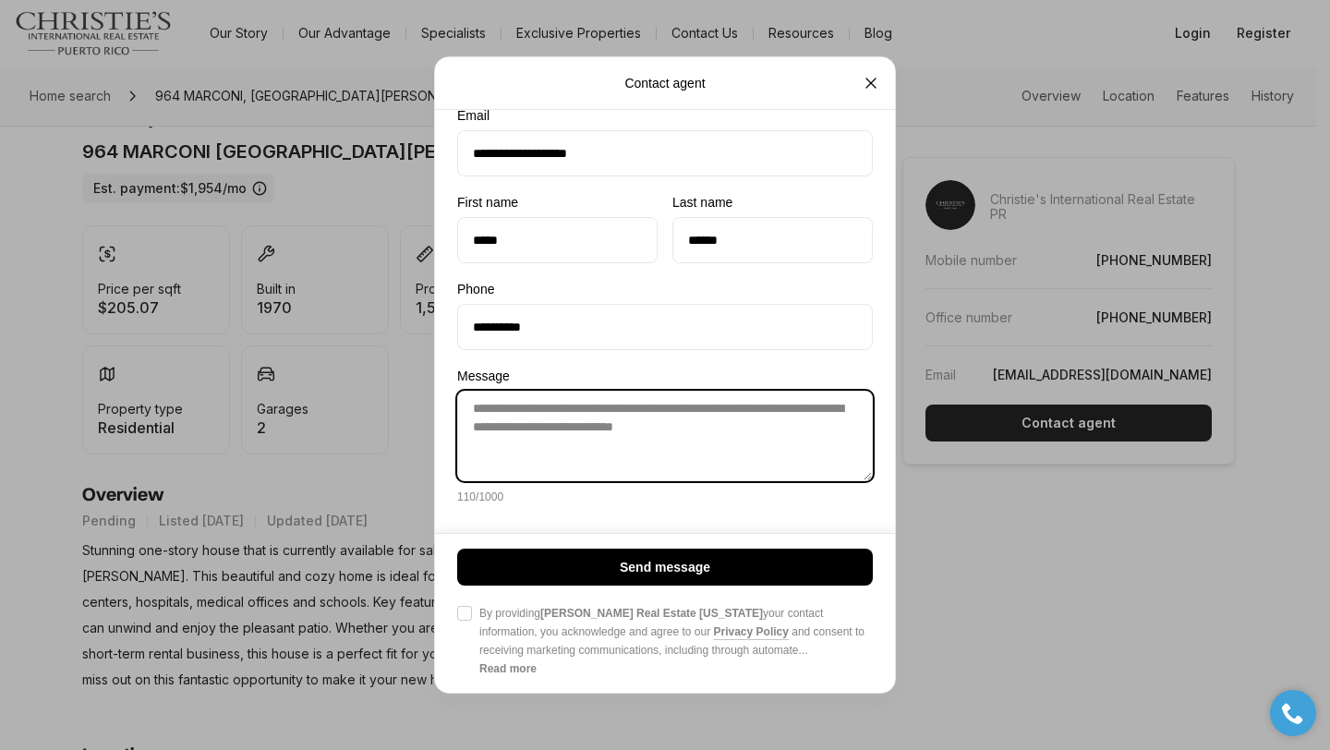
click at [561, 450] on textarea "**********" at bounding box center [665, 436] width 416 height 91
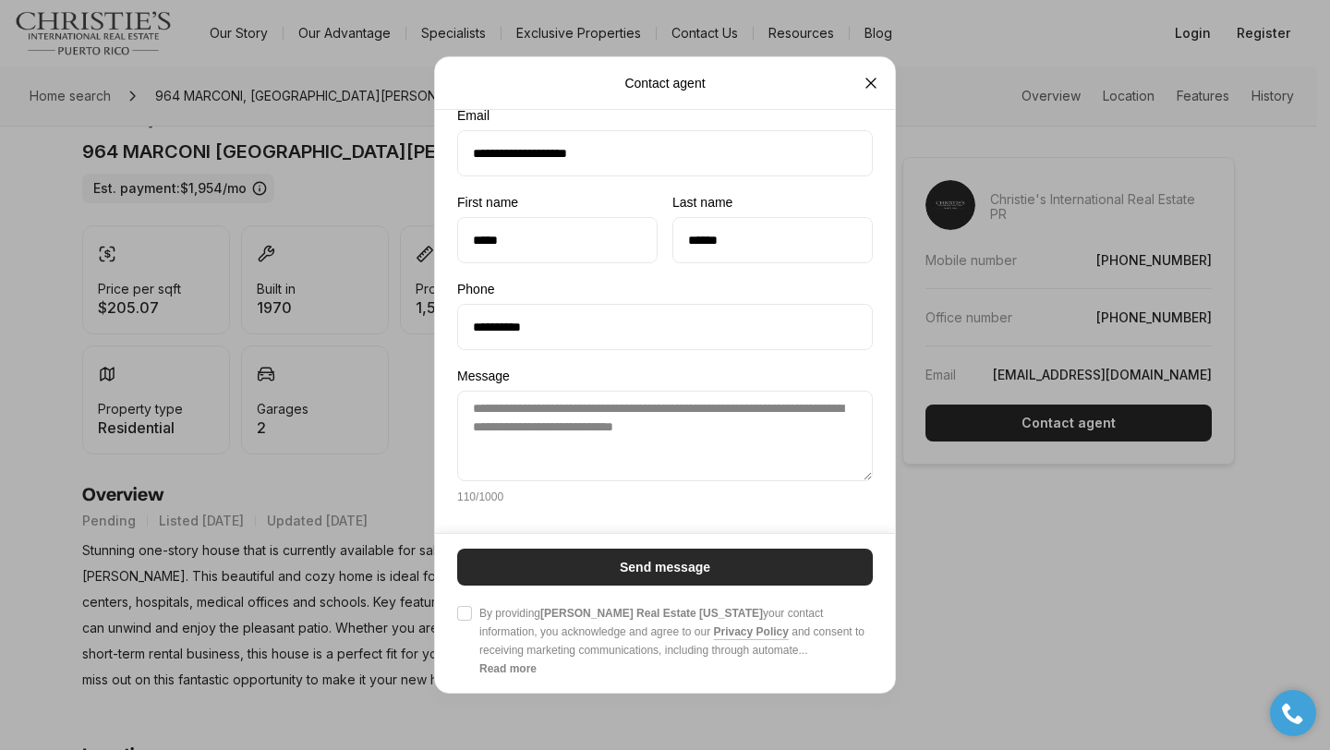
click at [657, 563] on p "Send message" at bounding box center [665, 567] width 91 height 15
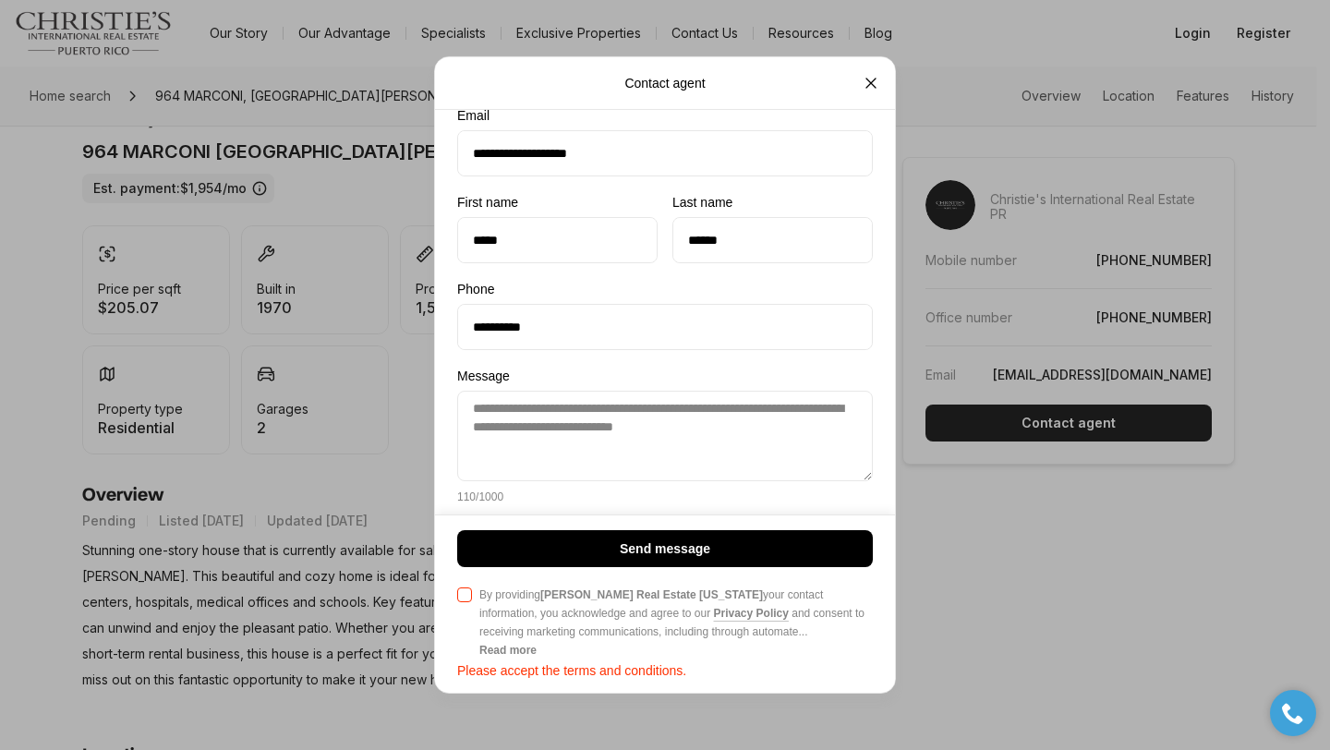
click at [468, 597] on button "Agree to Privacy Policy By providing Christie's Real Estate Puerto Rico your co…" at bounding box center [464, 594] width 15 height 15
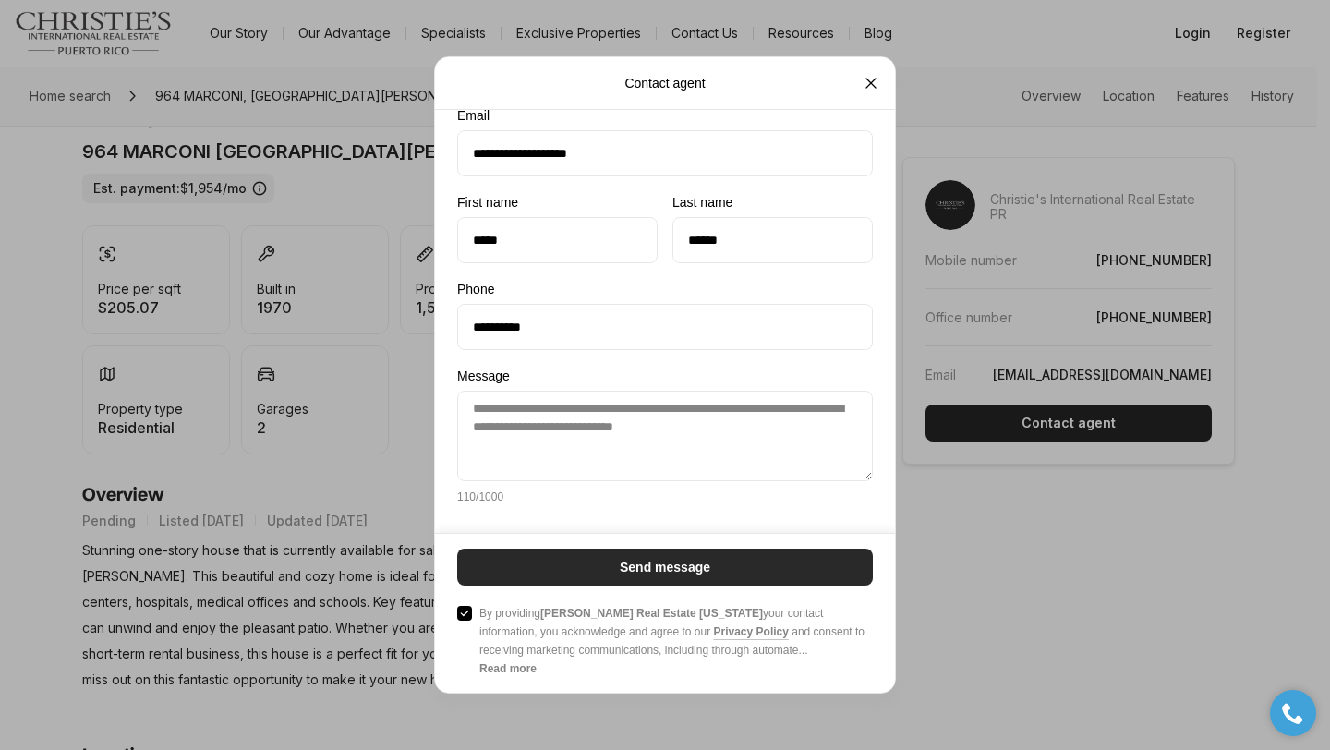
click at [546, 569] on button "Send message" at bounding box center [665, 567] width 416 height 37
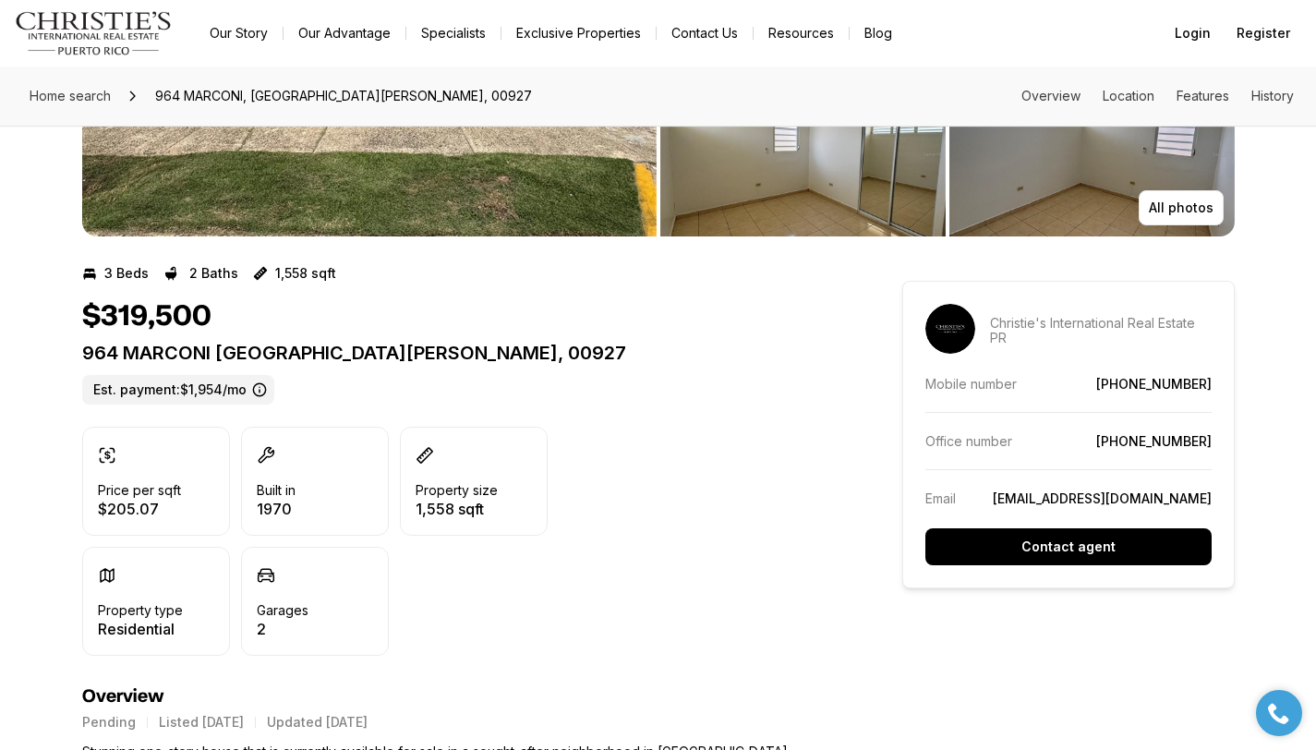
scroll to position [0, 0]
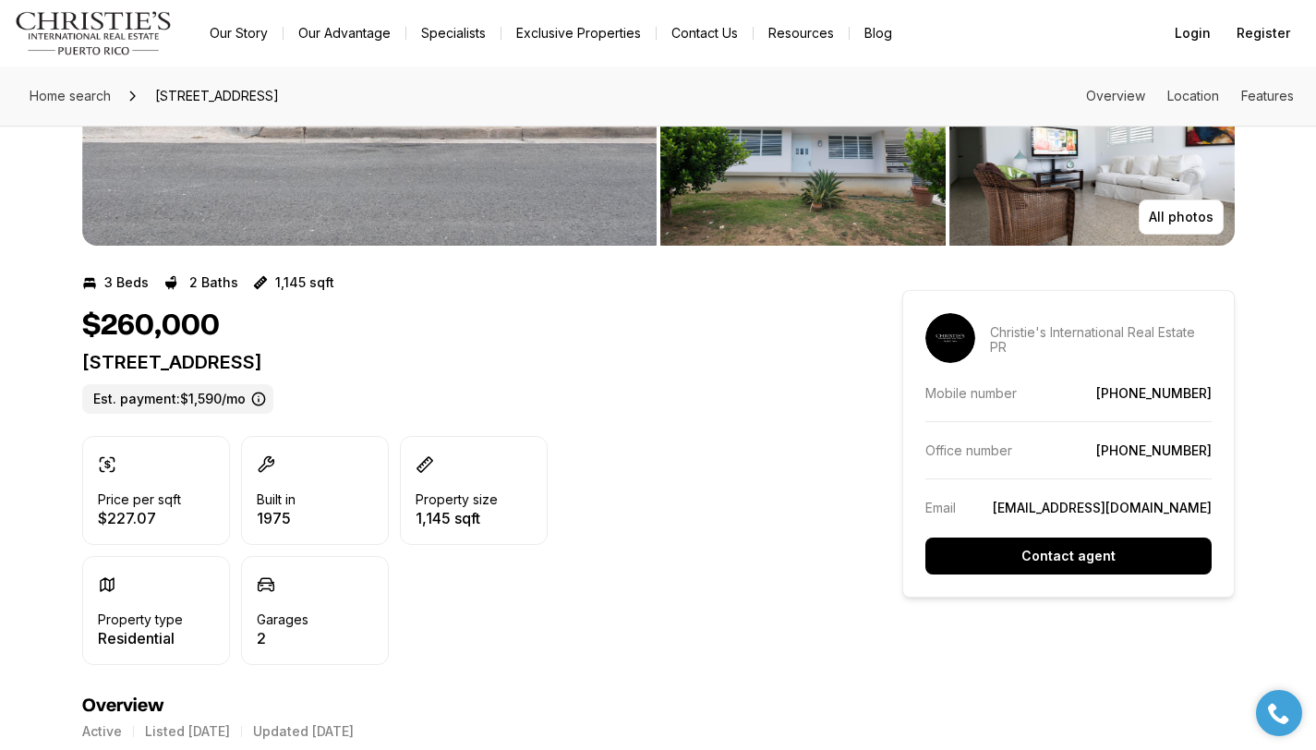
scroll to position [246, 0]
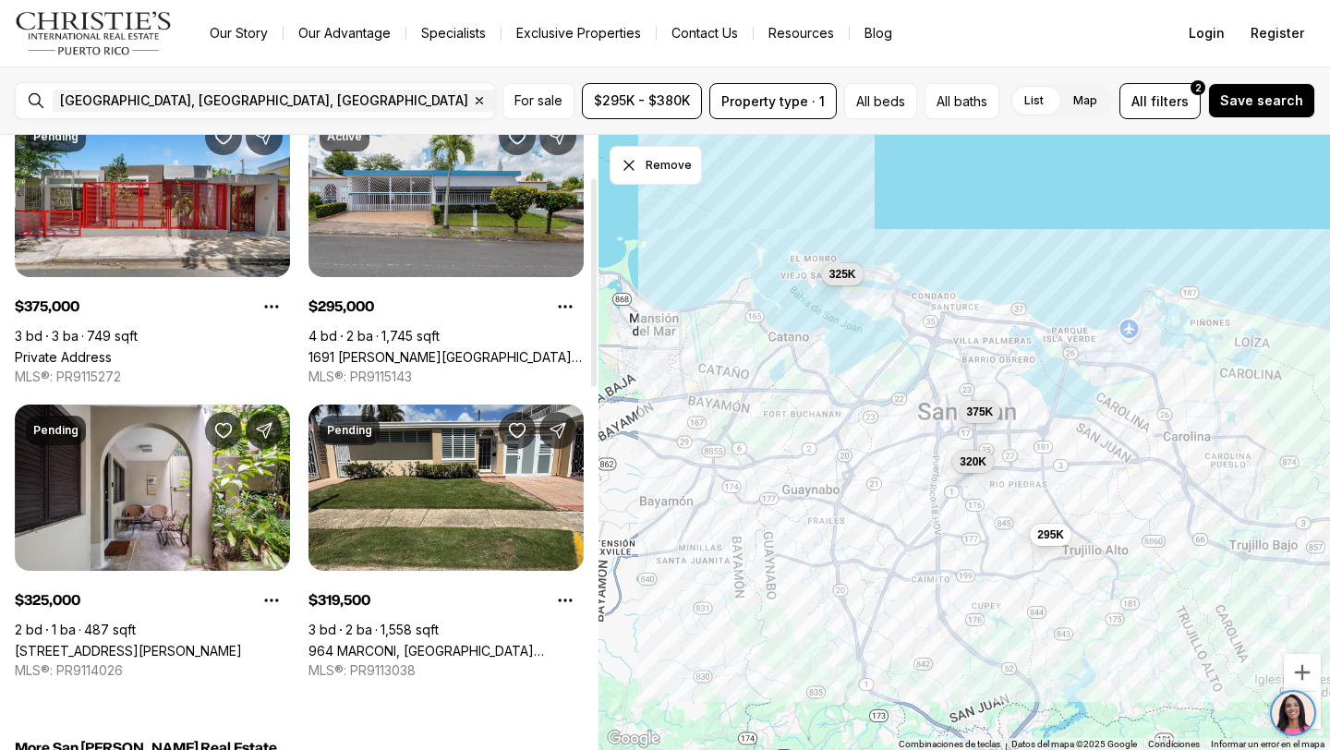
scroll to position [125, 0]
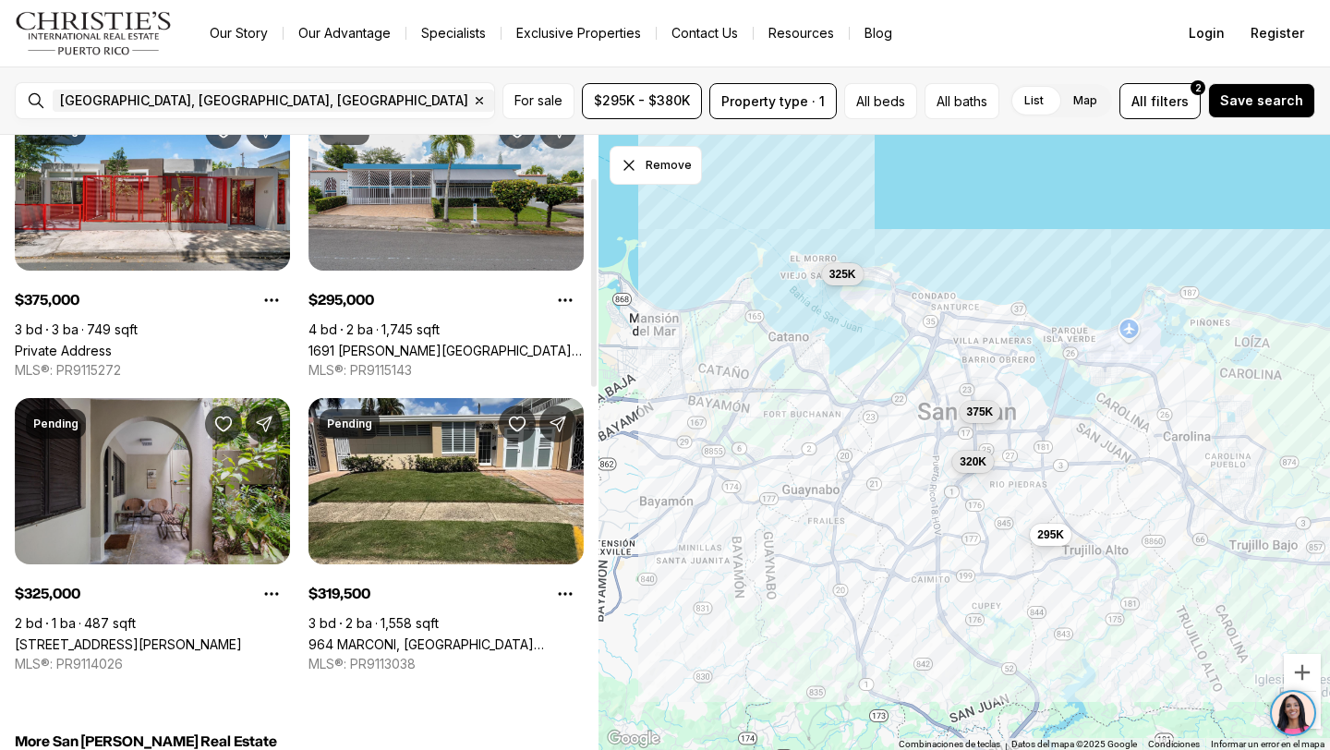
click at [242, 636] on link "[STREET_ADDRESS][PERSON_NAME]" at bounding box center [128, 644] width 227 height 16
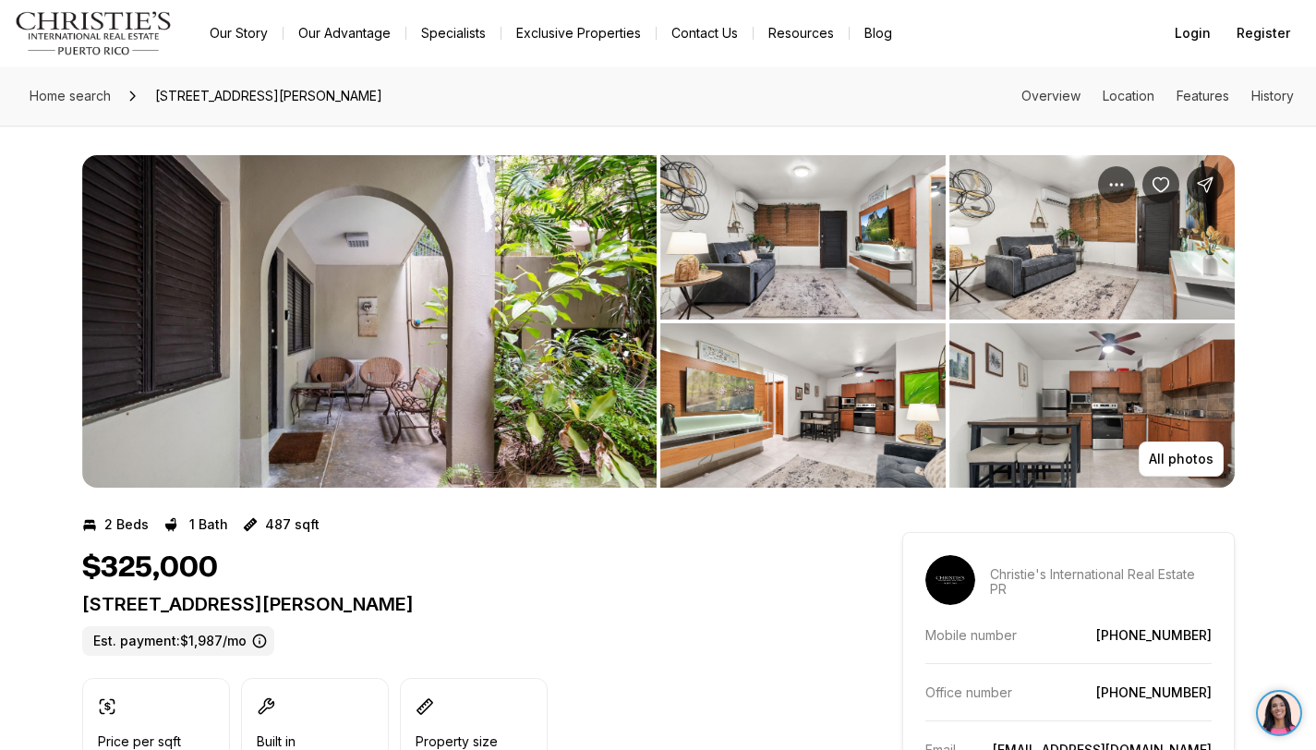
click at [253, 397] on img "View image gallery" at bounding box center [369, 321] width 574 height 333
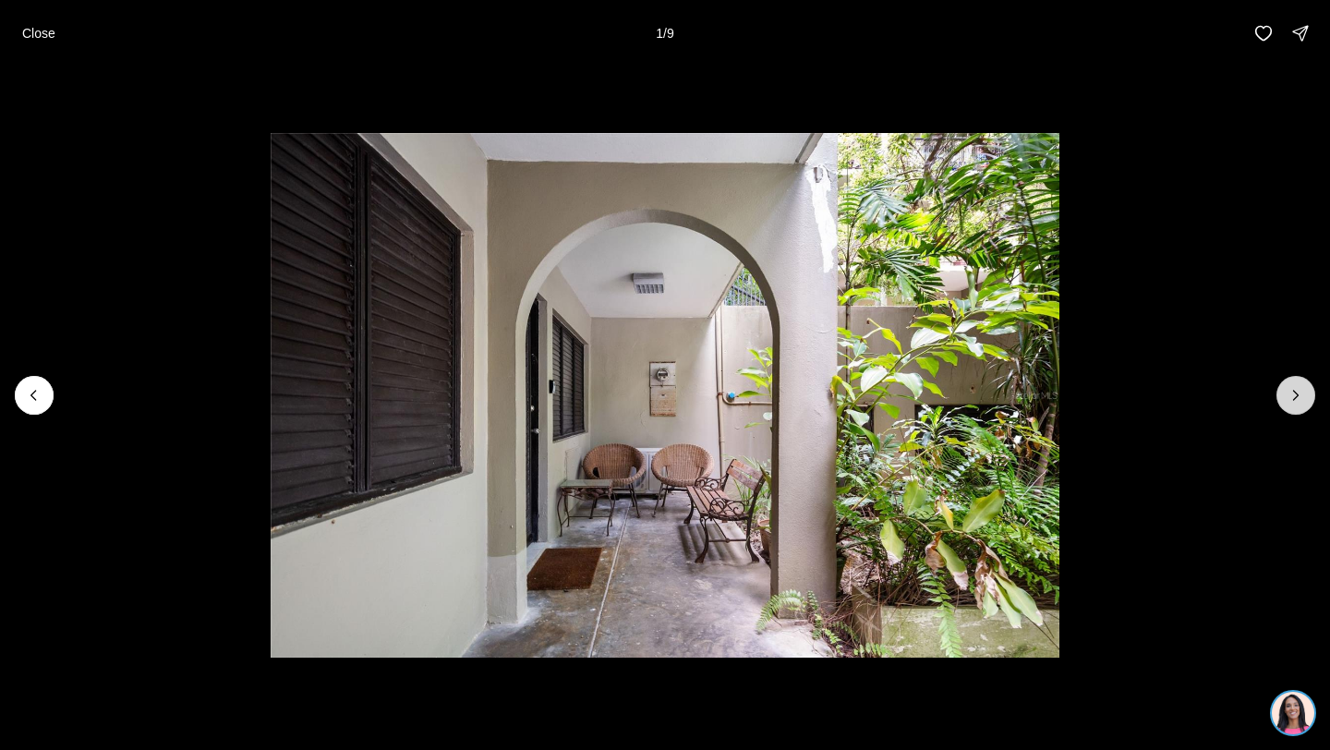
click at [1290, 381] on button "Next slide" at bounding box center [1295, 395] width 39 height 39
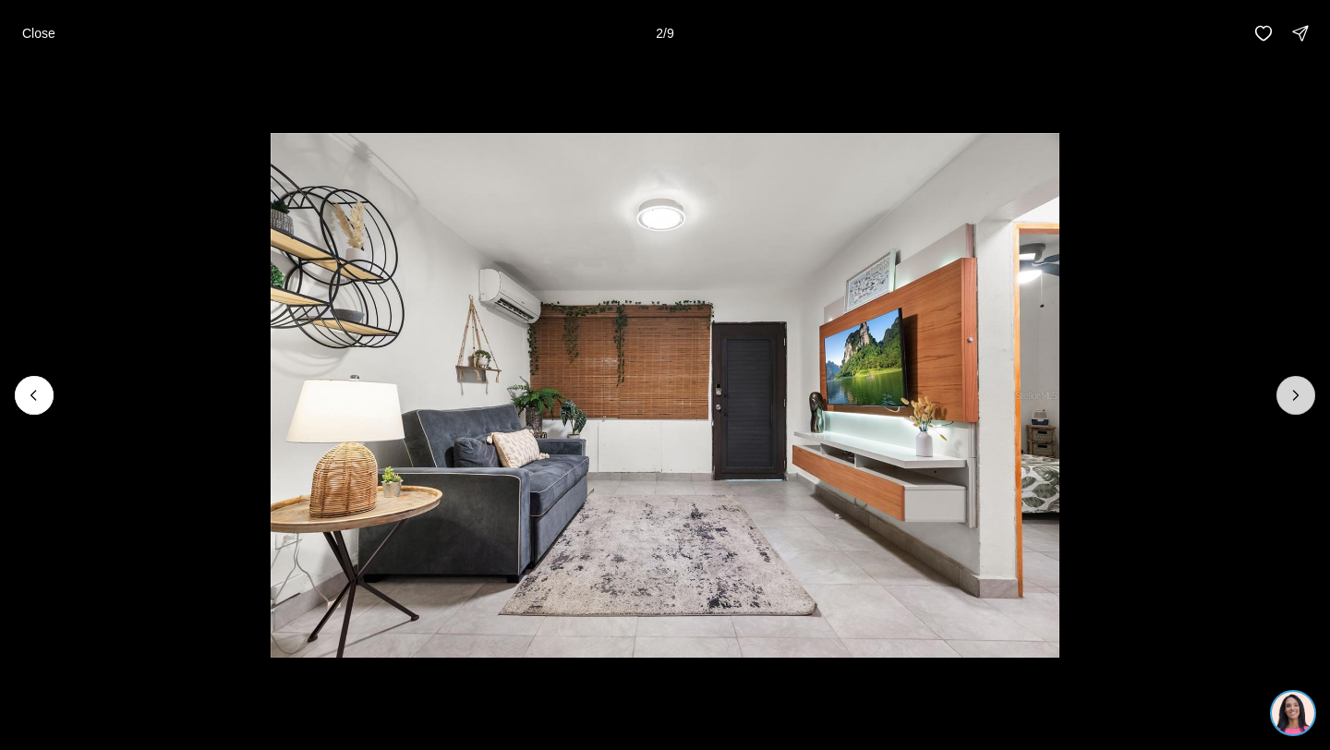
click at [1299, 413] on button "Next slide" at bounding box center [1295, 395] width 39 height 39
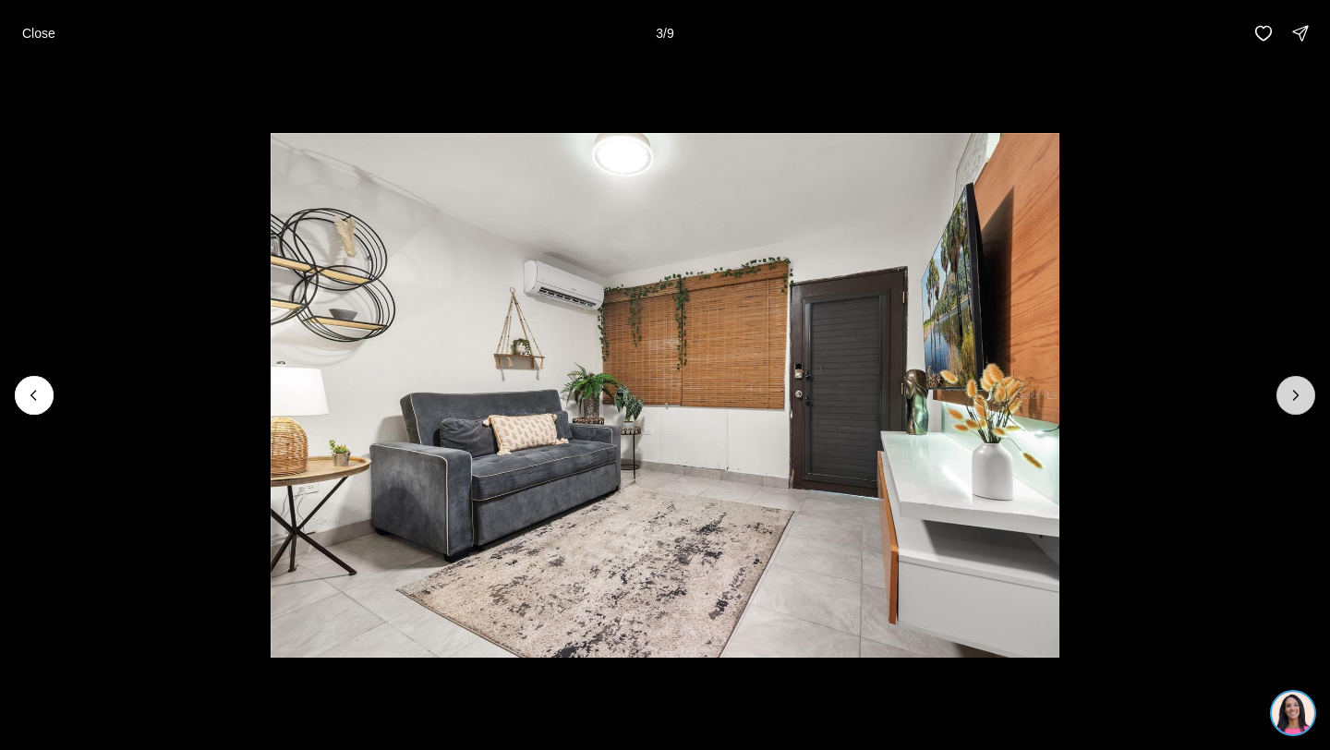
click at [1299, 413] on button "Next slide" at bounding box center [1295, 395] width 39 height 39
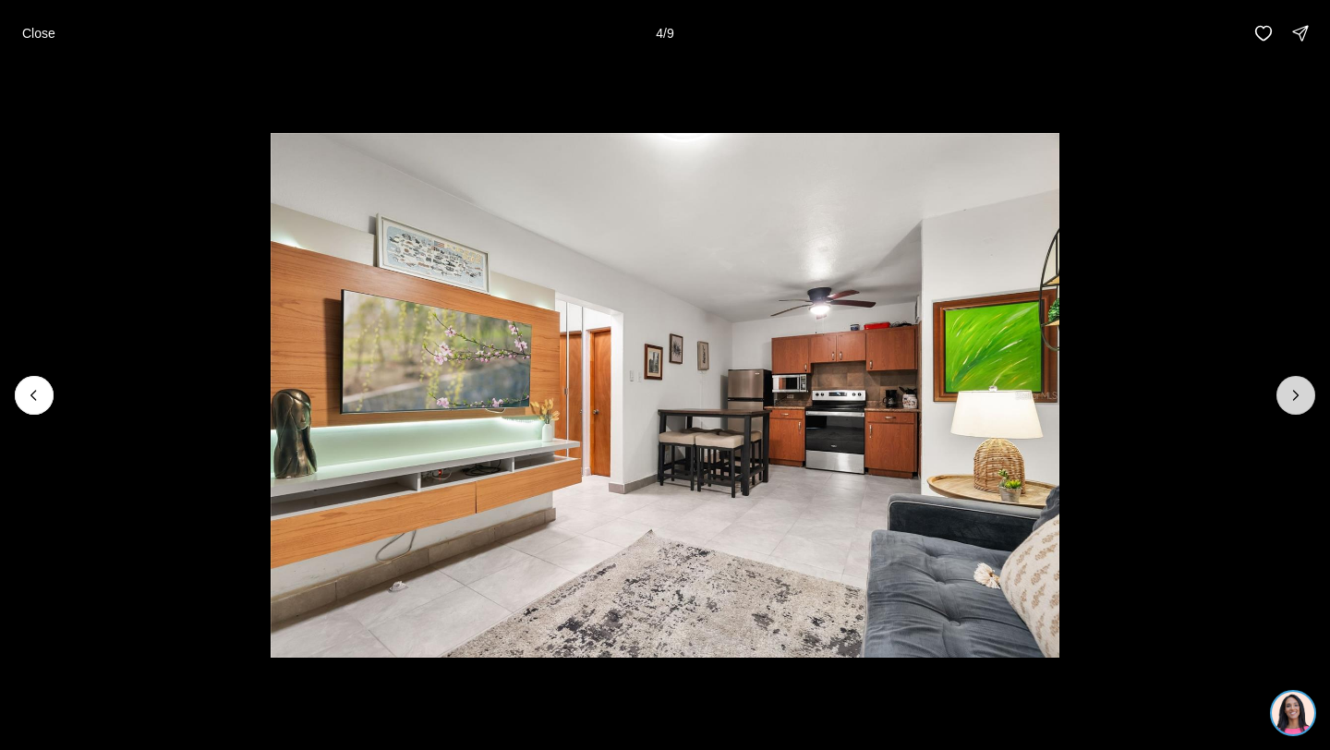
click at [1299, 413] on button "Next slide" at bounding box center [1295, 395] width 39 height 39
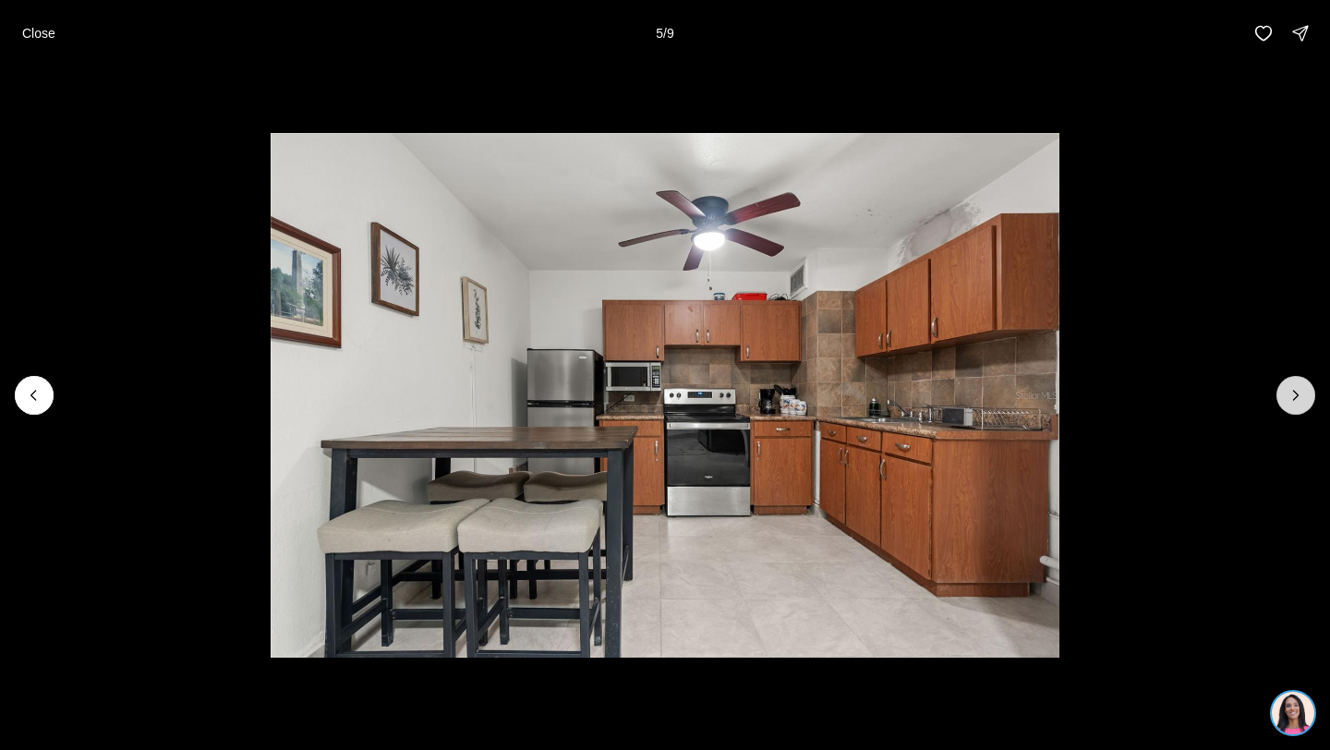
click at [1299, 413] on button "Next slide" at bounding box center [1295, 395] width 39 height 39
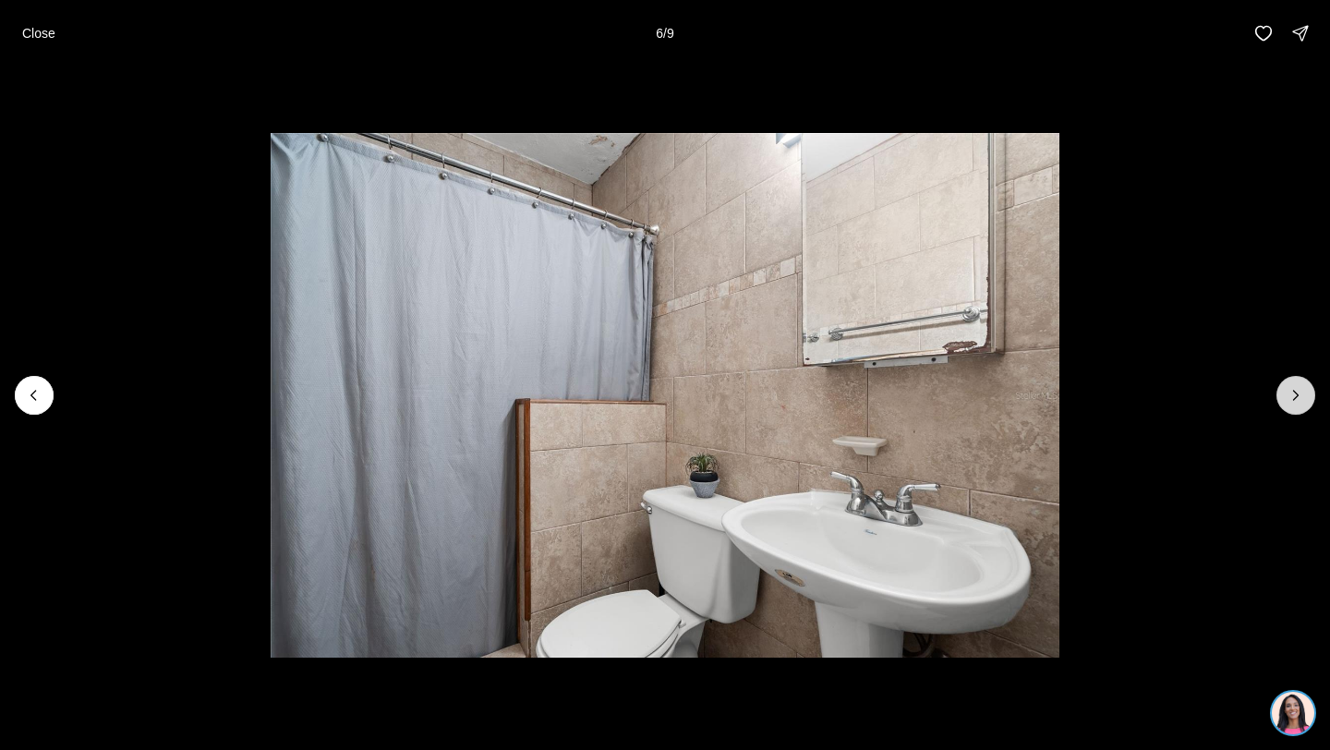
click at [1299, 413] on button "Next slide" at bounding box center [1295, 395] width 39 height 39
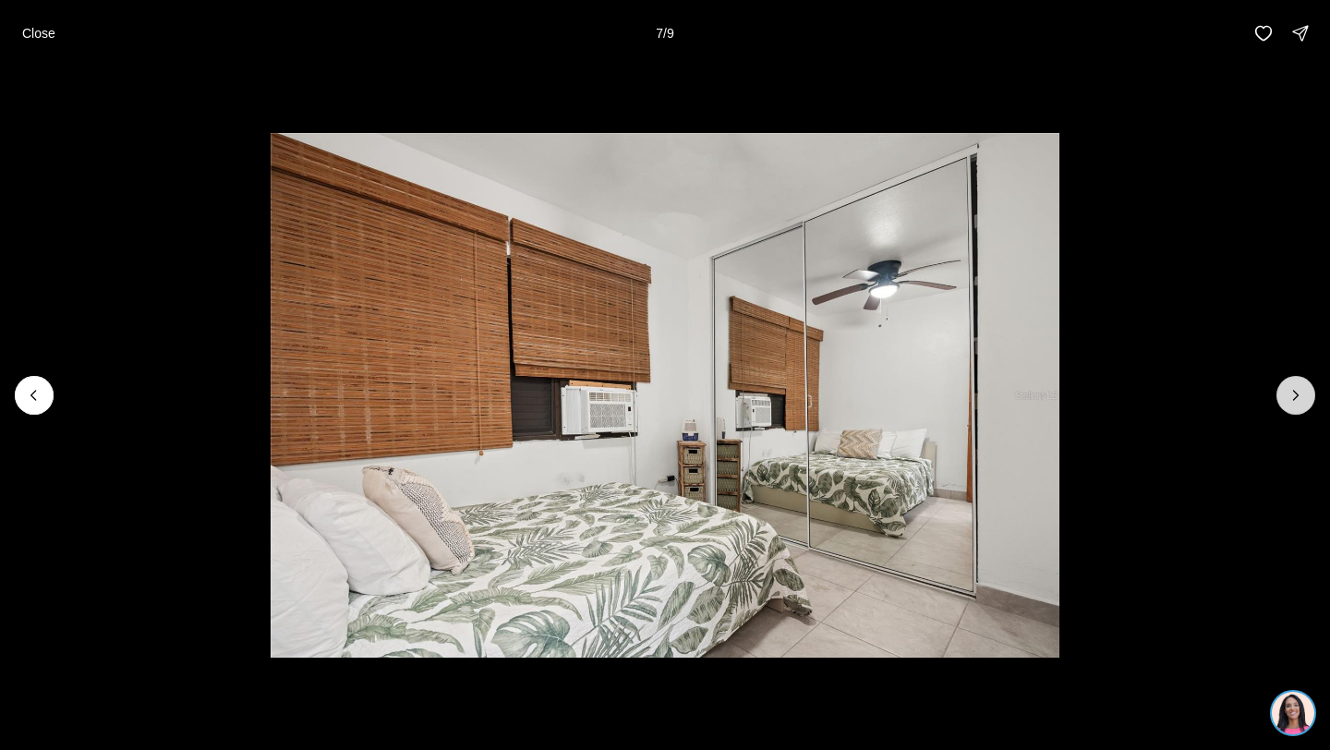
click at [1299, 413] on button "Next slide" at bounding box center [1295, 395] width 39 height 39
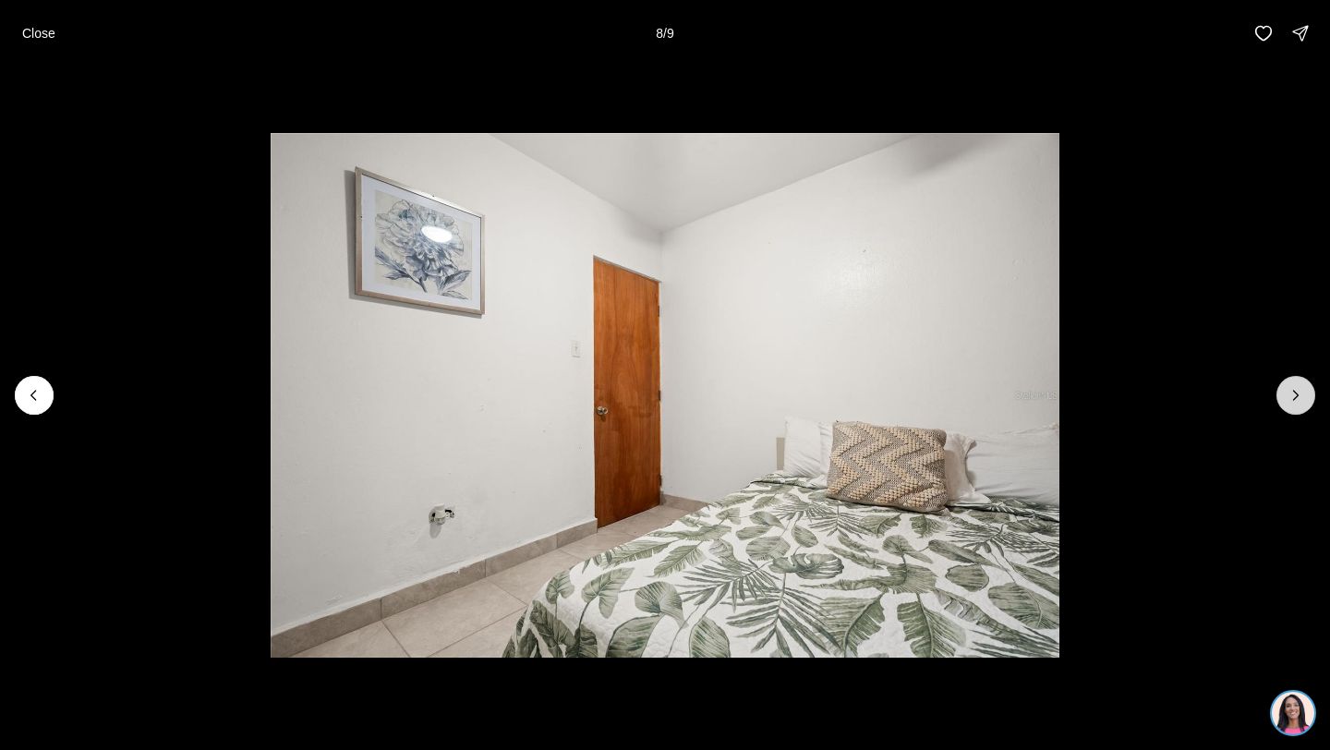
click at [1299, 413] on button "Next slide" at bounding box center [1295, 395] width 39 height 39
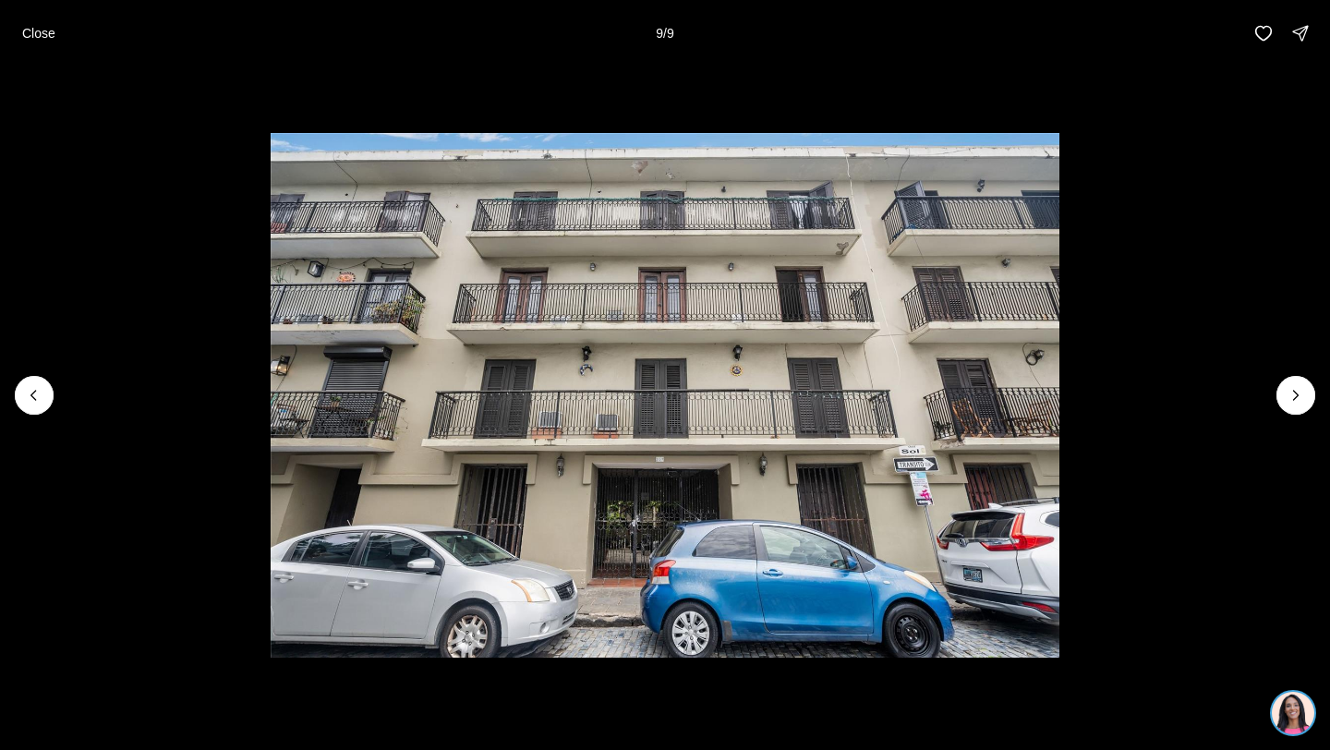
click at [1299, 413] on div at bounding box center [1295, 395] width 39 height 39
click at [1314, 386] on li "9 of 9" at bounding box center [665, 396] width 1330 height 658
click at [1307, 395] on div at bounding box center [1295, 395] width 39 height 39
click at [26, 397] on icon "Previous slide" at bounding box center [34, 395] width 18 height 18
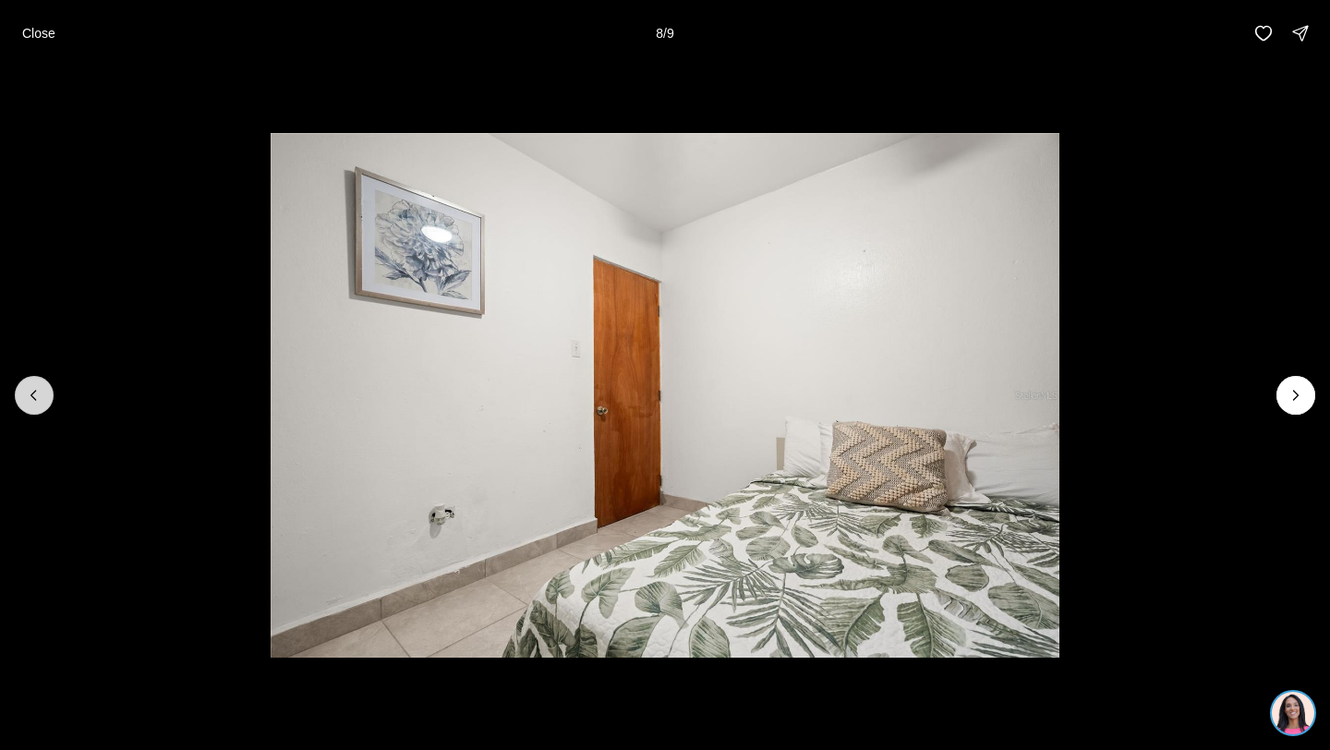
click at [26, 397] on icon "Previous slide" at bounding box center [34, 395] width 18 height 18
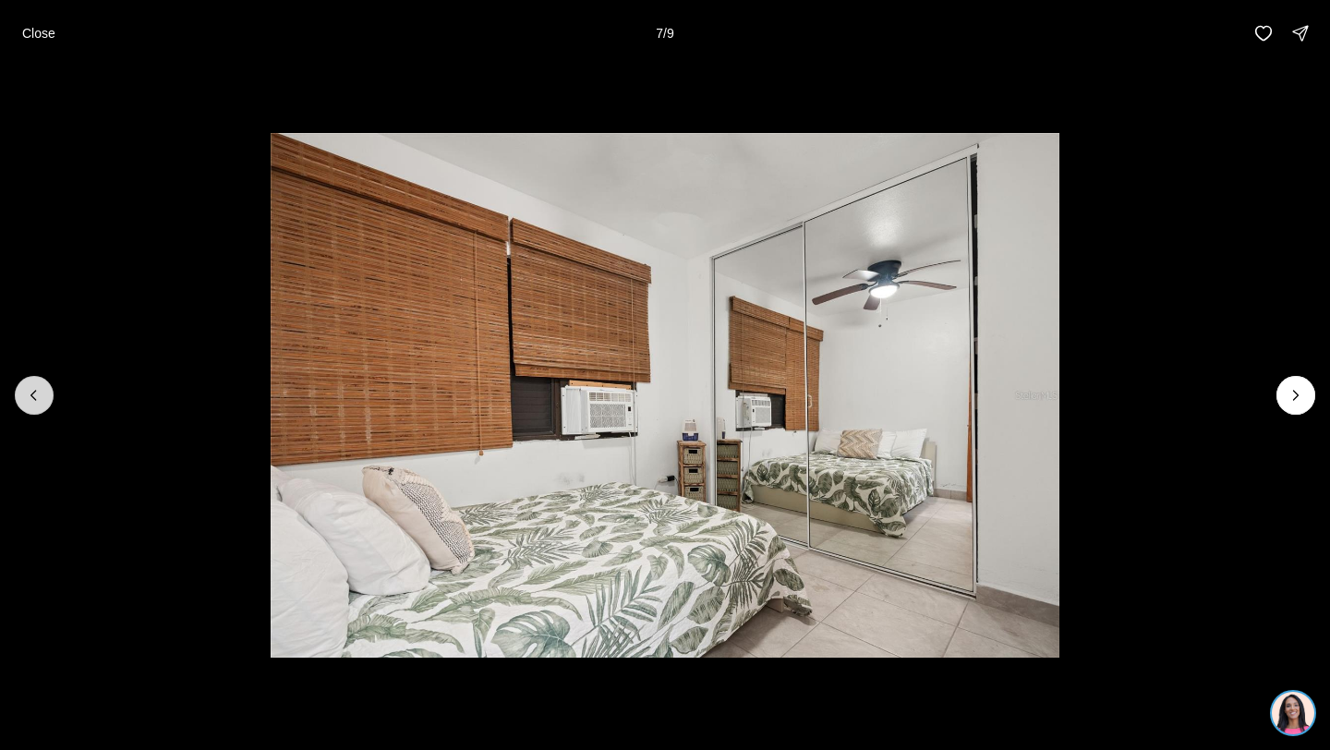
click at [26, 397] on icon "Previous slide" at bounding box center [34, 395] width 18 height 18
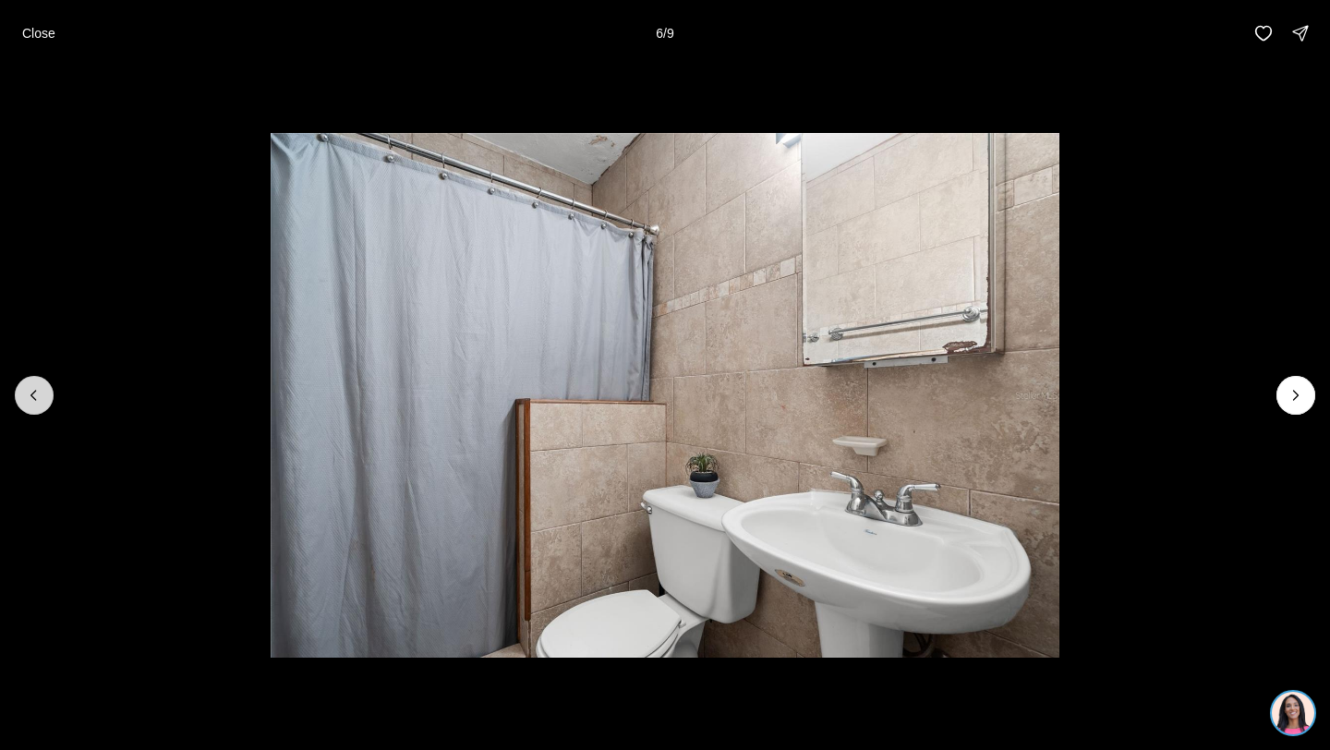
click at [26, 397] on icon "Previous slide" at bounding box center [34, 395] width 18 height 18
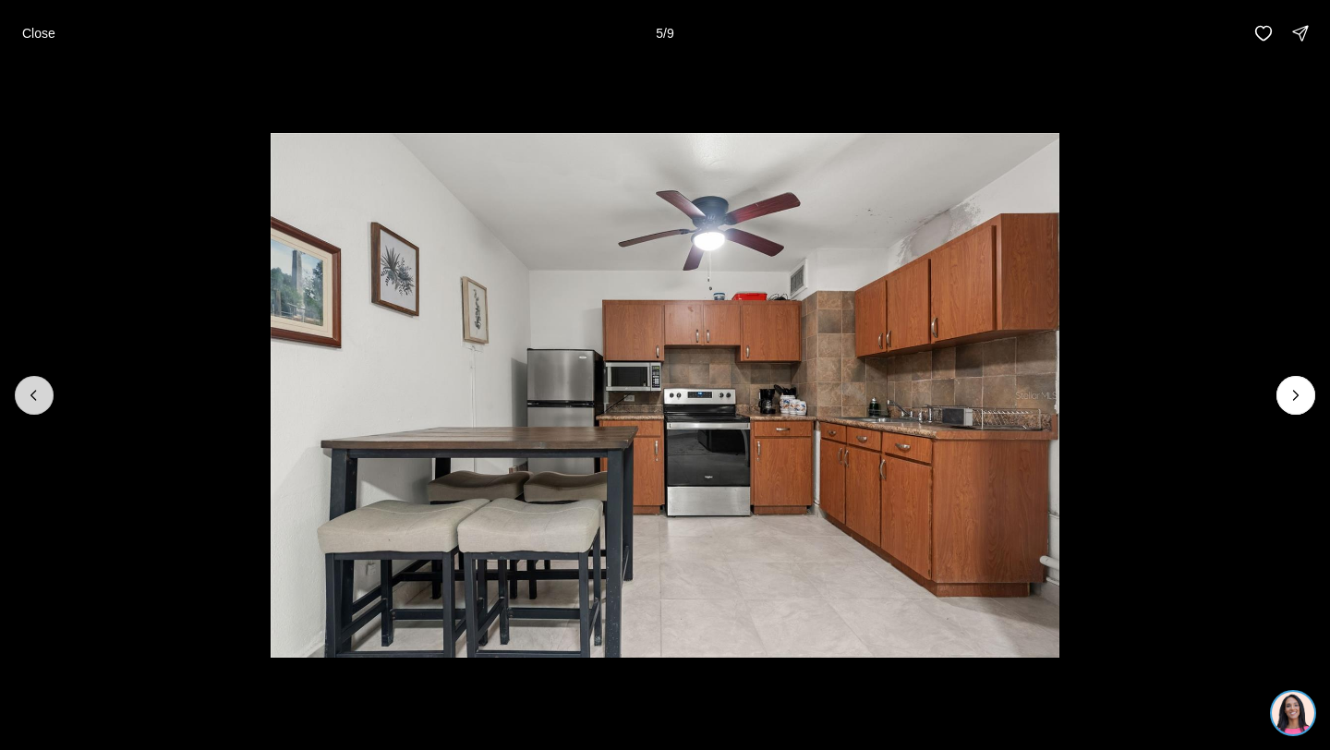
click at [26, 397] on icon "Previous slide" at bounding box center [34, 395] width 18 height 18
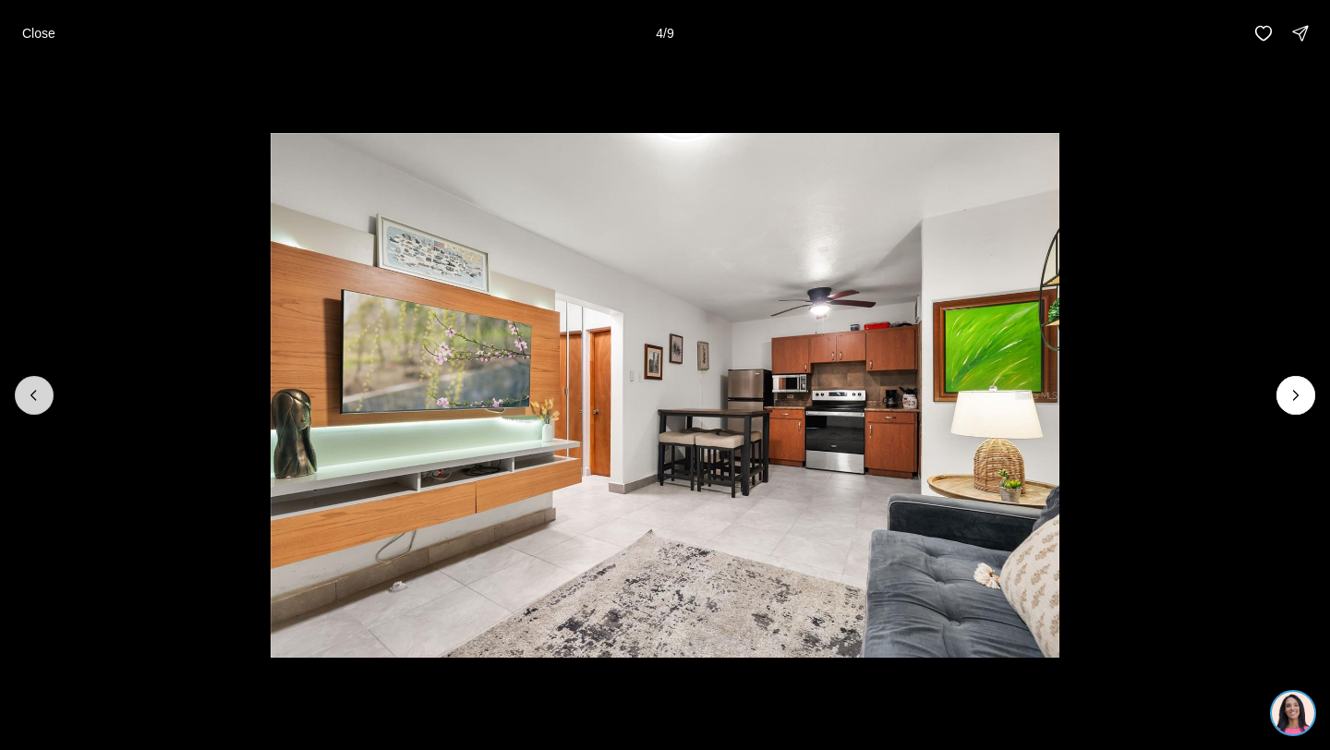
click at [26, 397] on icon "Previous slide" at bounding box center [34, 395] width 18 height 18
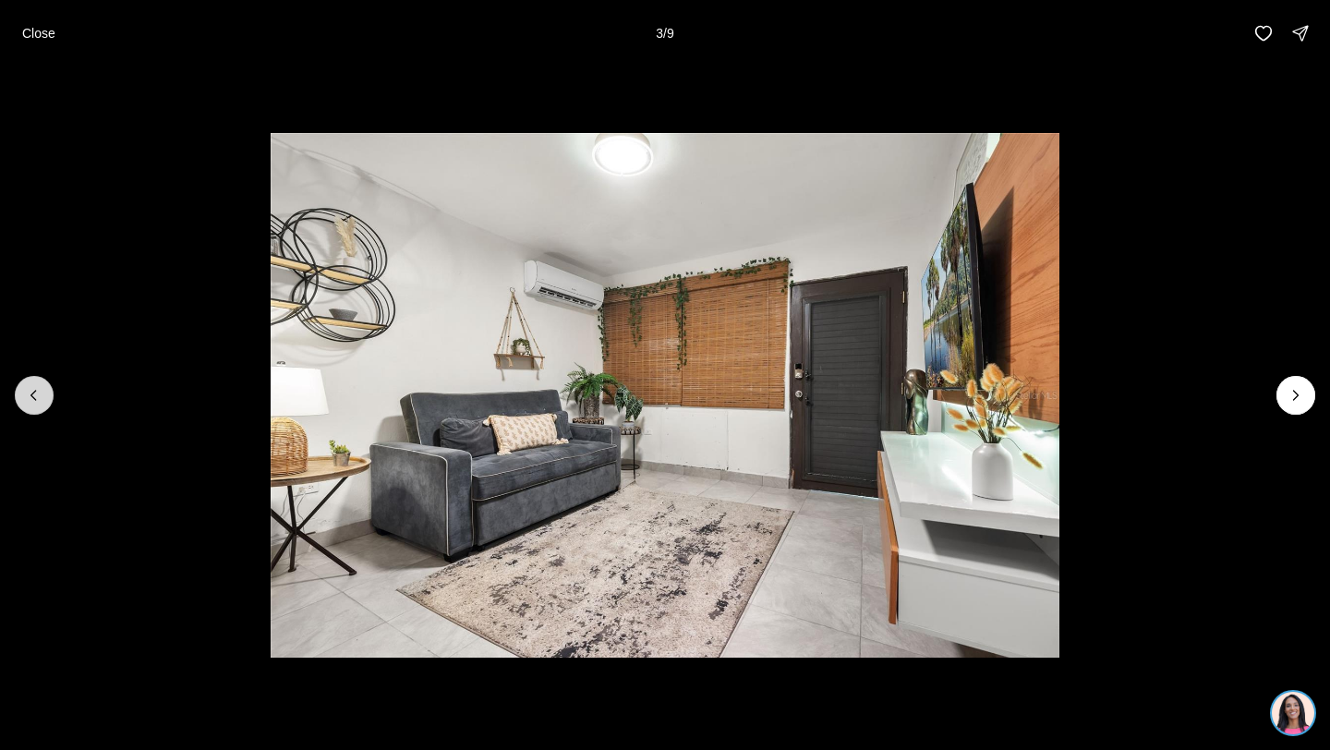
click at [26, 397] on icon "Previous slide" at bounding box center [34, 395] width 18 height 18
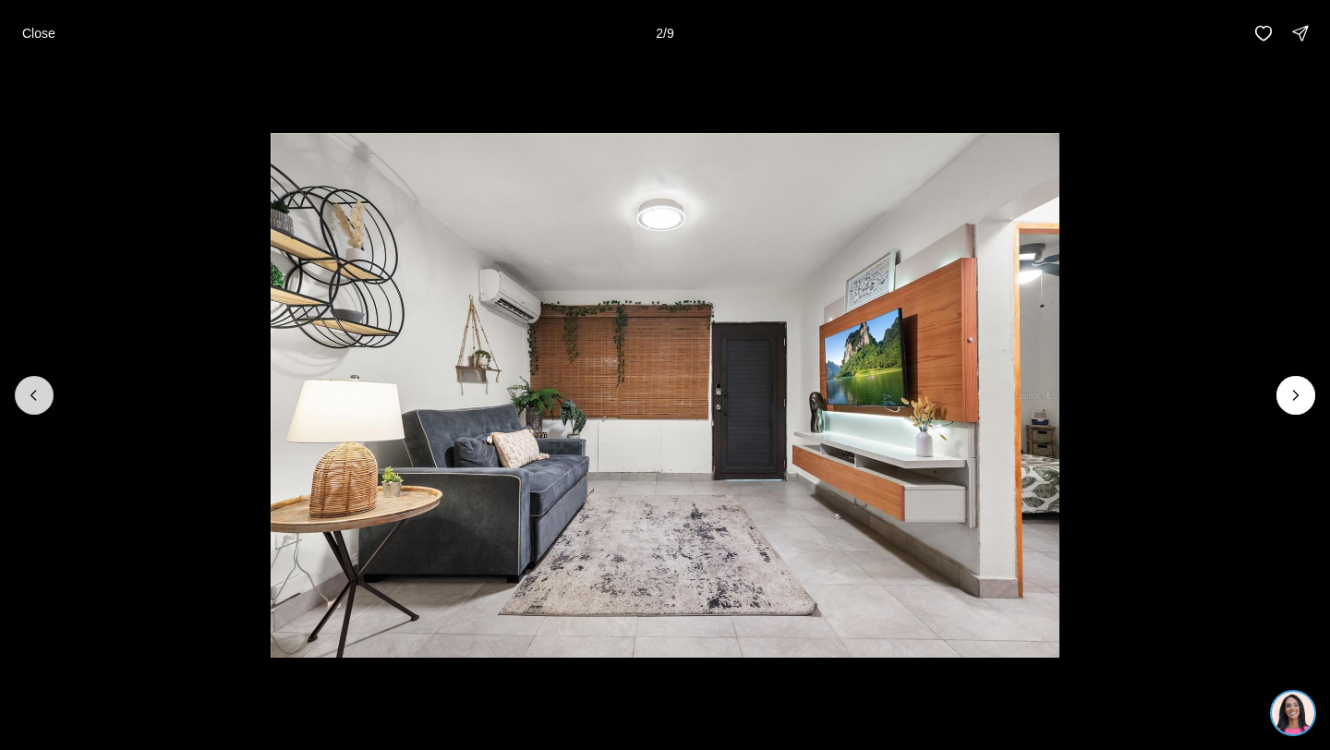
click at [26, 397] on icon "Previous slide" at bounding box center [34, 395] width 18 height 18
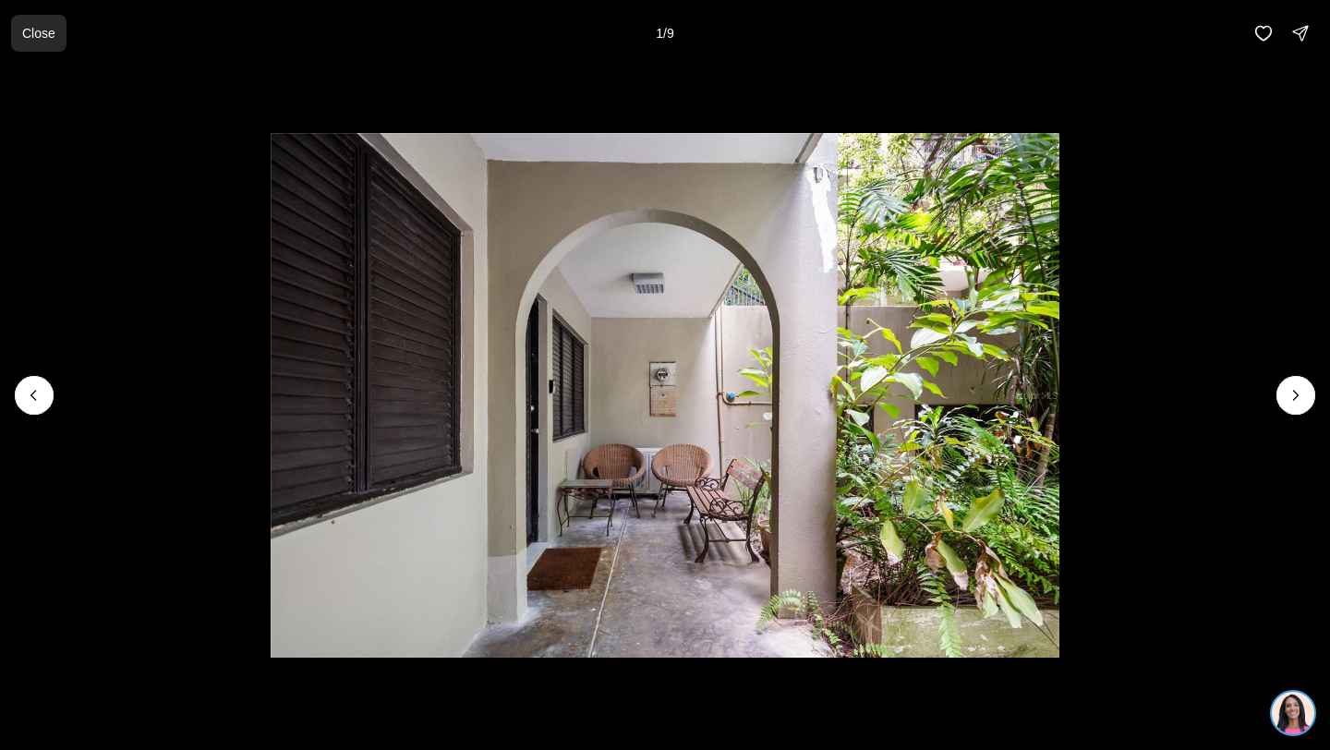
click at [27, 30] on p "Close" at bounding box center [38, 33] width 33 height 15
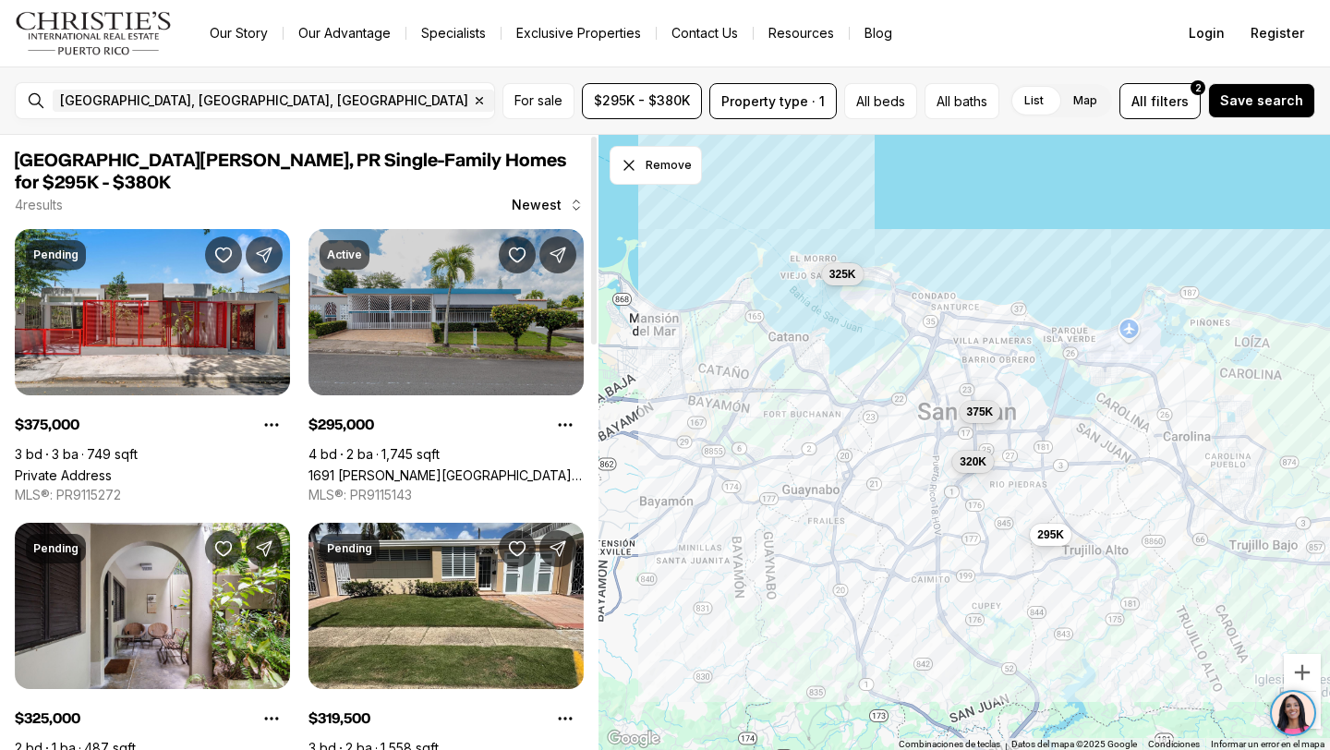
click at [426, 467] on link "1691 [PERSON_NAME][GEOGRAPHIC_DATA], [GEOGRAPHIC_DATA][PERSON_NAME], 00926" at bounding box center [445, 475] width 275 height 16
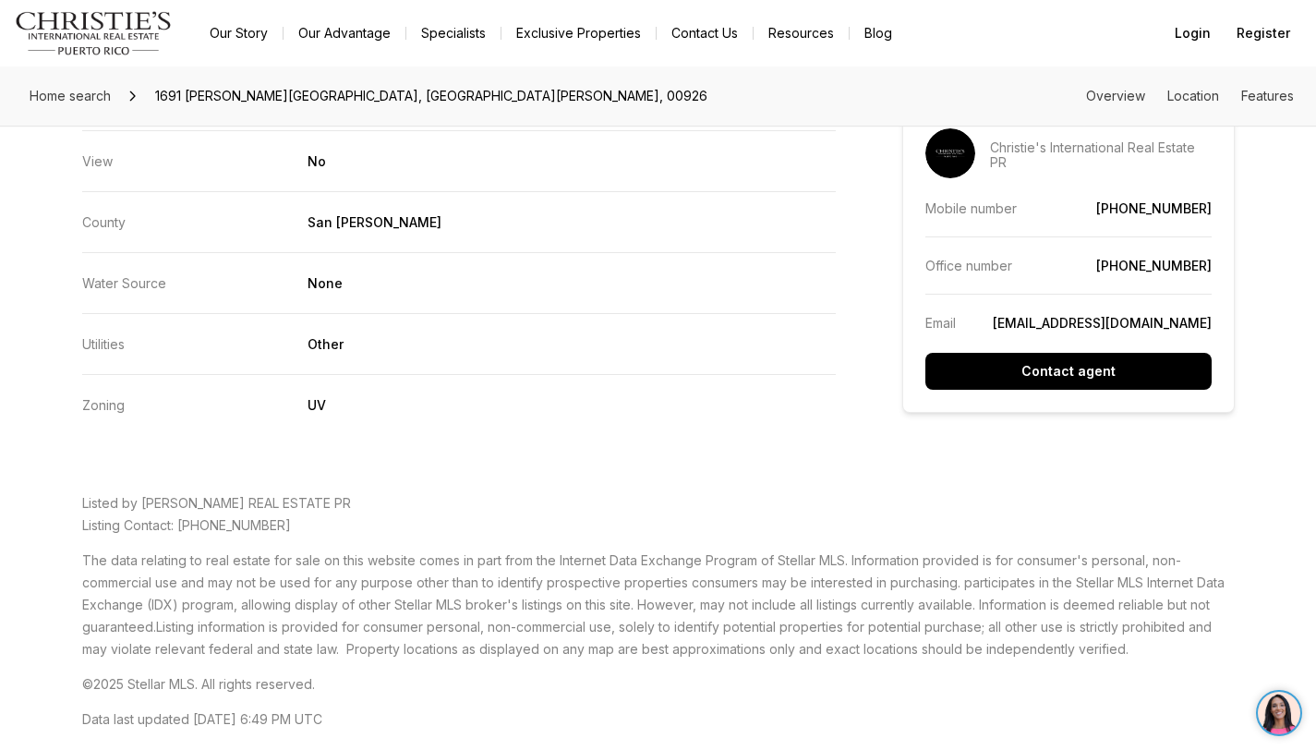
scroll to position [3872, 0]
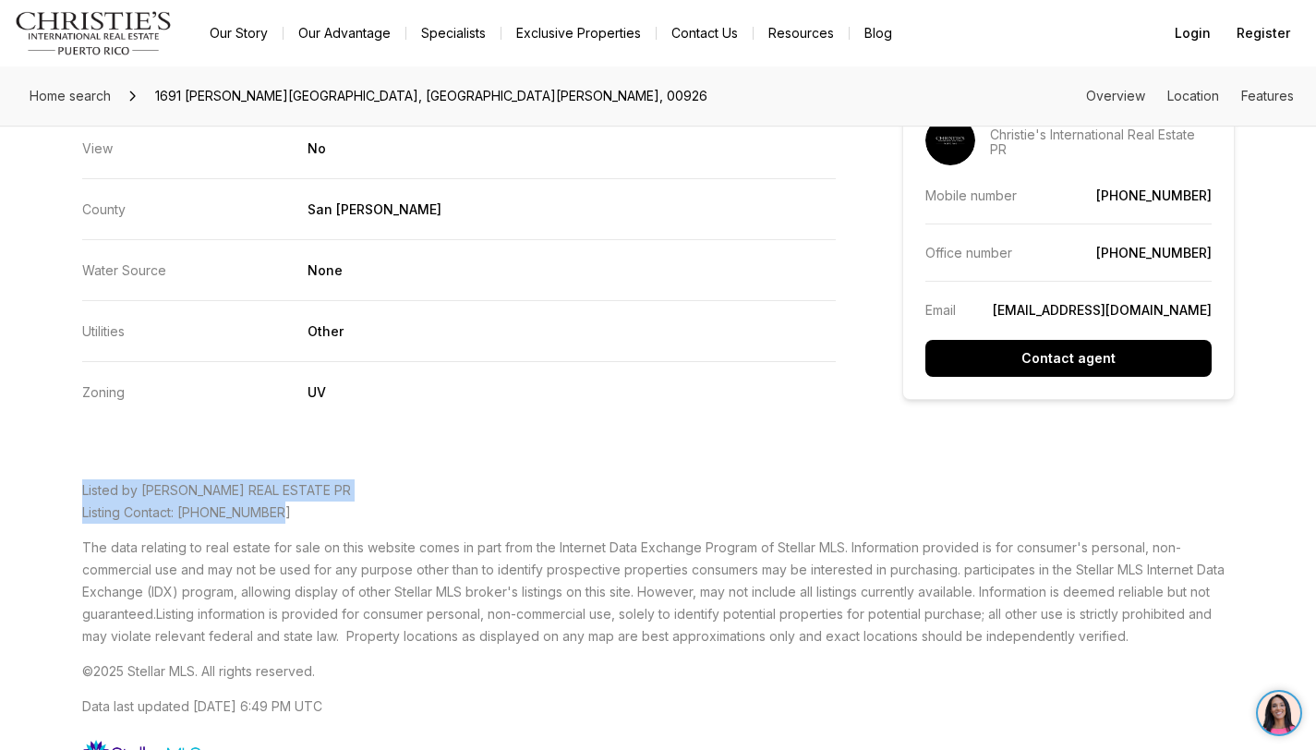
drag, startPoint x: 277, startPoint y: 457, endPoint x: 78, endPoint y: 445, distance: 199.9
copy p "Listed by [PERSON_NAME] REAL ESTATE PR Listing Contact: [PHONE_NUMBER]"
click at [385, 479] on p "Listed by [PERSON_NAME] REAL ESTATE PR Listing Contact: [PHONE_NUMBER]" at bounding box center [658, 501] width 1153 height 44
